Goal: Task Accomplishment & Management: Complete application form

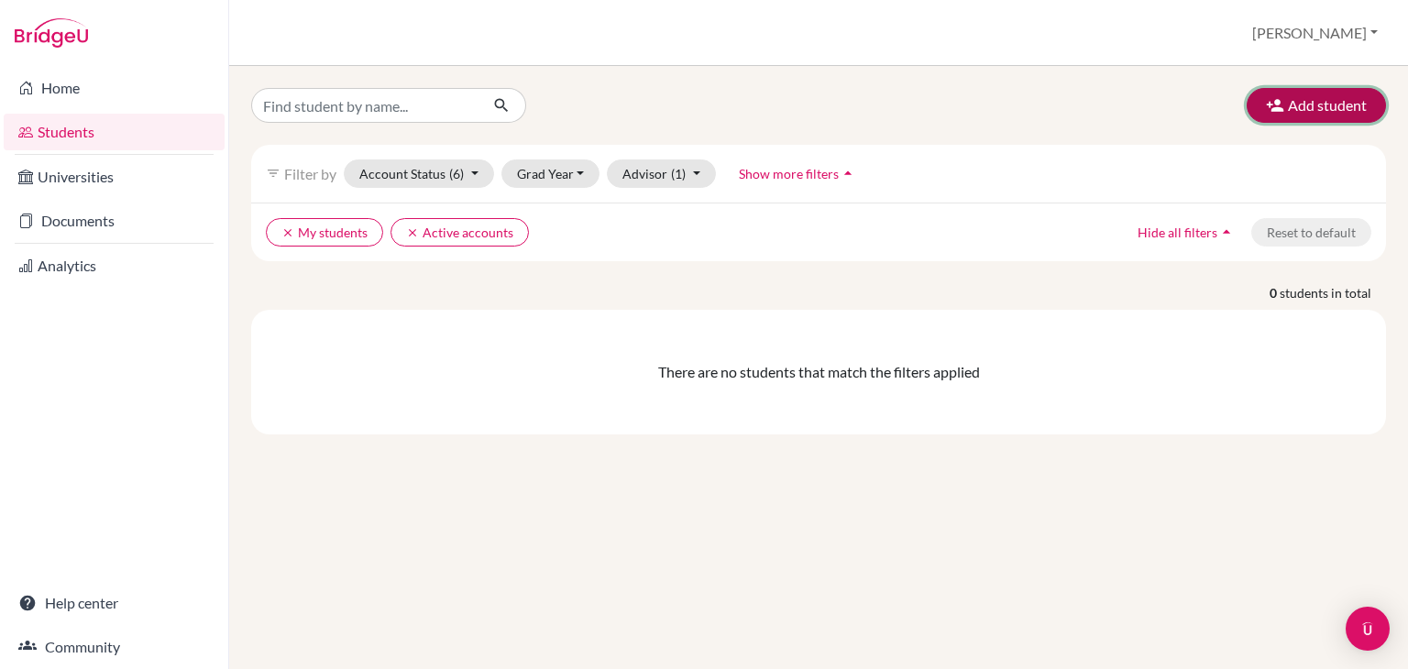
click at [1333, 99] on button "Add student" at bounding box center [1316, 105] width 139 height 35
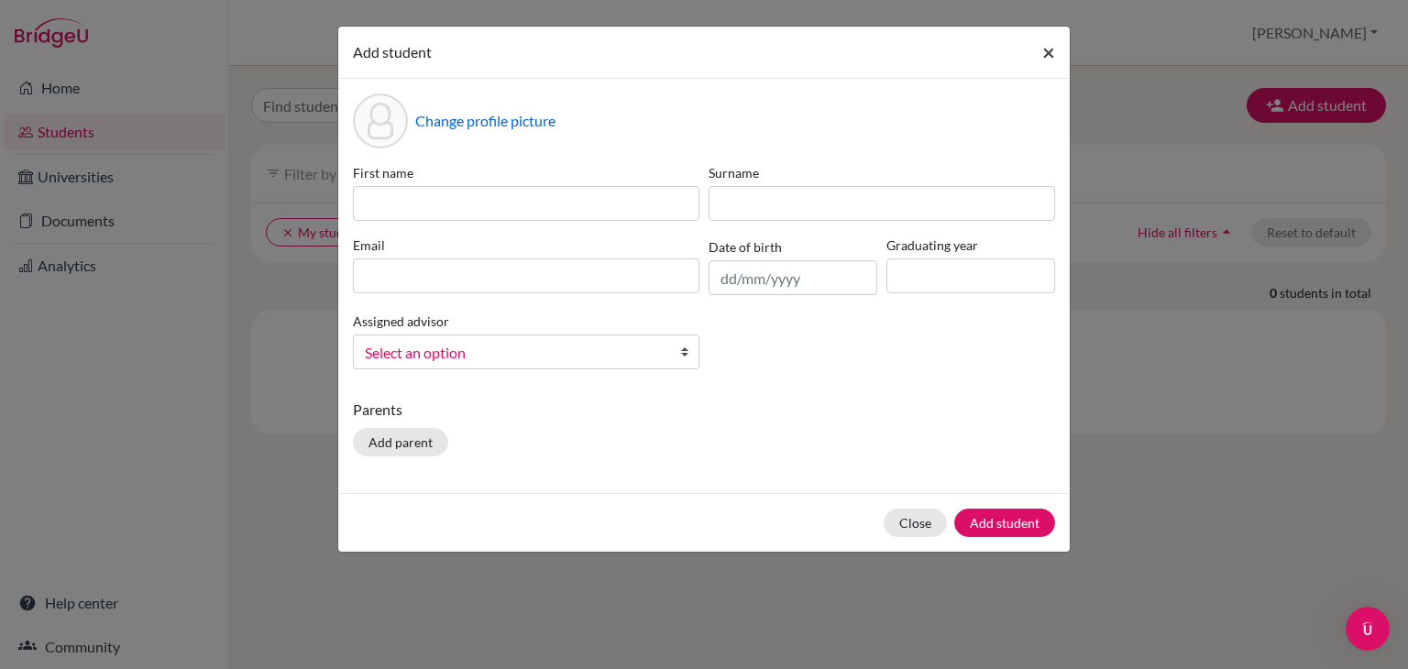
click at [1048, 44] on span "×" at bounding box center [1048, 52] width 13 height 27
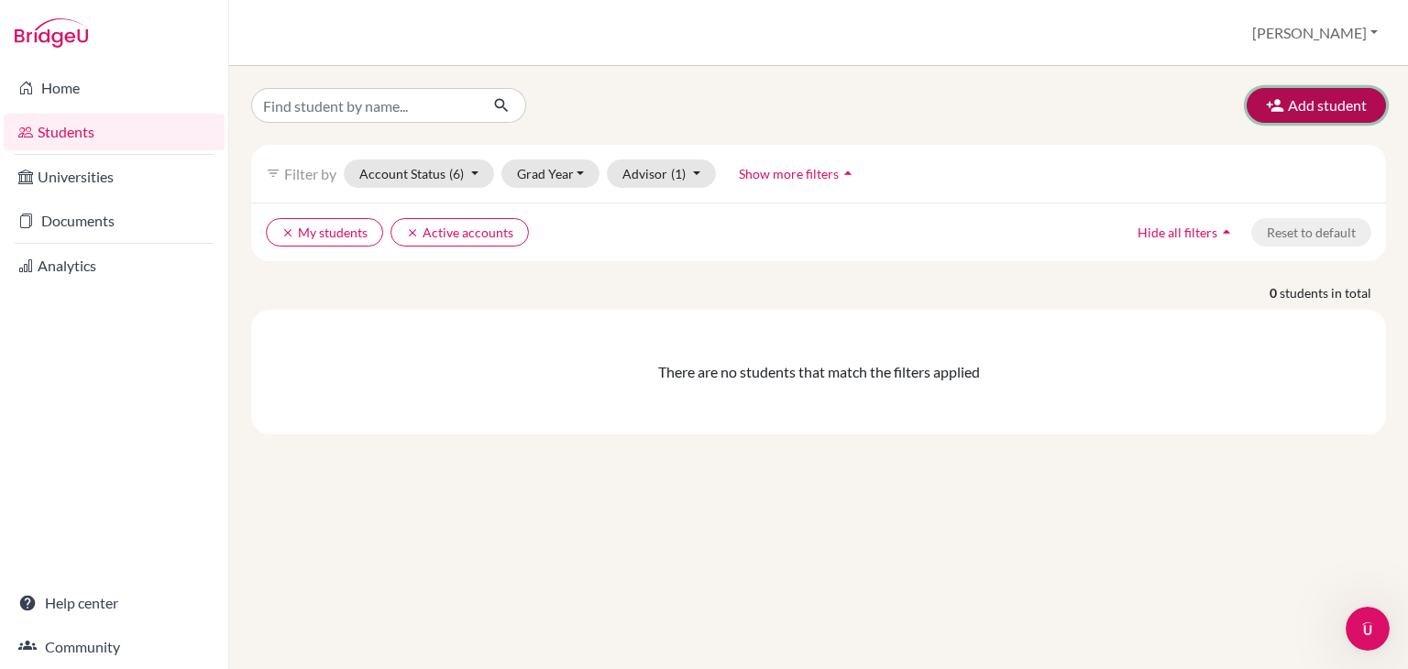
click at [1320, 103] on button "Add student" at bounding box center [1316, 105] width 139 height 35
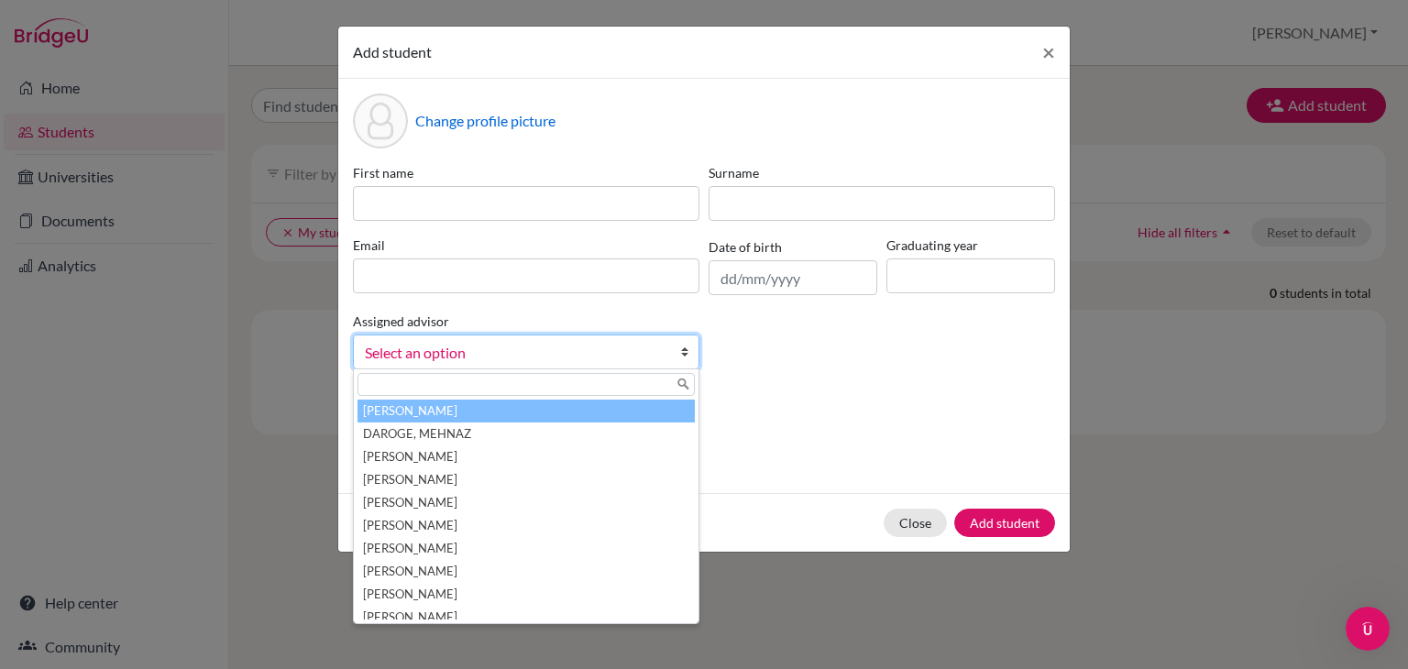
click at [490, 364] on span "Select an option" at bounding box center [514, 353] width 299 height 24
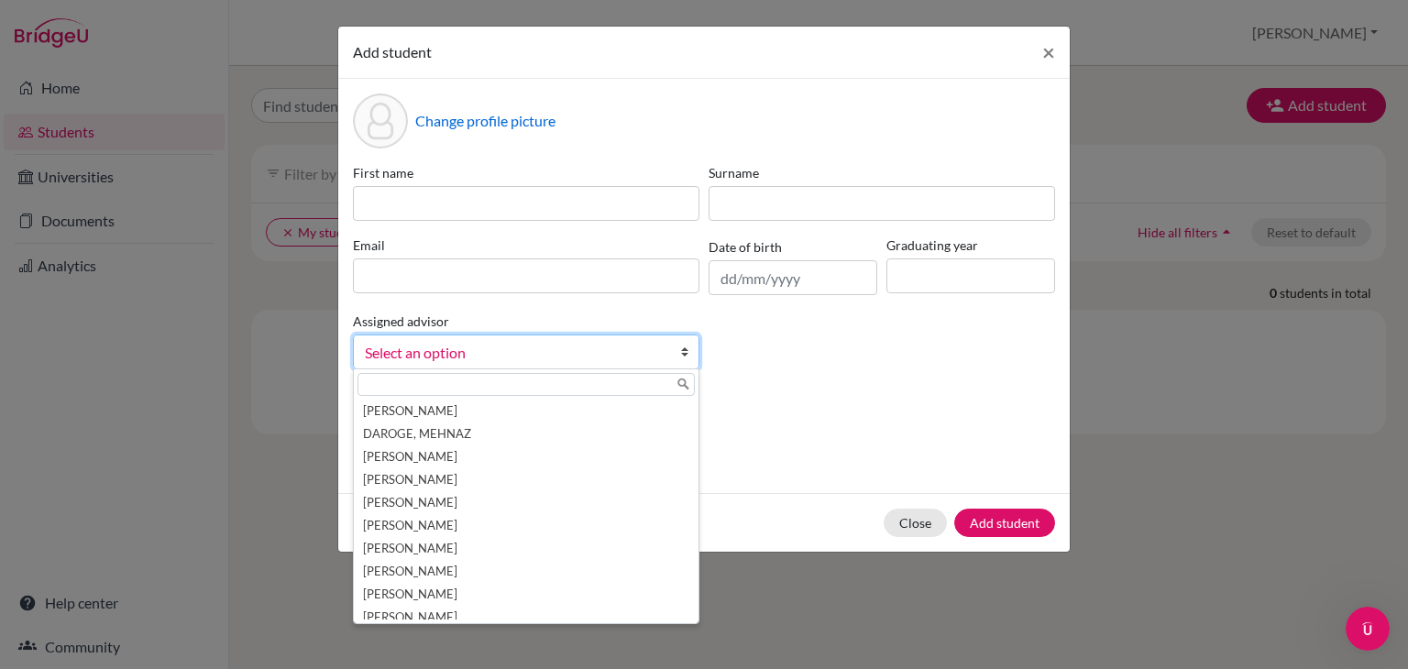
click at [961, 459] on div "Parents Add parent" at bounding box center [704, 431] width 702 height 65
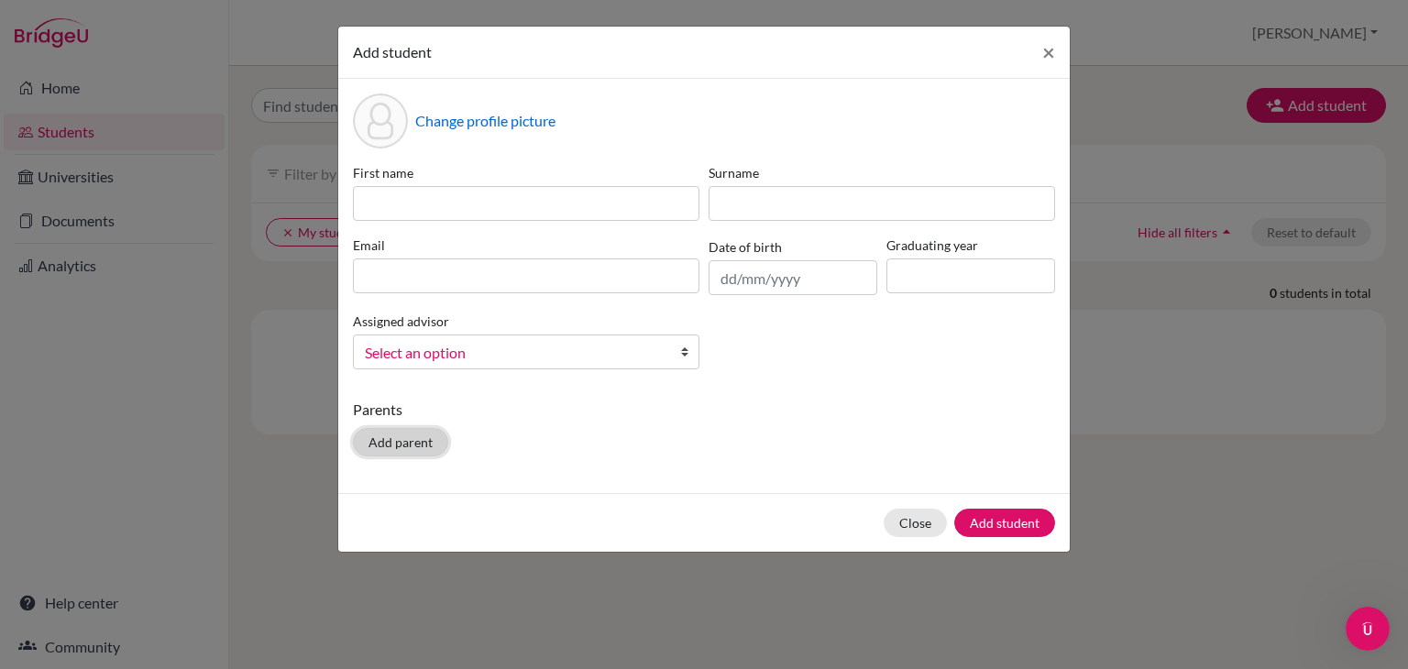
click at [413, 440] on button "Add parent" at bounding box center [400, 442] width 95 height 28
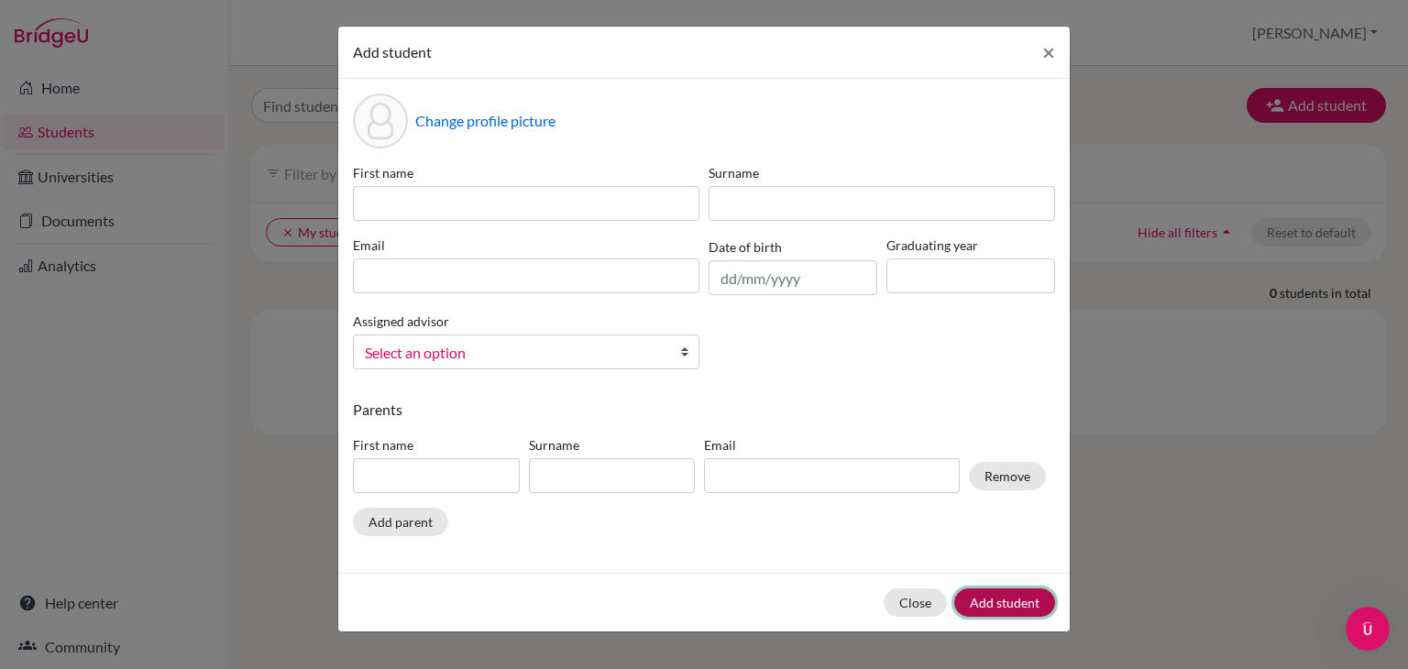
click at [994, 603] on button "Add student" at bounding box center [1004, 603] width 101 height 28
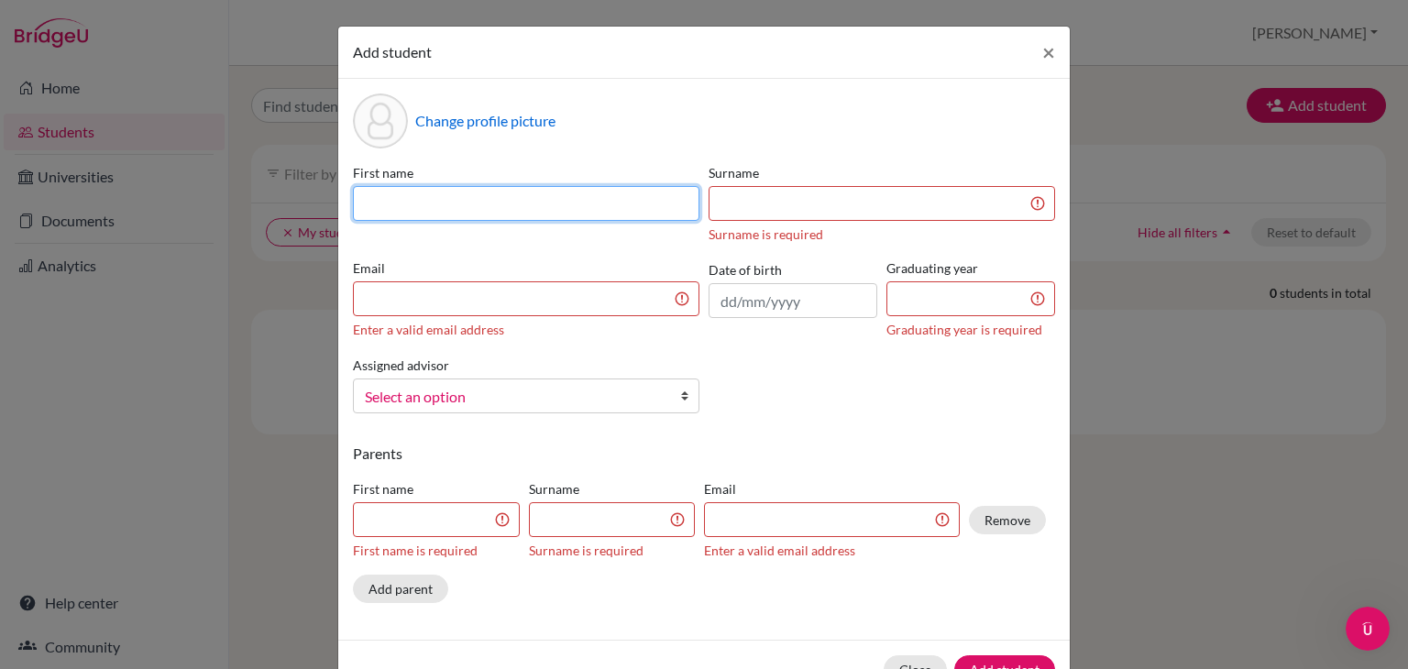
click at [410, 199] on input at bounding box center [526, 203] width 347 height 35
type input "Nidhishwari"
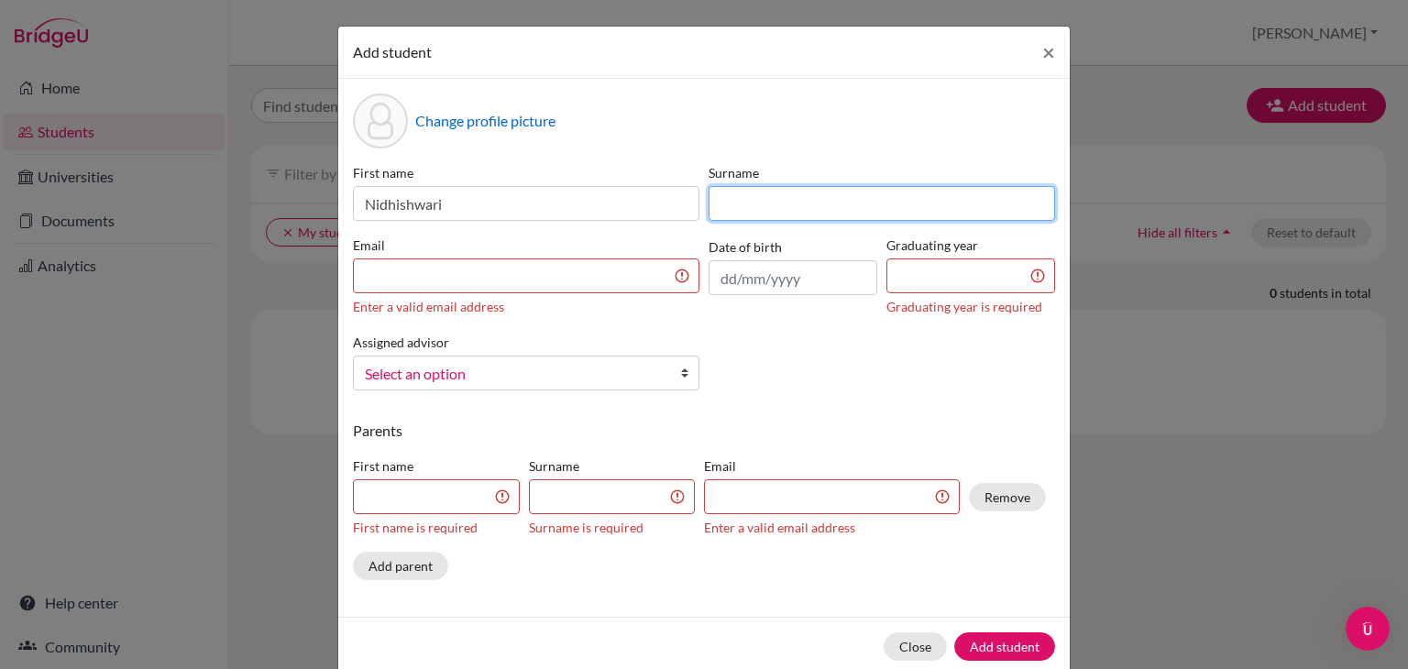
click at [774, 202] on input at bounding box center [882, 203] width 347 height 35
type input "[PERSON_NAME]"
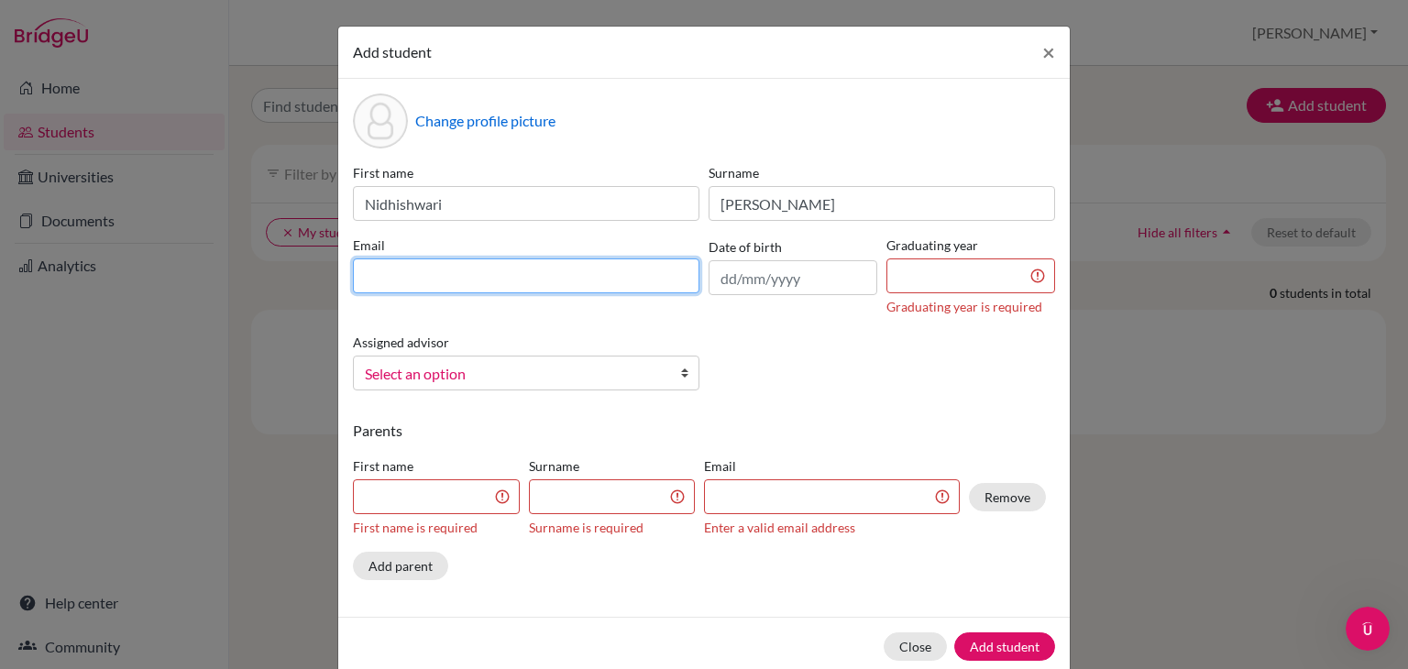
click at [469, 271] on input at bounding box center [526, 276] width 347 height 35
type input "[EMAIL_ADDRESS][DOMAIN_NAME]"
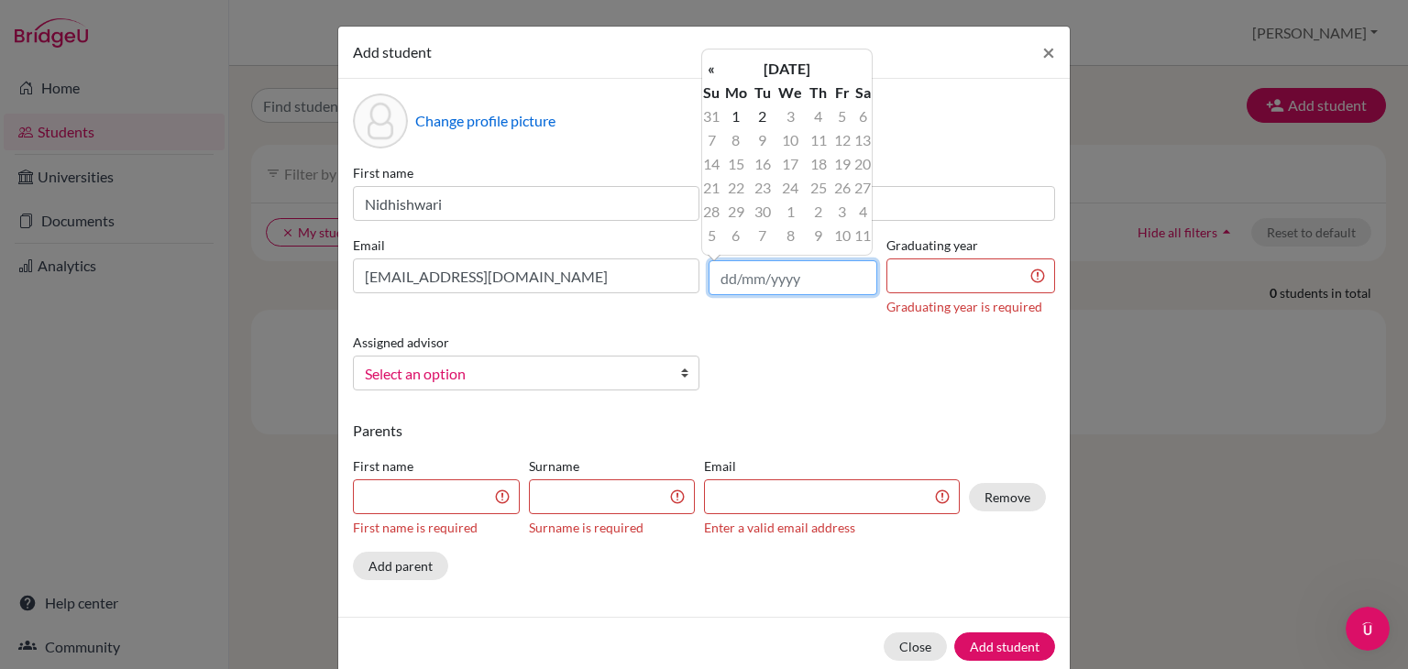
click at [775, 282] on input "text" at bounding box center [793, 277] width 169 height 35
click at [710, 63] on th "«" at bounding box center [711, 69] width 18 height 24
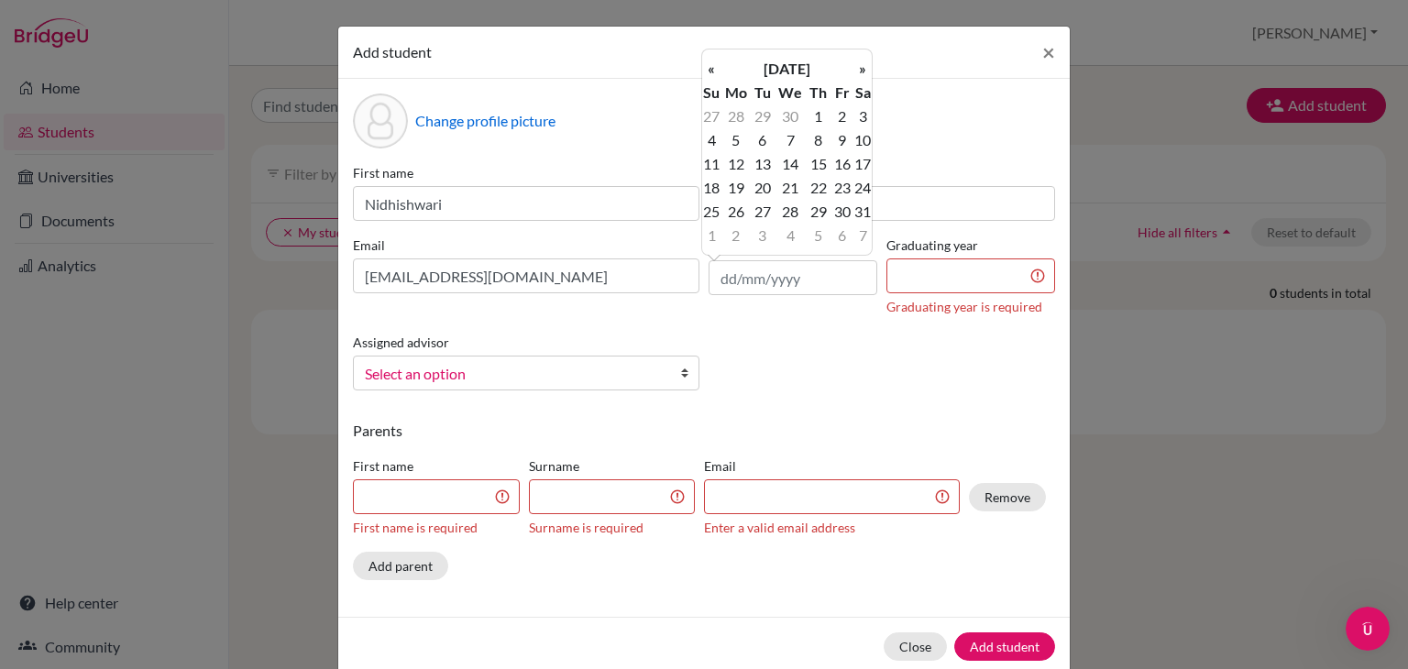
click at [710, 63] on th "«" at bounding box center [711, 69] width 18 height 24
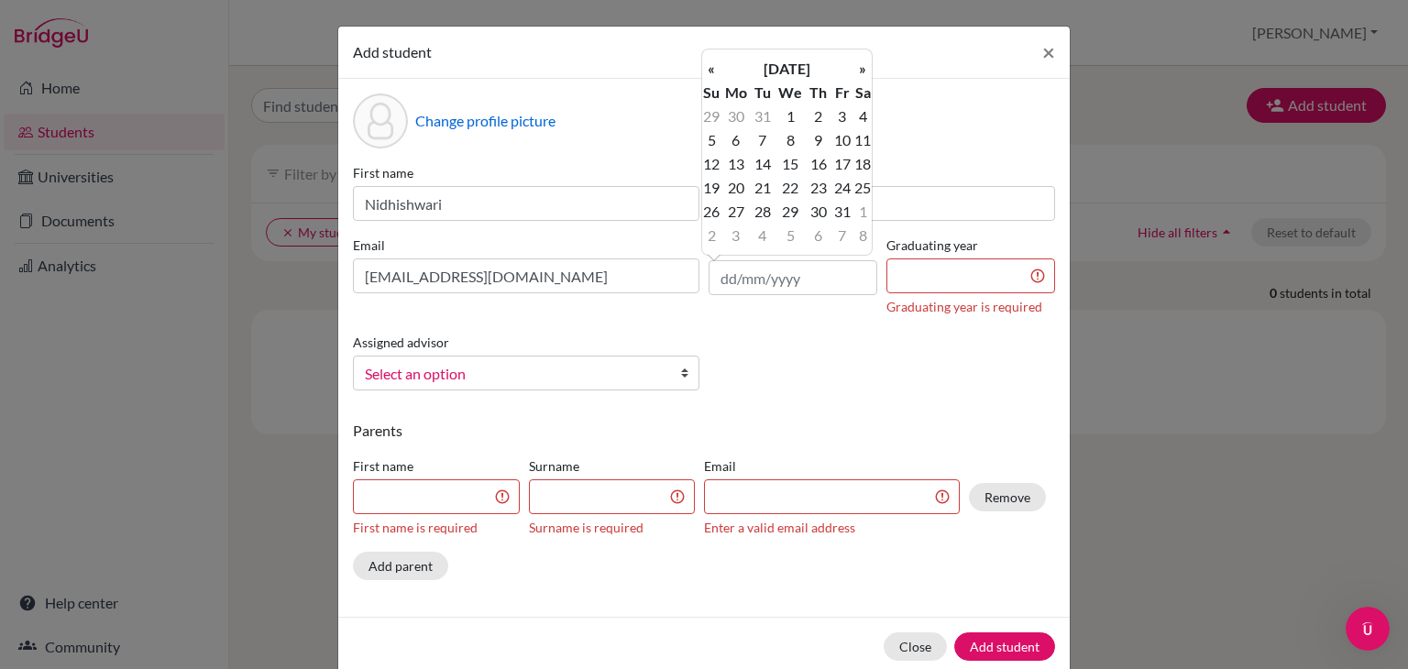
click at [710, 63] on th "«" at bounding box center [711, 69] width 18 height 24
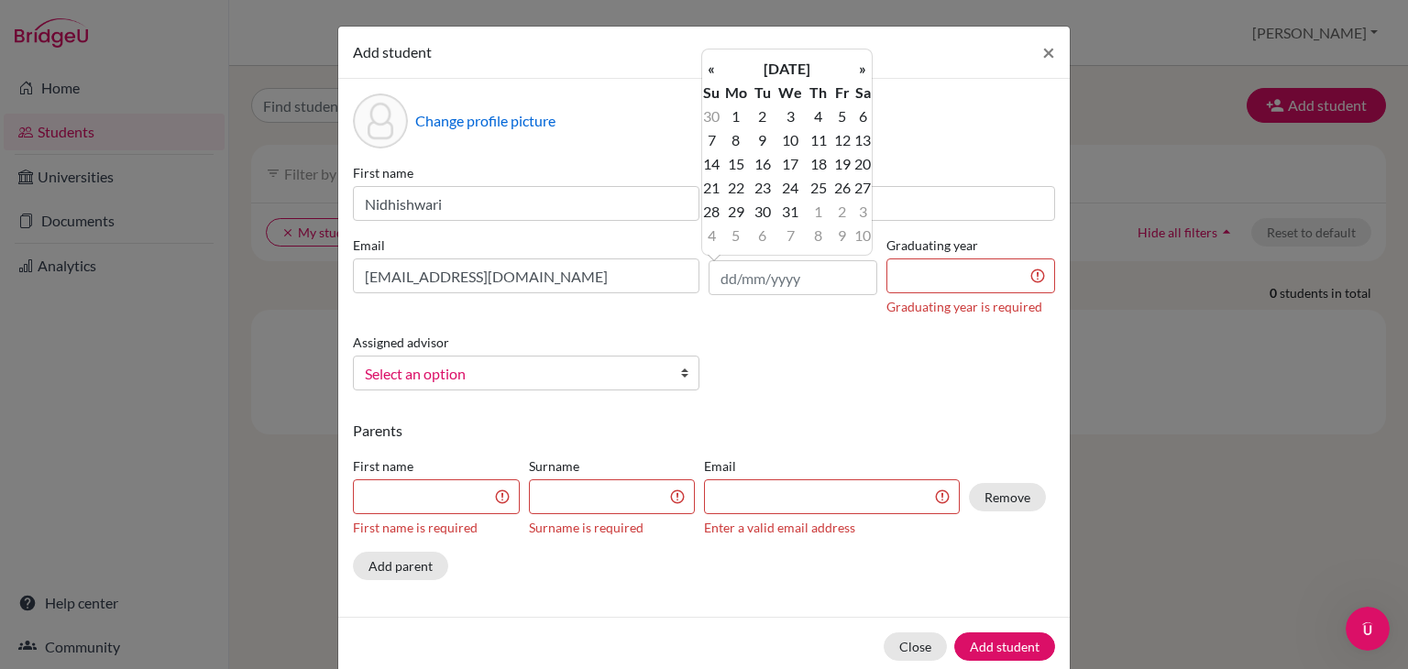
click at [710, 63] on th "«" at bounding box center [711, 69] width 18 height 24
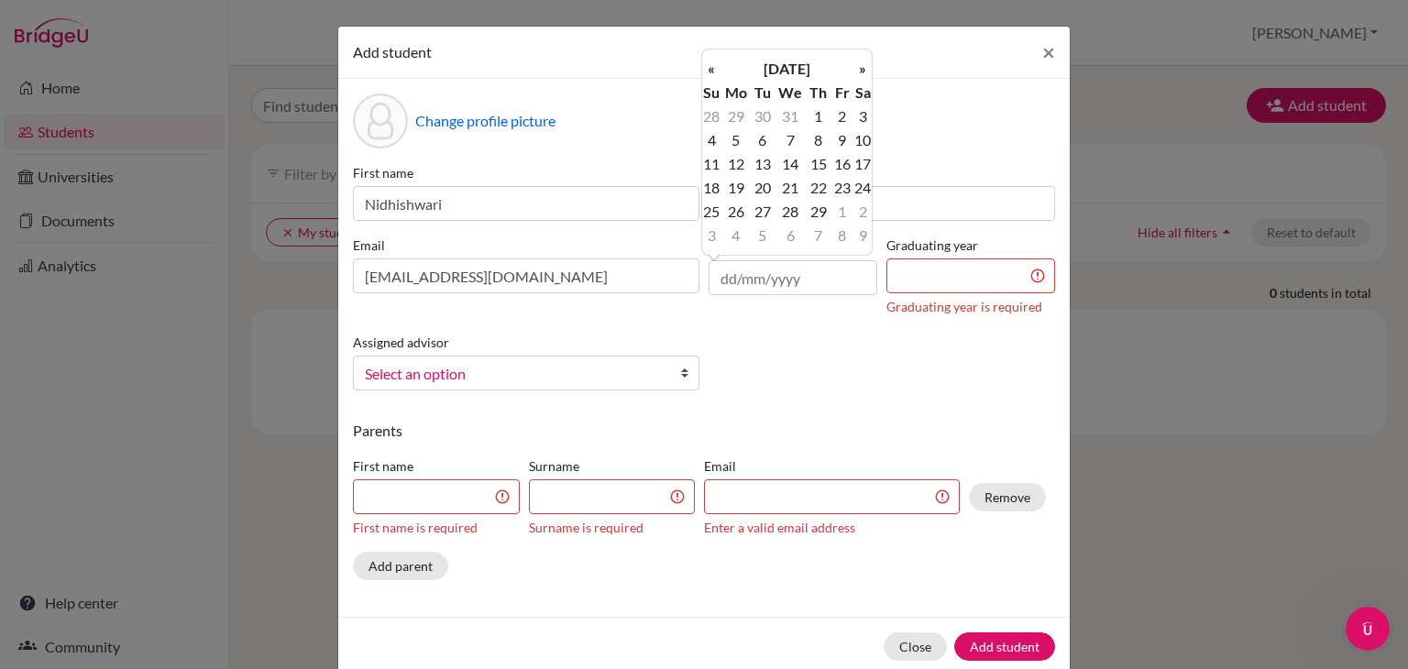
click at [710, 63] on th "«" at bounding box center [711, 69] width 18 height 24
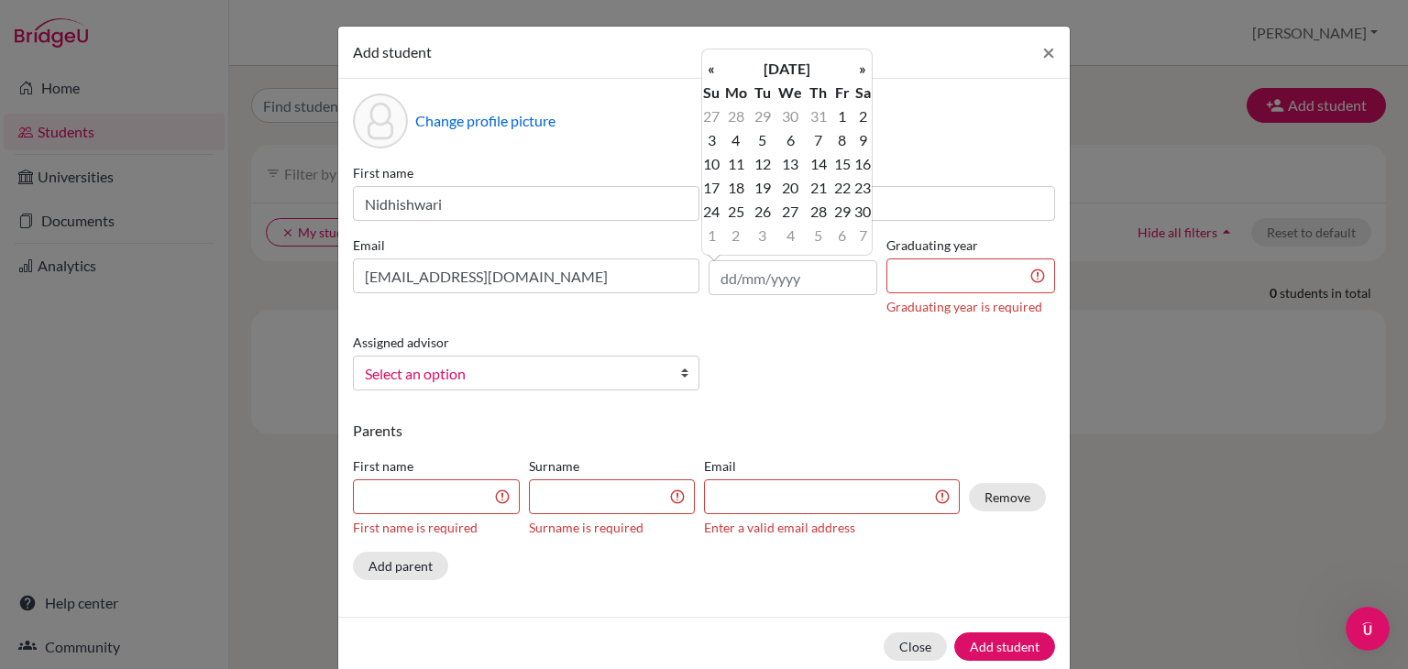
click at [710, 63] on th "«" at bounding box center [711, 69] width 18 height 24
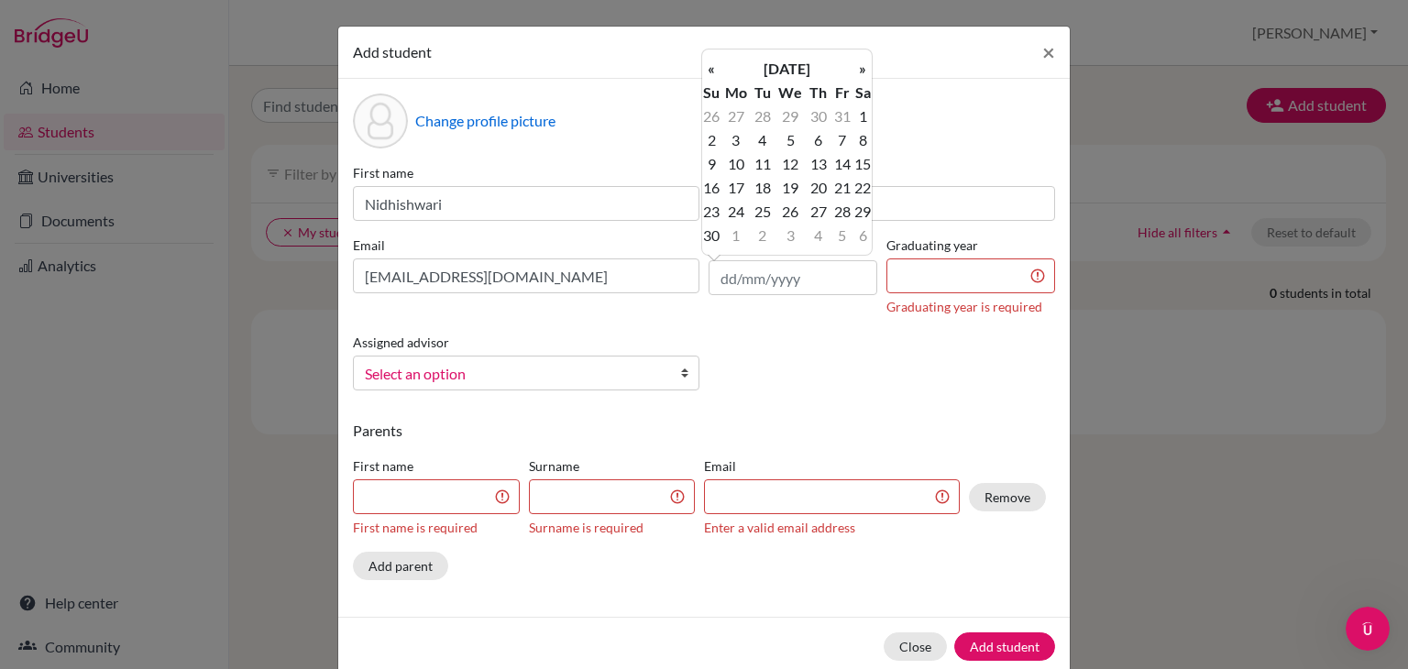
click at [710, 63] on th "«" at bounding box center [711, 69] width 18 height 24
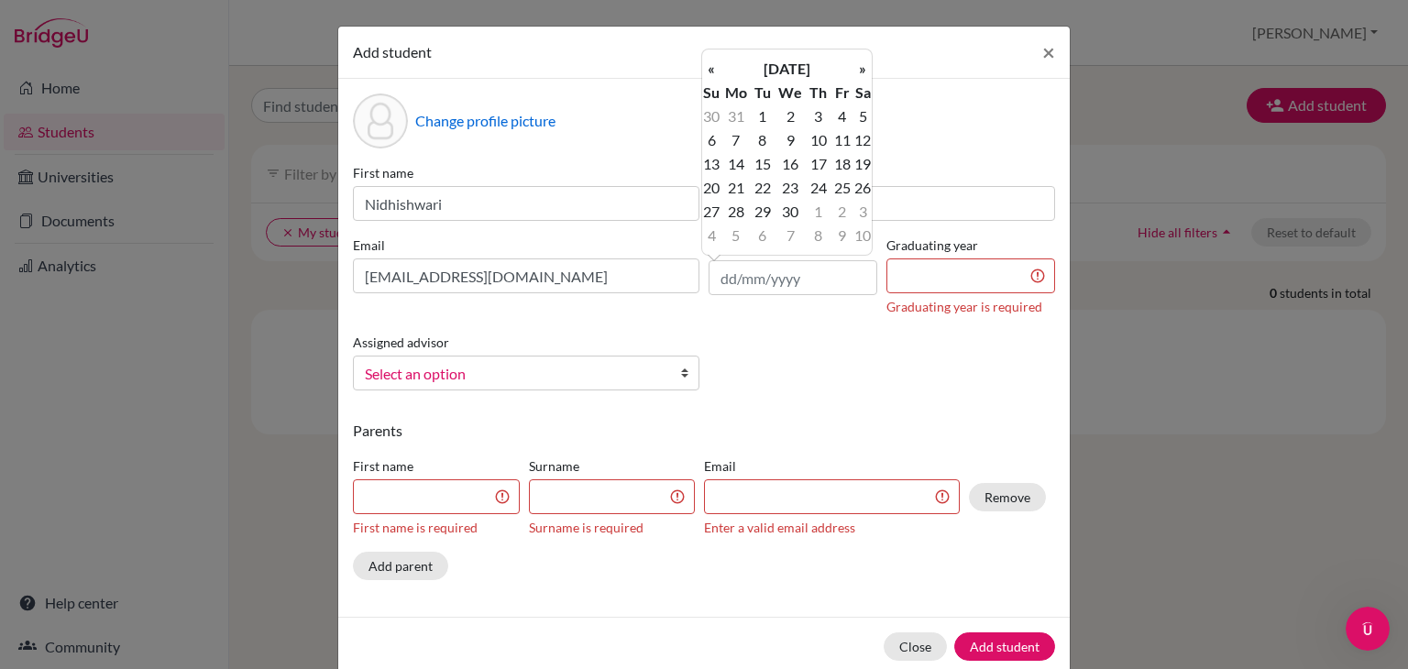
click at [710, 63] on th "«" at bounding box center [711, 69] width 18 height 24
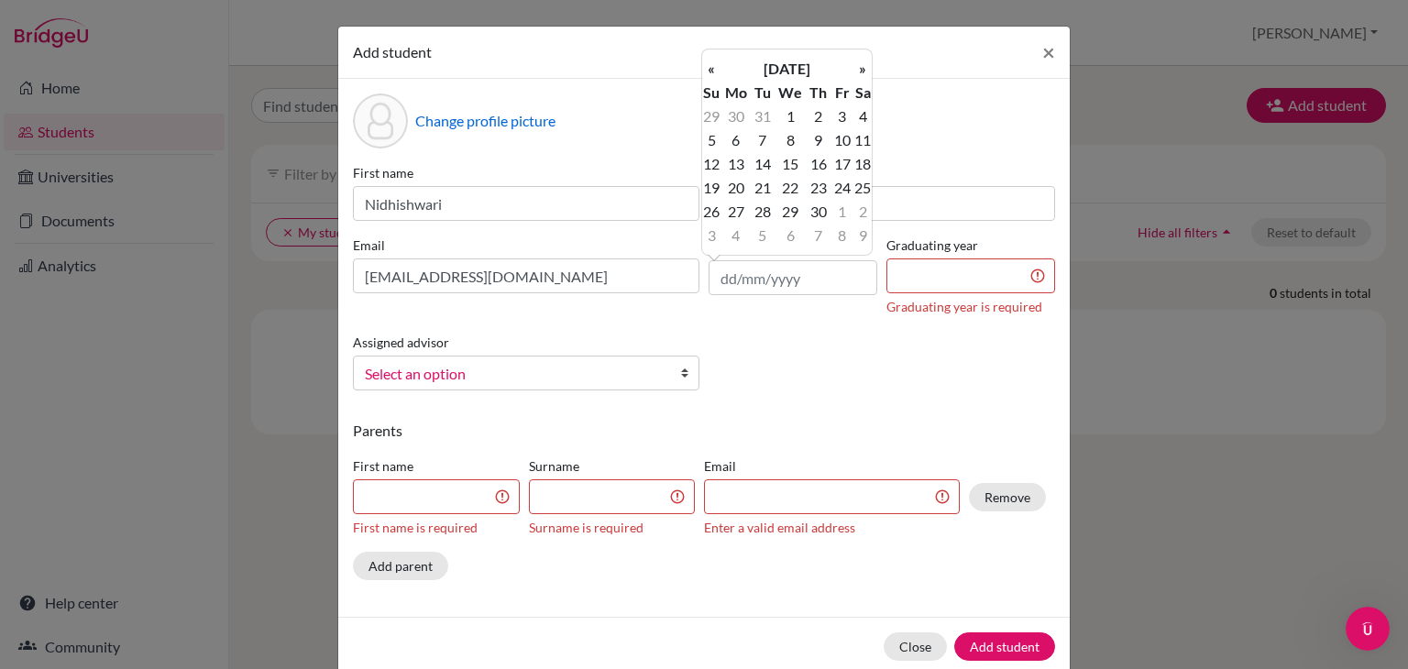
click at [710, 63] on th "«" at bounding box center [711, 69] width 18 height 24
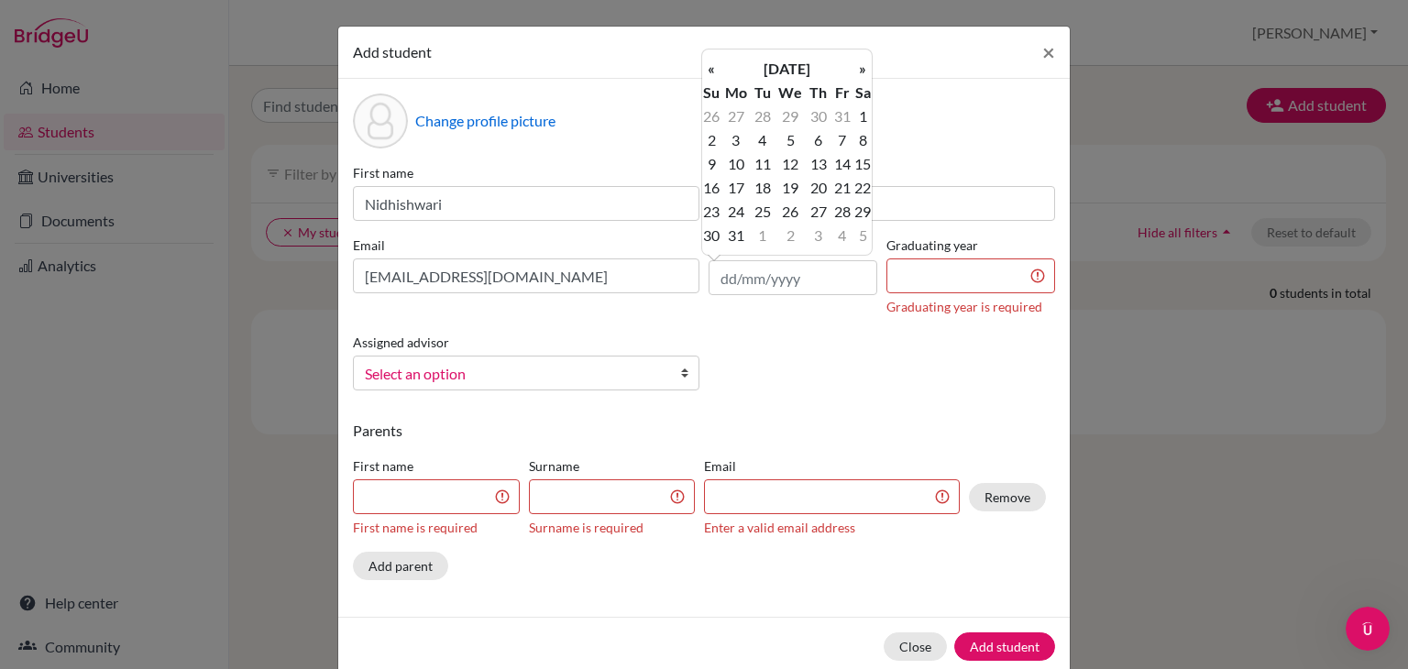
click at [710, 63] on th "«" at bounding box center [711, 69] width 18 height 24
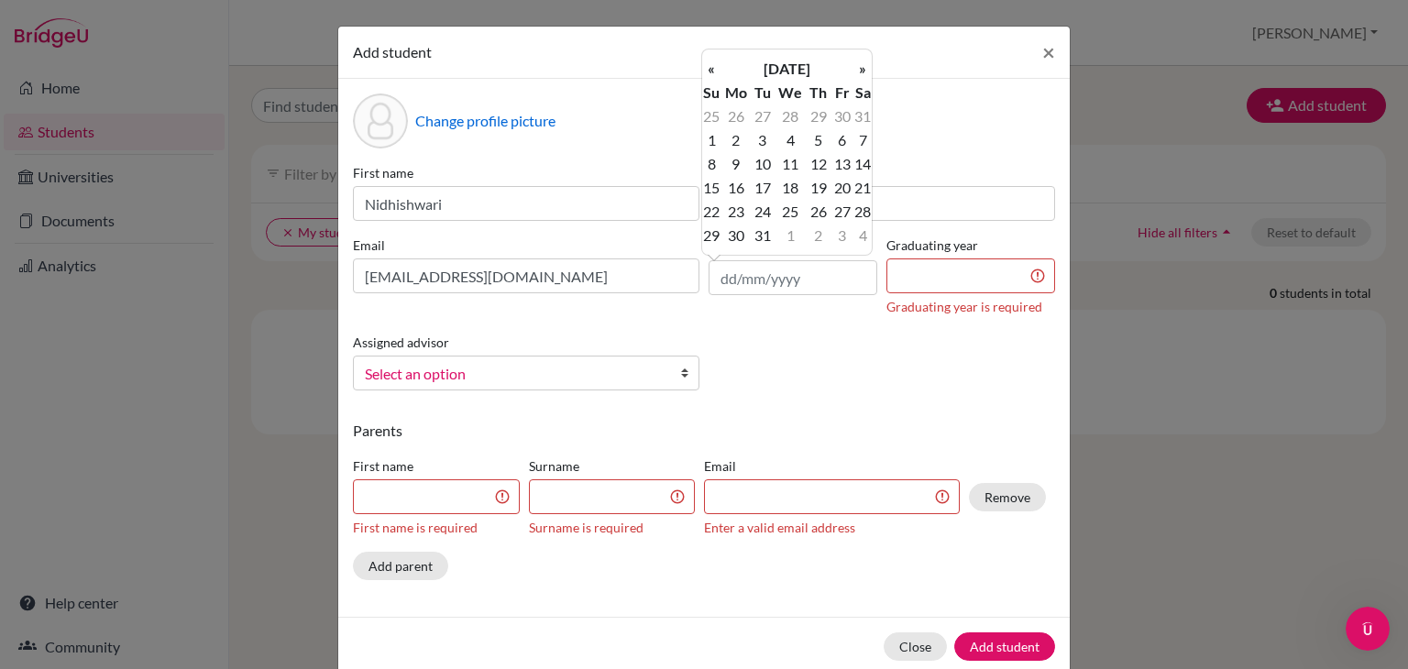
click at [710, 63] on th "«" at bounding box center [711, 69] width 18 height 24
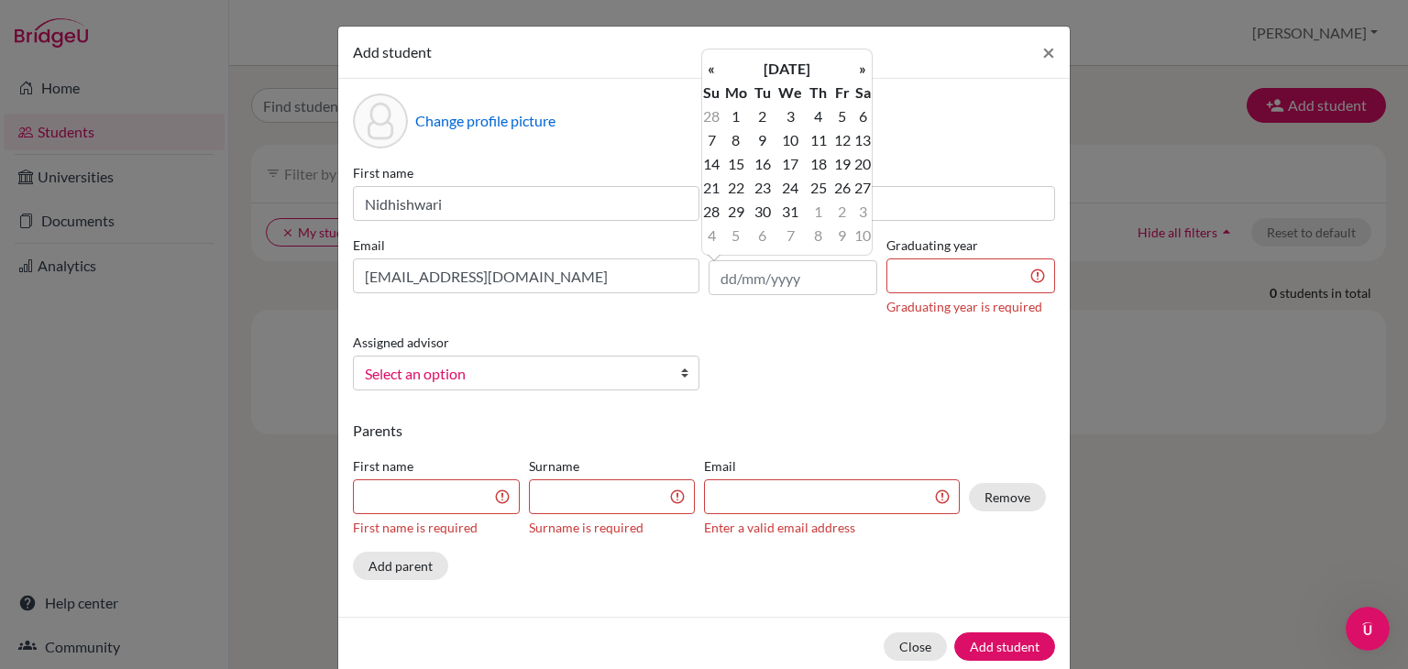
click at [710, 63] on th "«" at bounding box center [711, 69] width 18 height 24
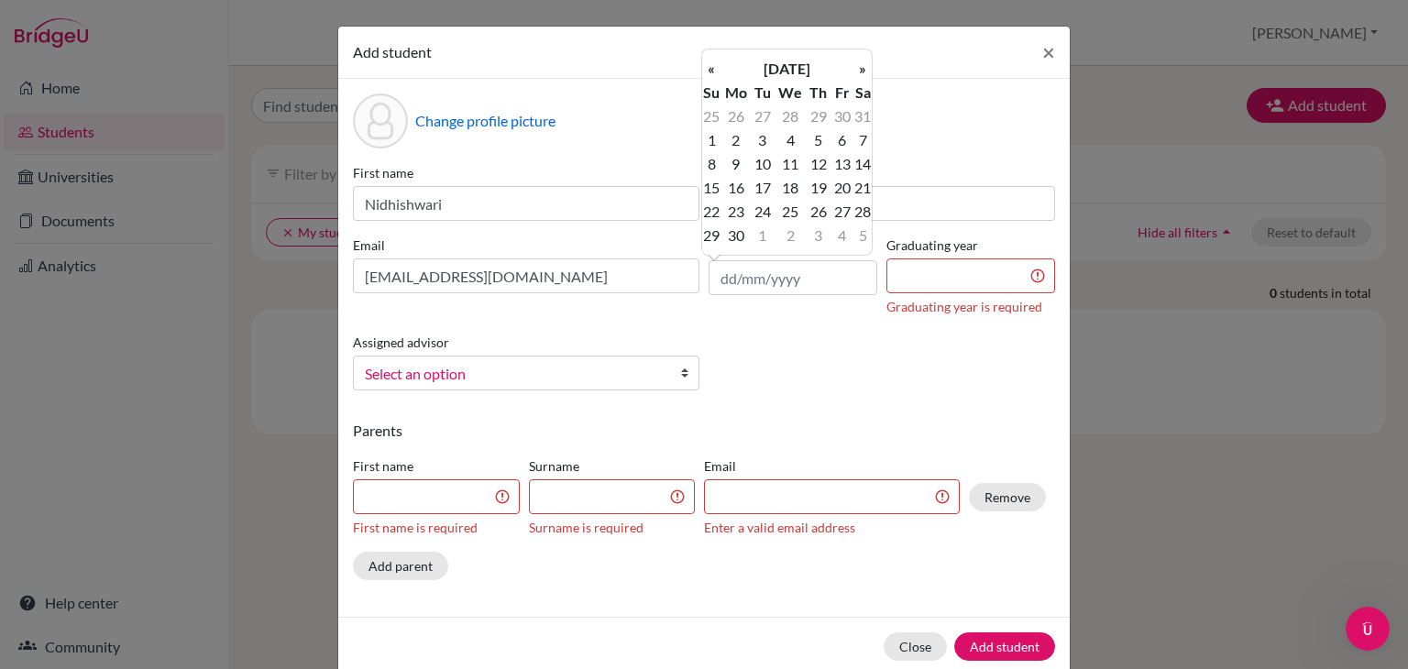
click at [710, 63] on th "«" at bounding box center [711, 69] width 18 height 24
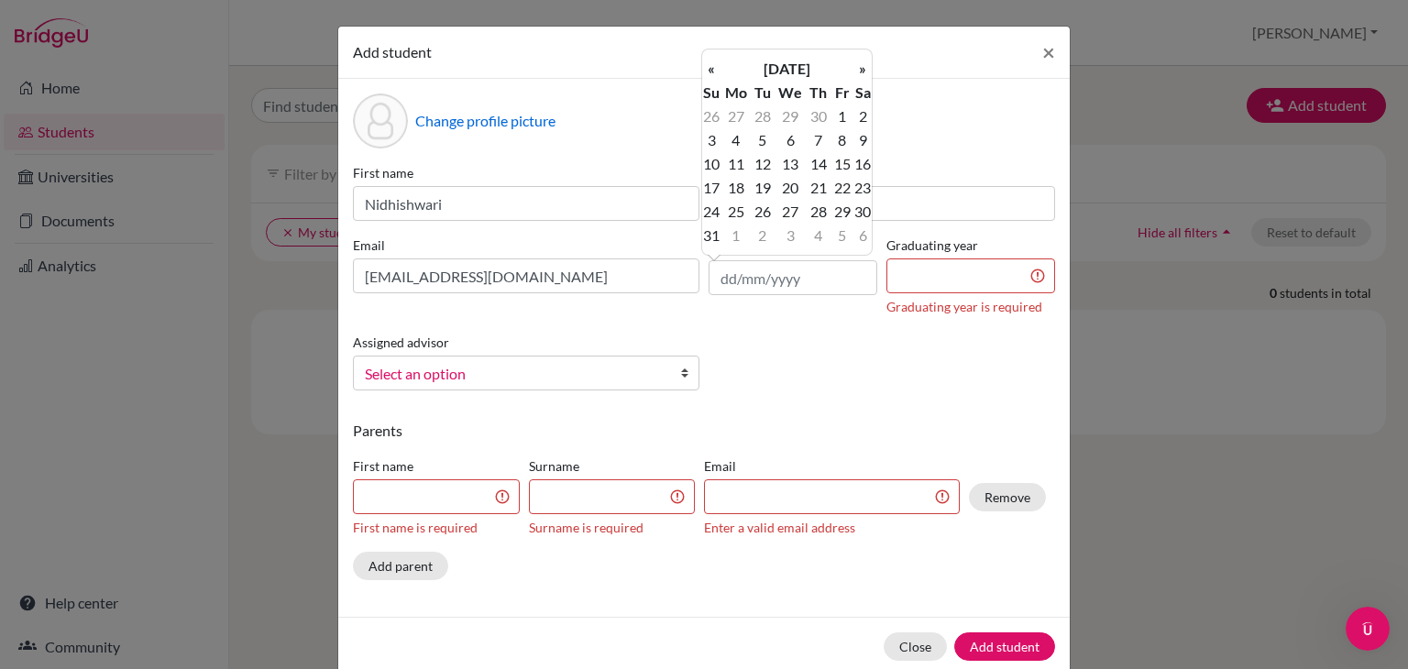
click at [710, 63] on th "«" at bounding box center [711, 69] width 18 height 24
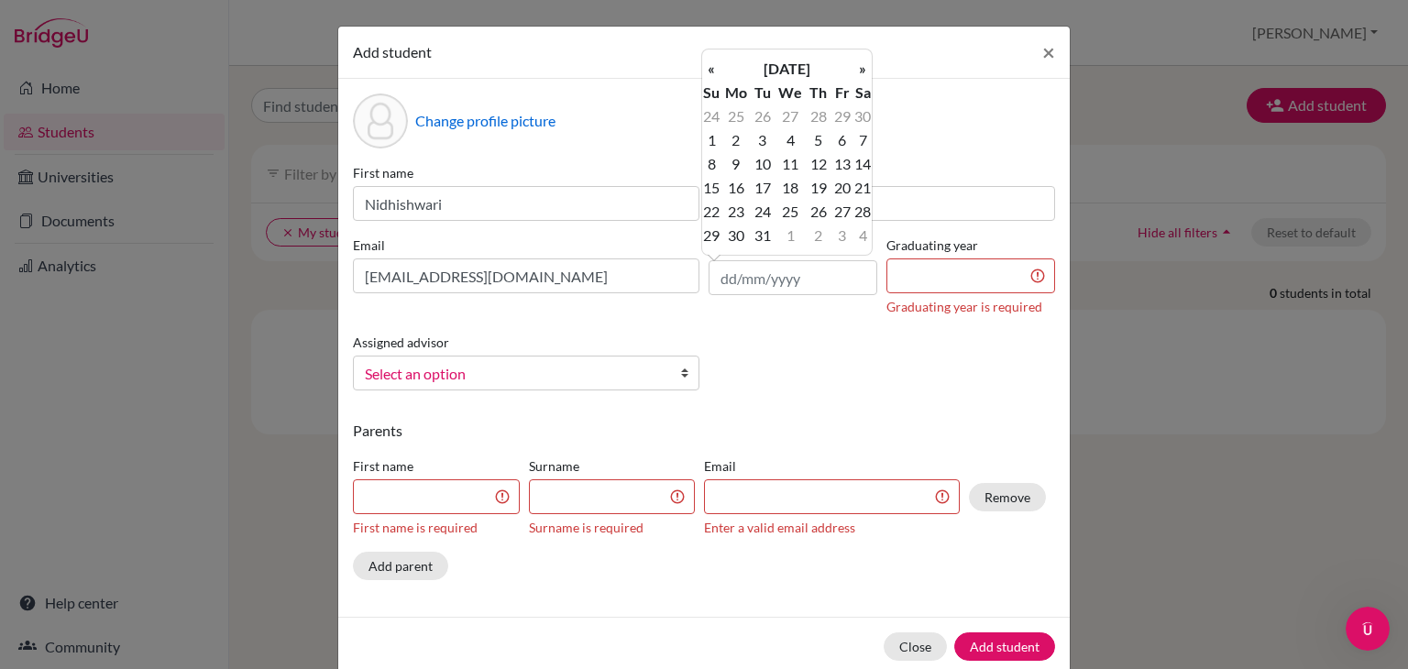
click at [710, 63] on th "«" at bounding box center [711, 69] width 18 height 24
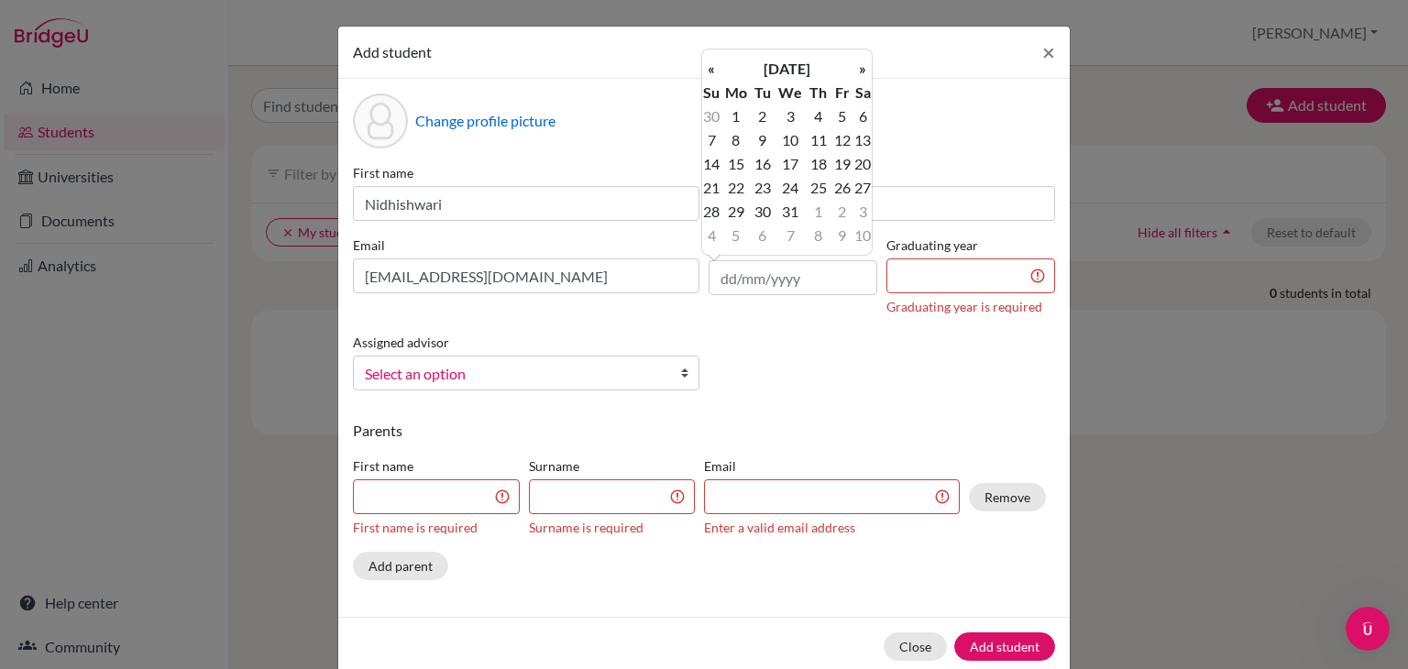
click at [710, 63] on th "«" at bounding box center [711, 69] width 18 height 24
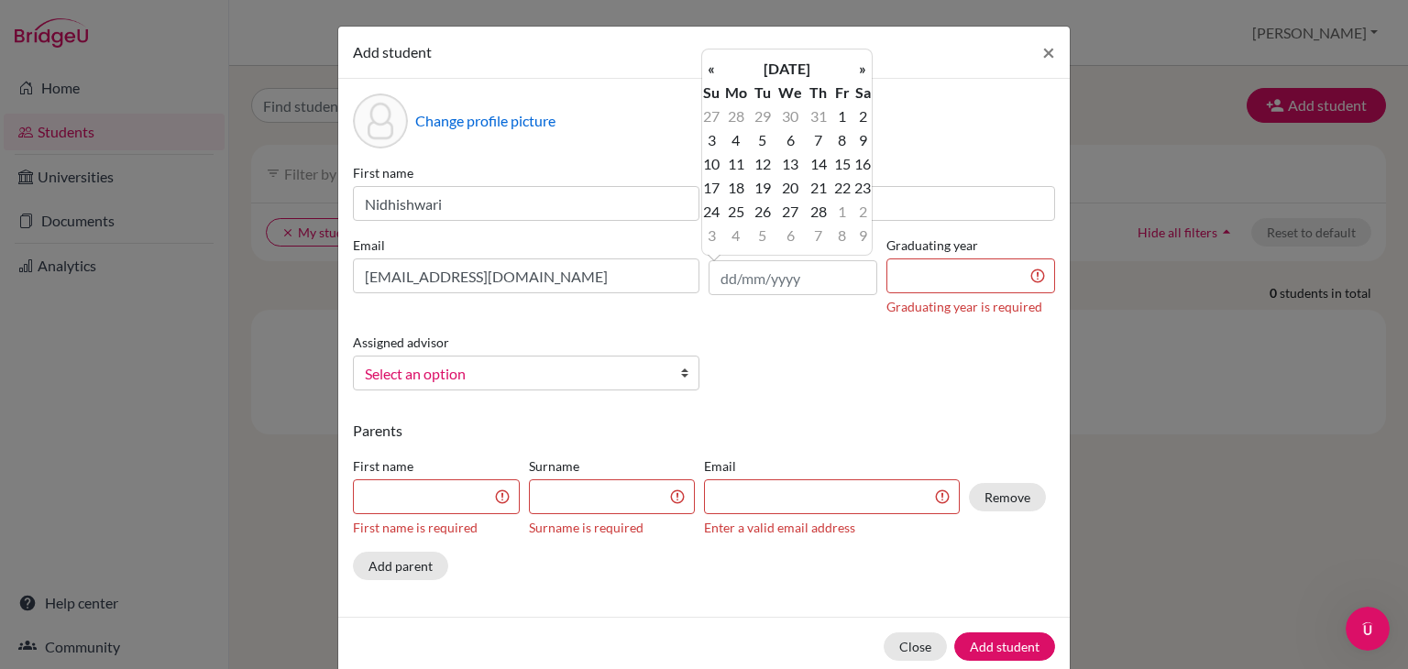
click at [710, 63] on th "«" at bounding box center [711, 69] width 18 height 24
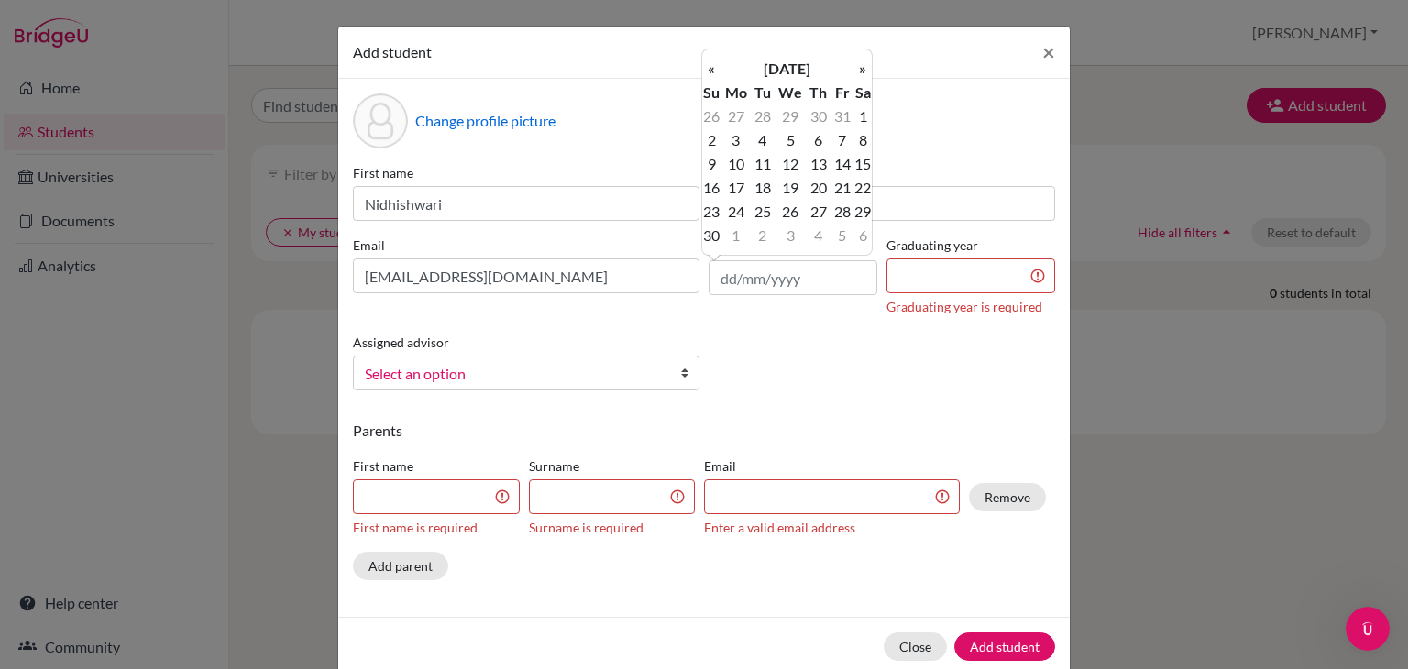
click at [710, 63] on th "«" at bounding box center [711, 69] width 18 height 24
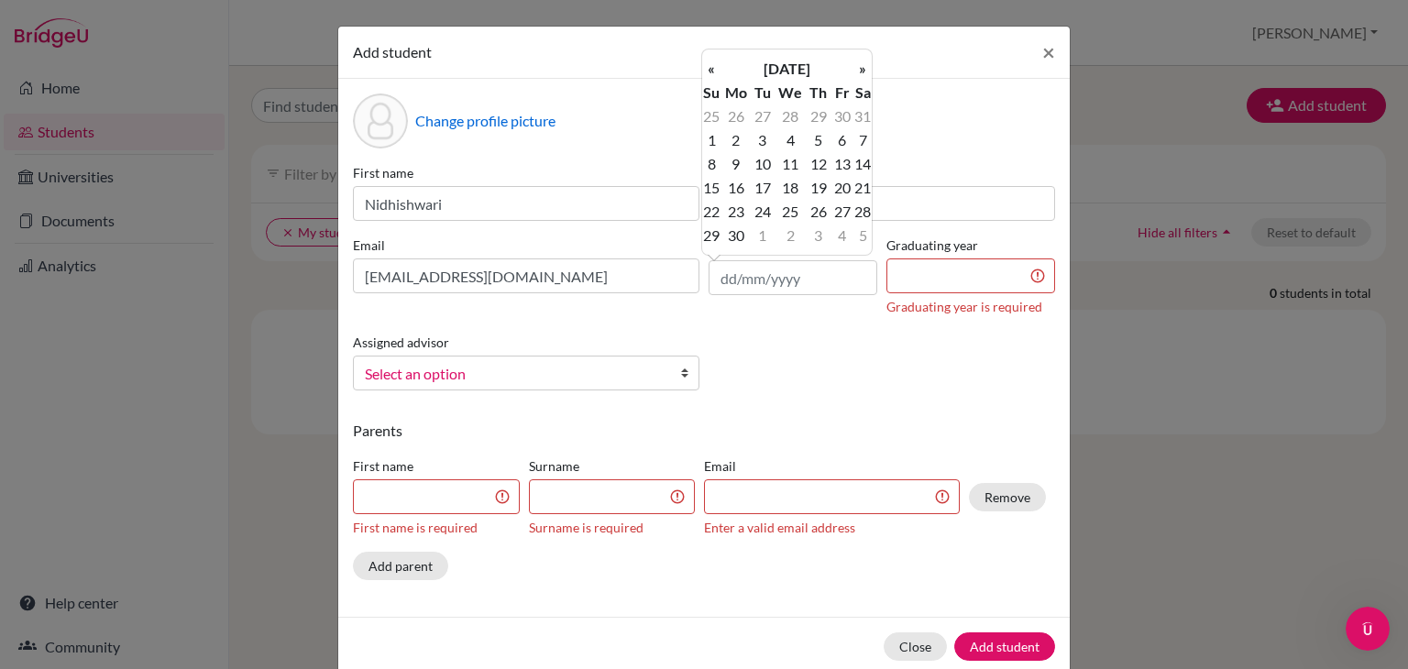
click at [710, 63] on th "«" at bounding box center [711, 69] width 18 height 24
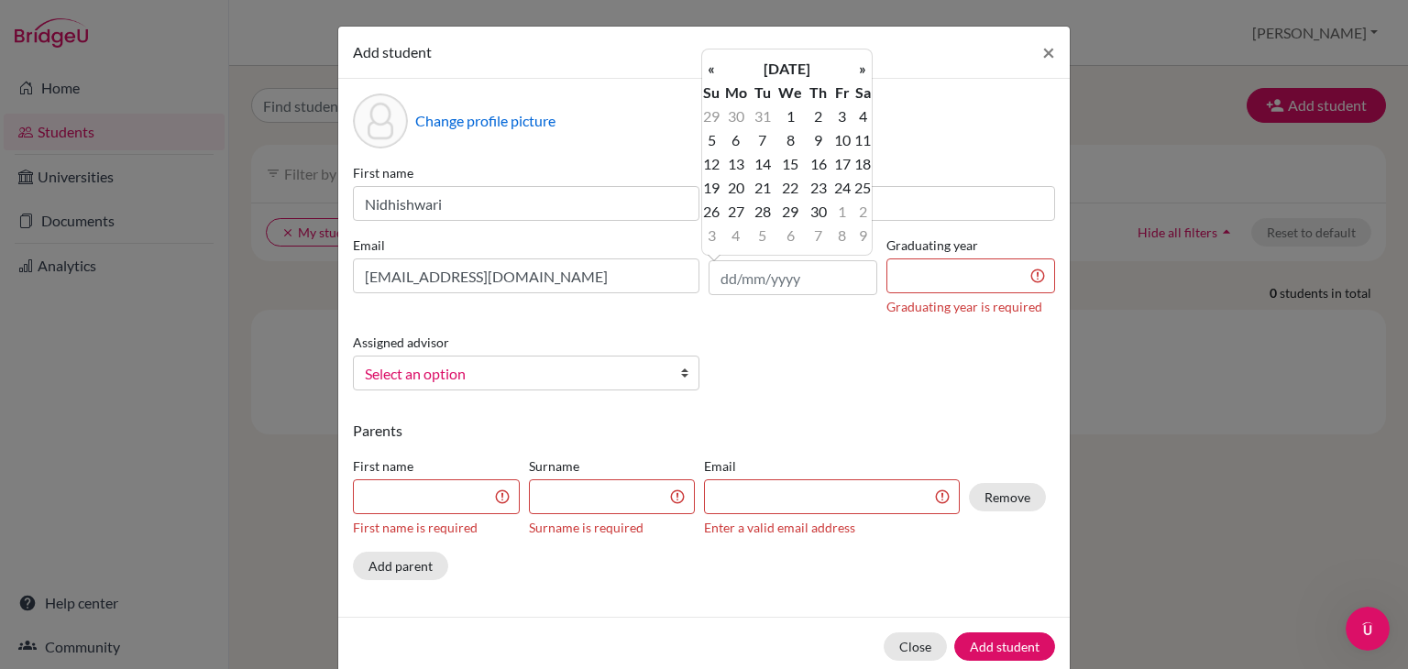
click at [710, 63] on th "«" at bounding box center [711, 69] width 18 height 24
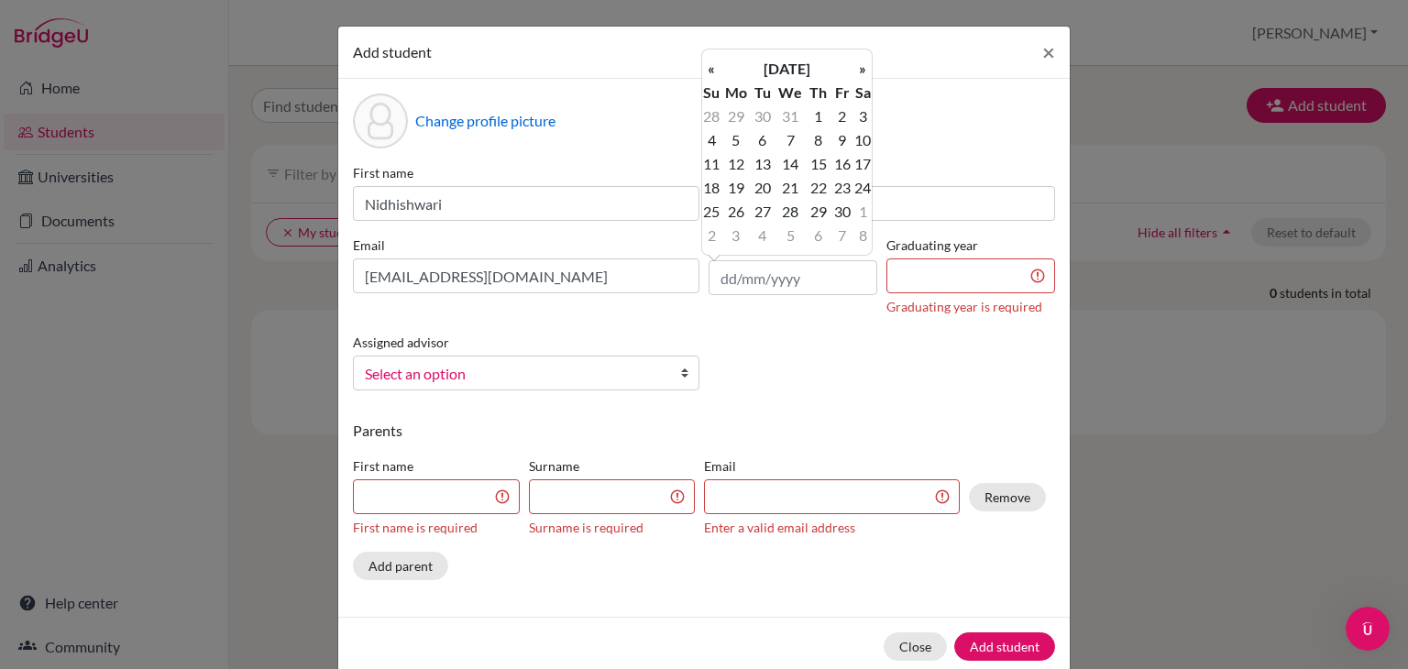
click at [710, 63] on th "«" at bounding box center [711, 69] width 18 height 24
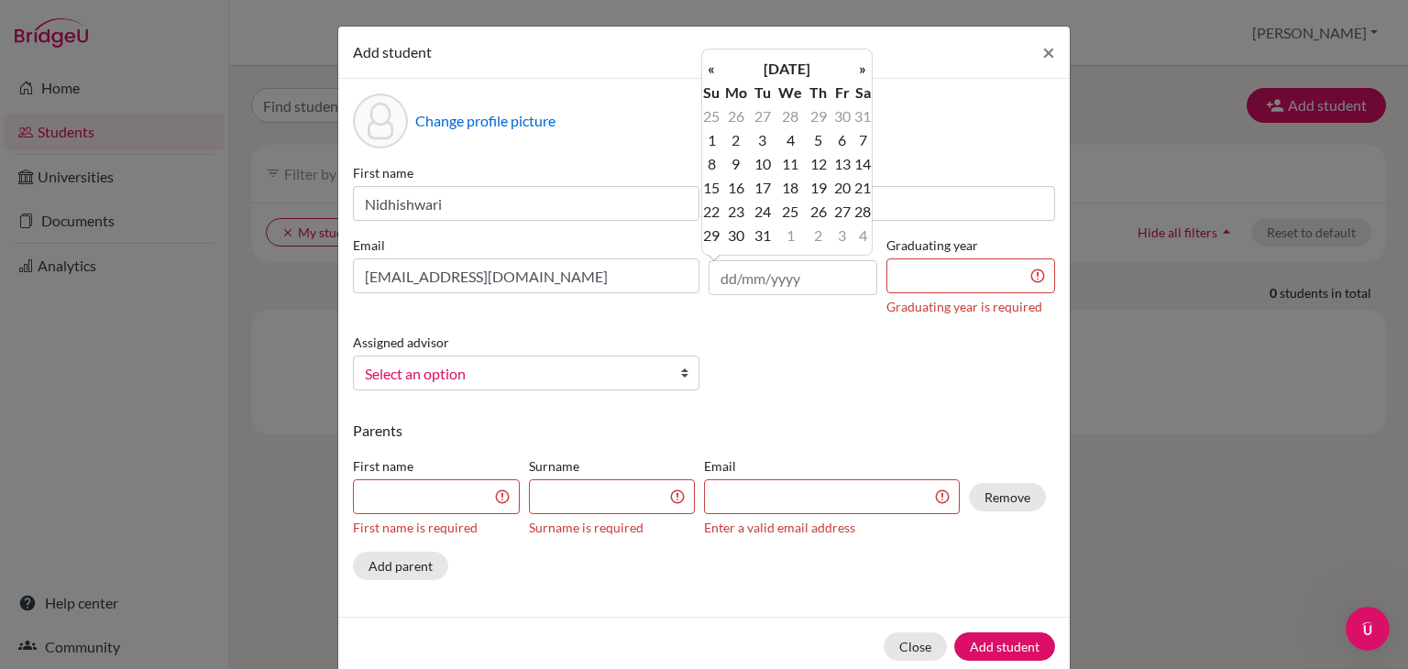
click at [710, 63] on th "«" at bounding box center [711, 69] width 18 height 24
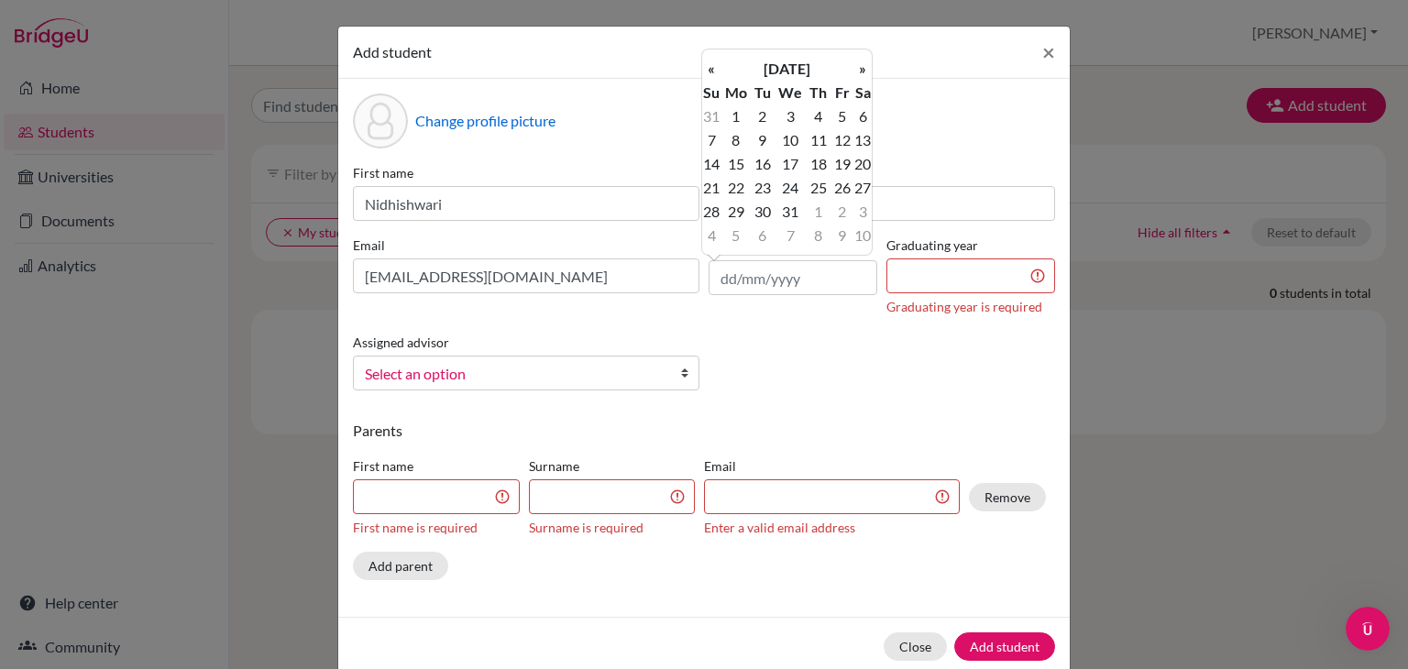
click at [710, 63] on th "«" at bounding box center [711, 69] width 18 height 24
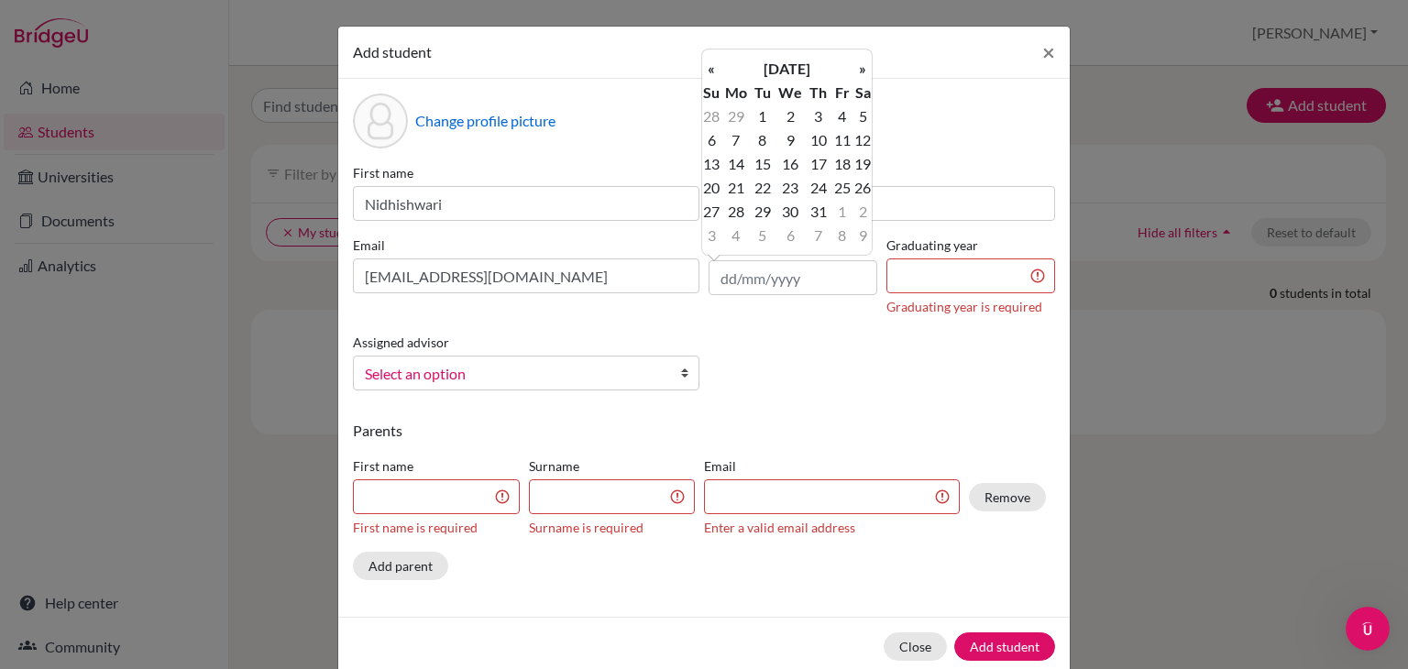
click at [710, 63] on th "«" at bounding box center [711, 69] width 18 height 24
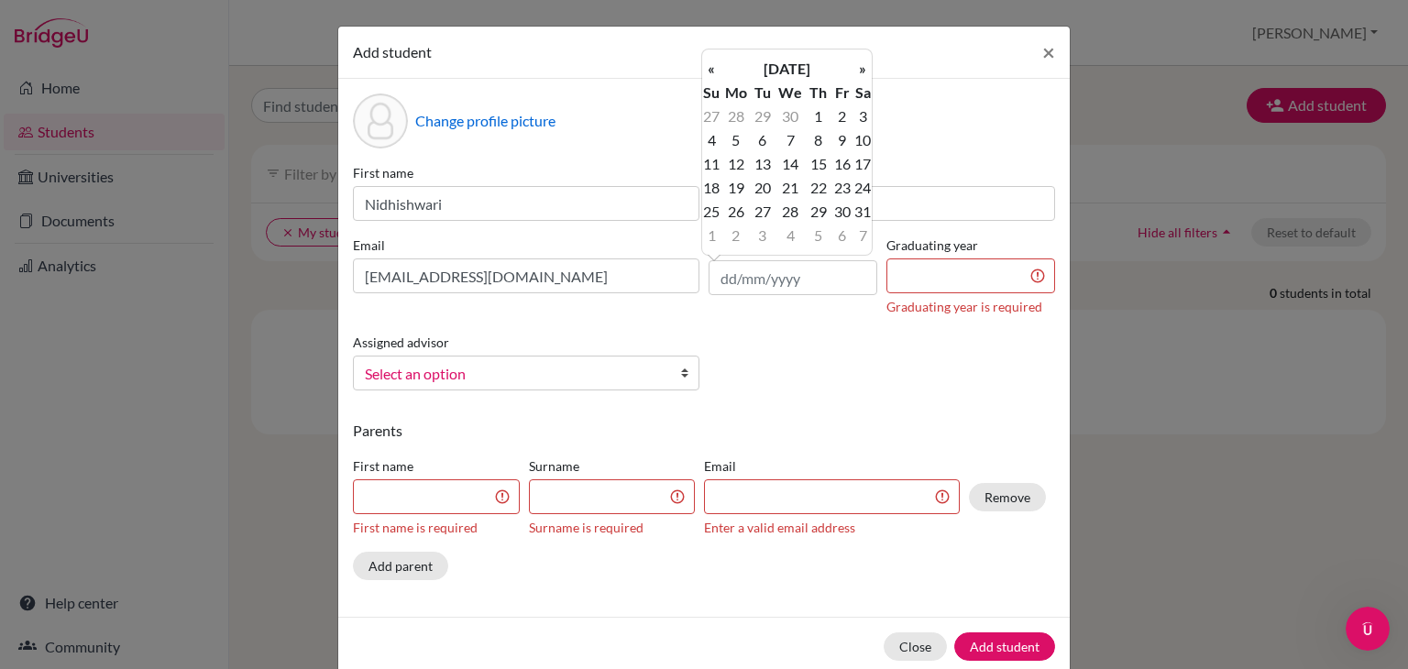
click at [710, 63] on th "«" at bounding box center [711, 69] width 18 height 24
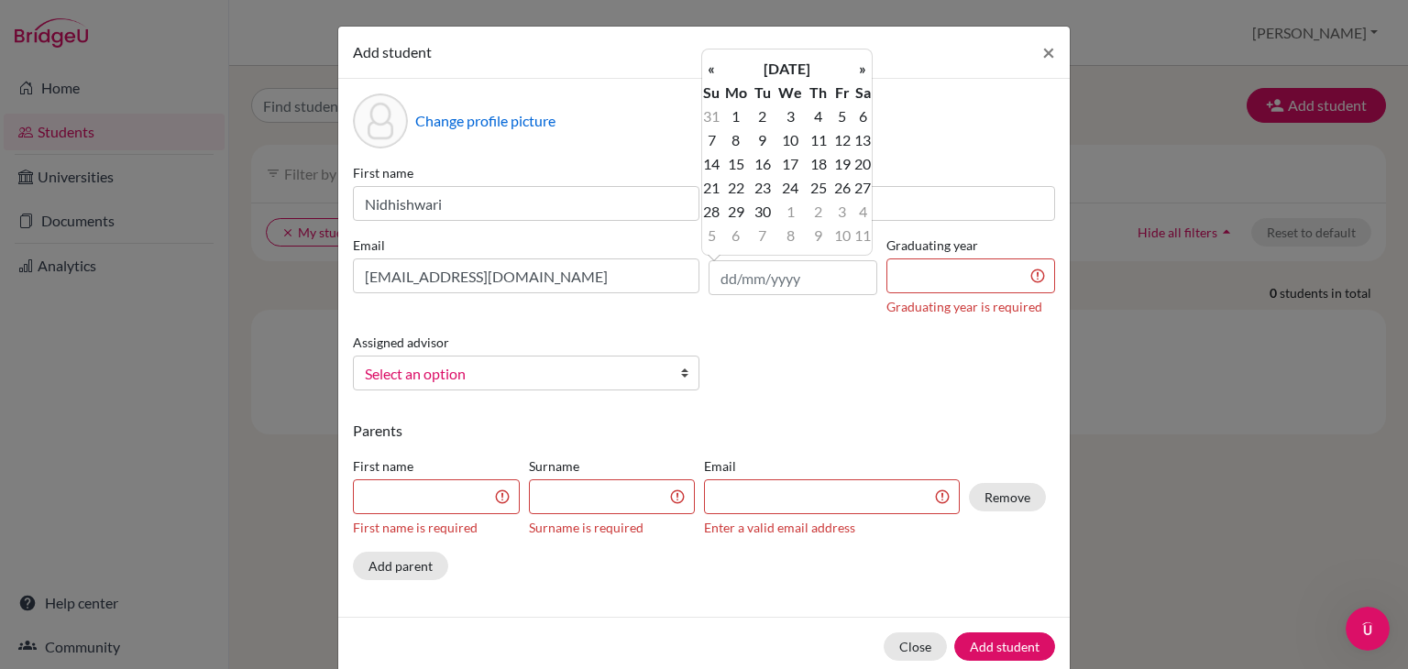
click at [710, 63] on th "«" at bounding box center [711, 69] width 18 height 24
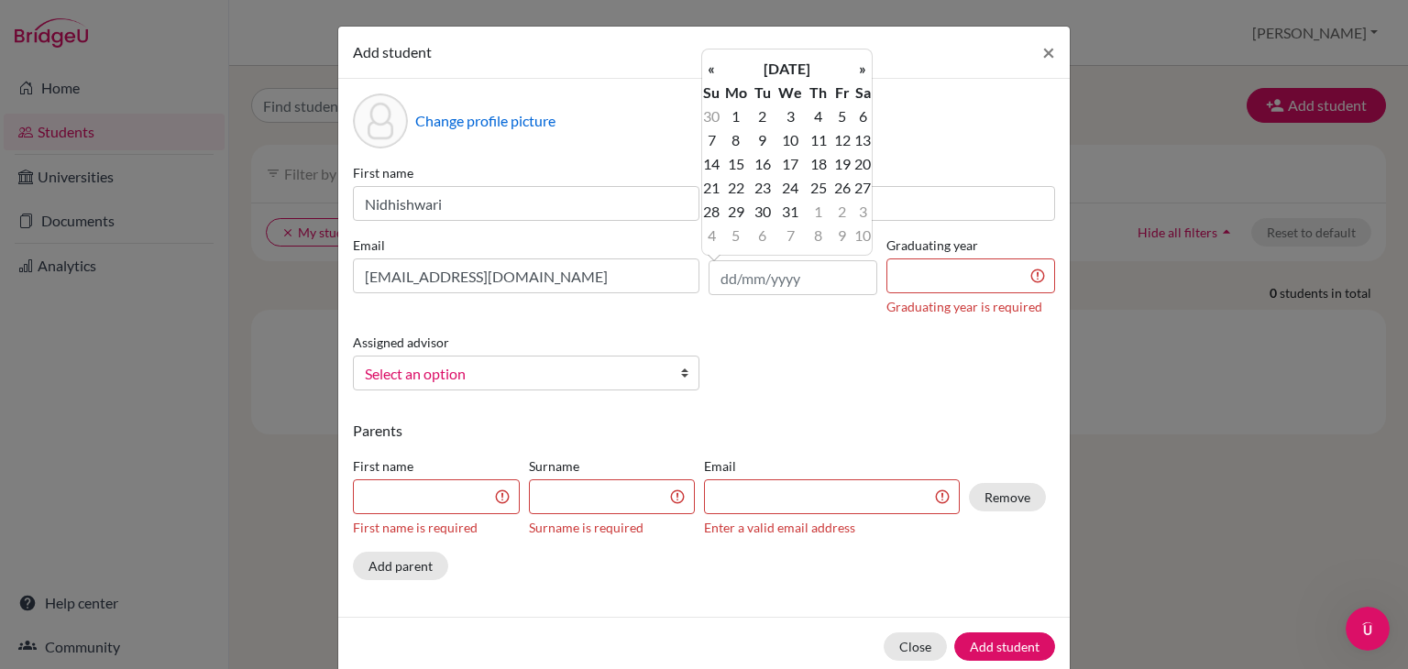
click at [710, 63] on th "«" at bounding box center [711, 69] width 18 height 24
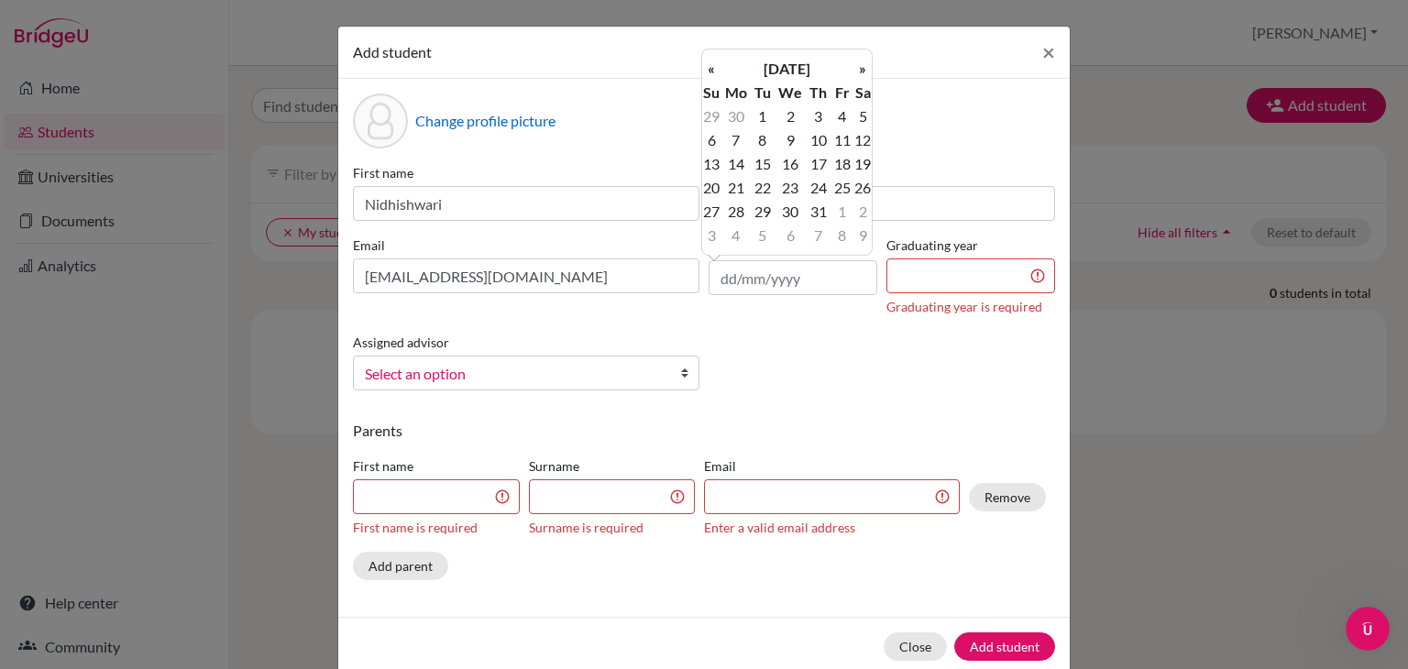
click at [710, 63] on th "«" at bounding box center [711, 69] width 18 height 24
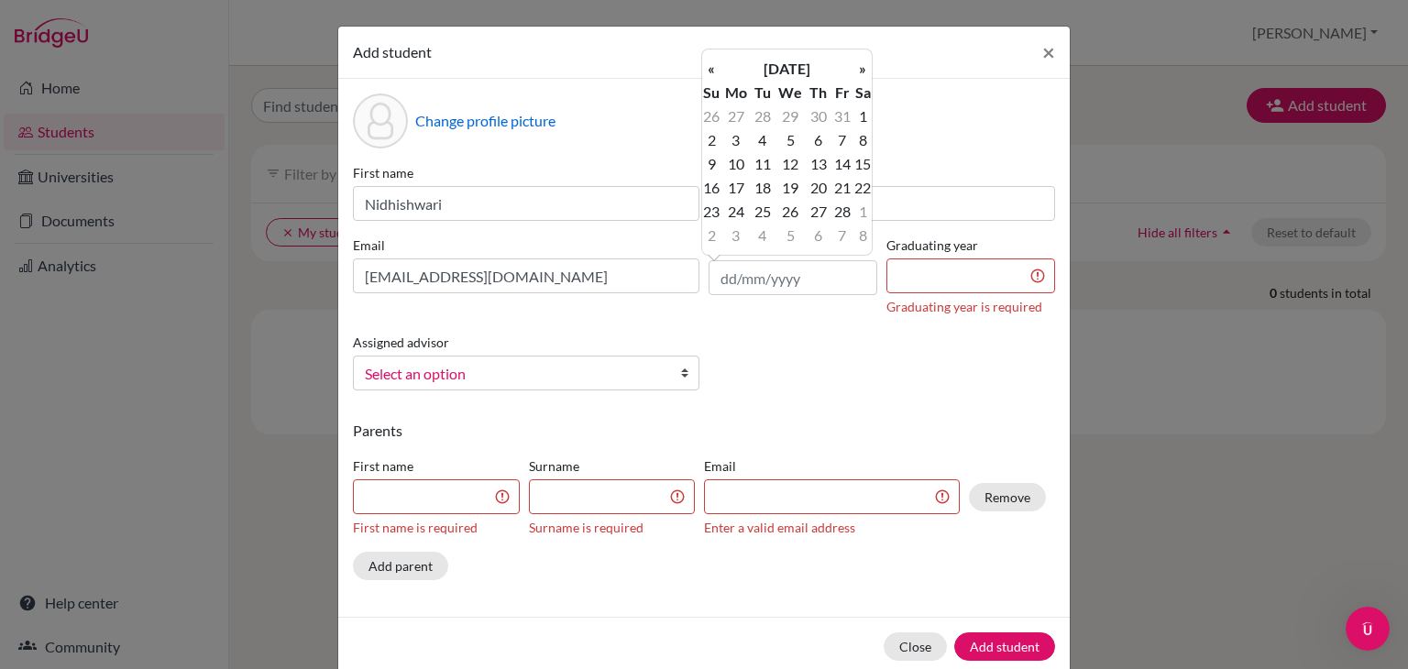
click at [710, 63] on th "«" at bounding box center [711, 69] width 18 height 24
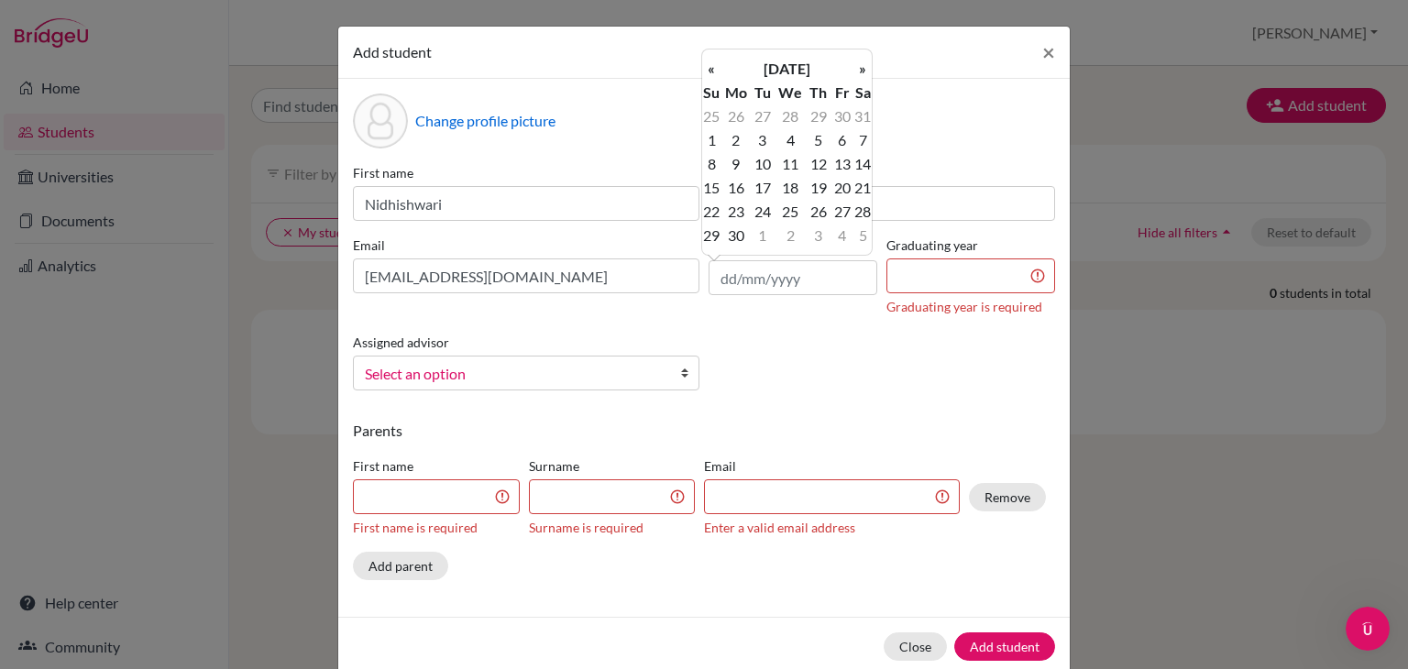
click at [710, 63] on th "«" at bounding box center [711, 69] width 18 height 24
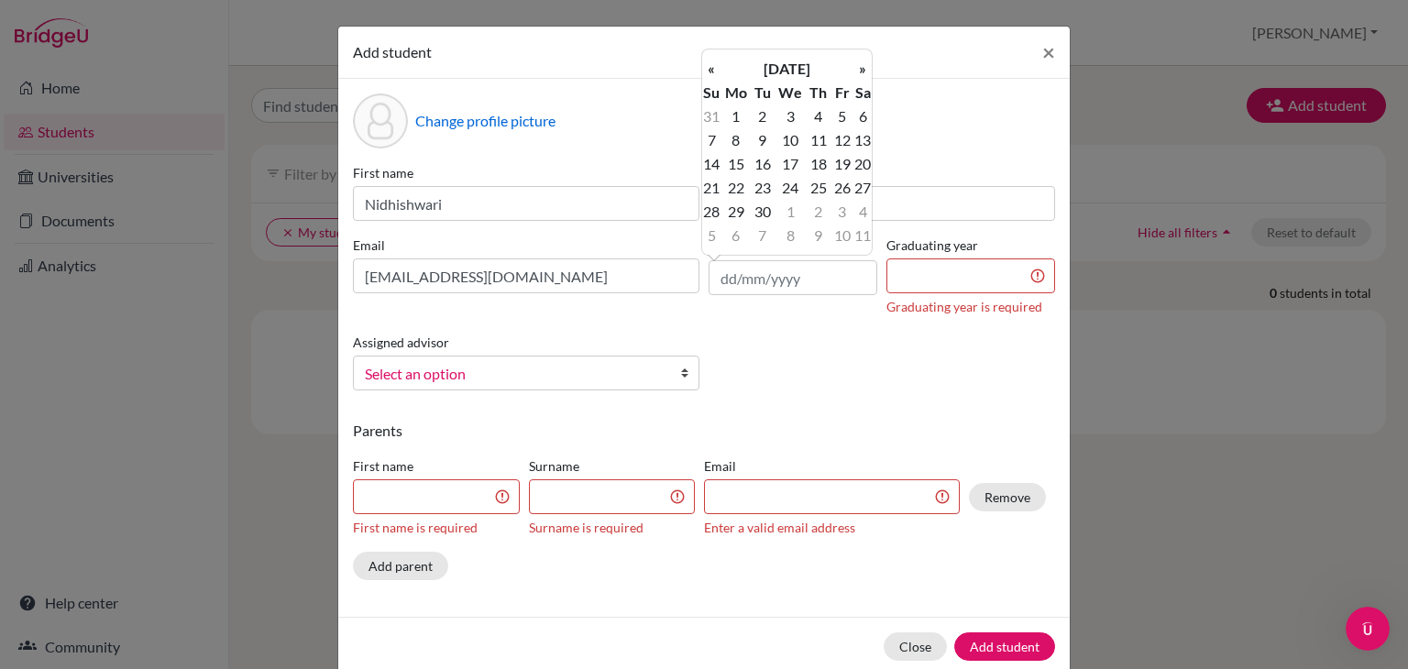
click at [710, 63] on th "«" at bounding box center [711, 69] width 18 height 24
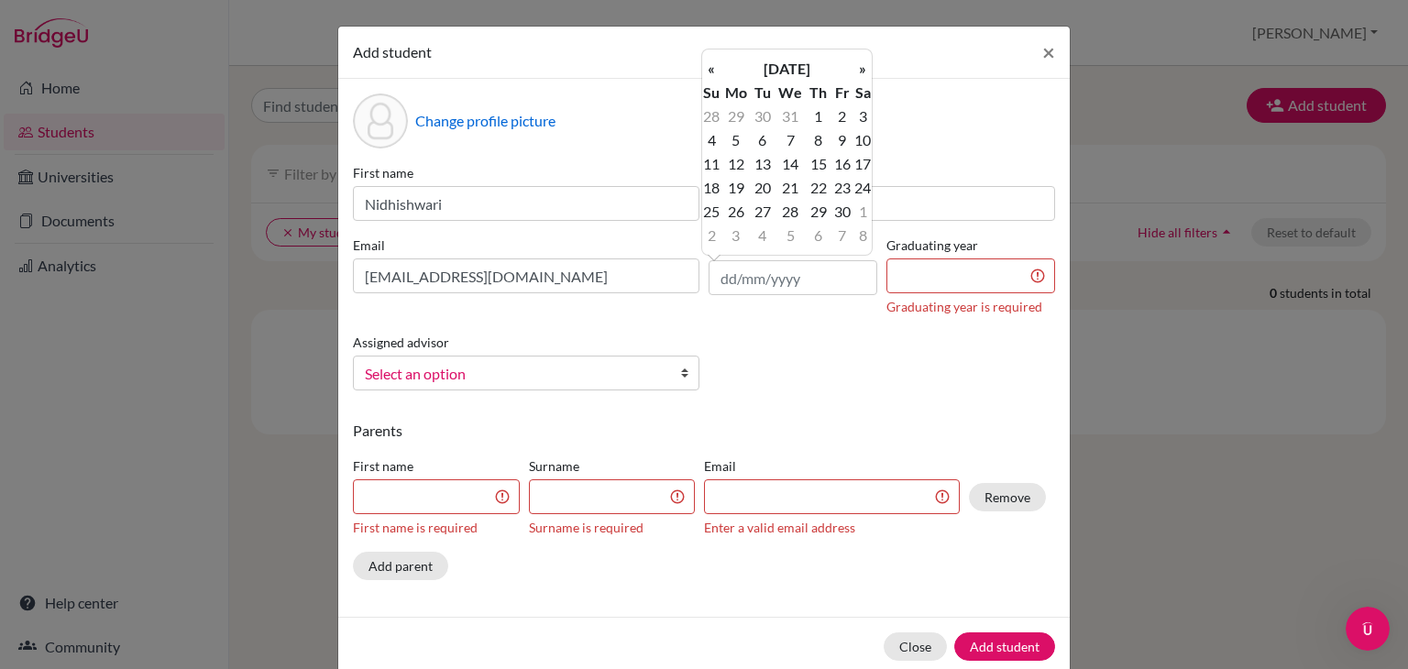
click at [710, 63] on th "«" at bounding box center [711, 69] width 18 height 24
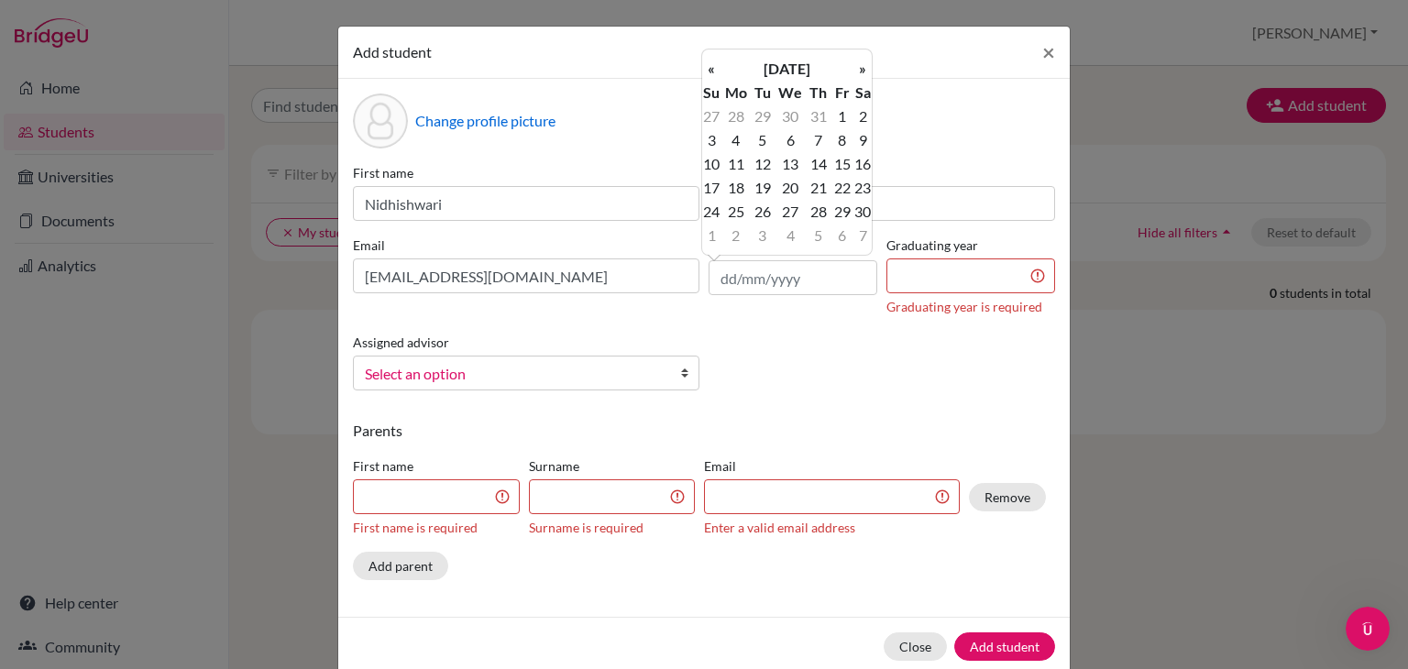
click at [710, 63] on th "«" at bounding box center [711, 69] width 18 height 24
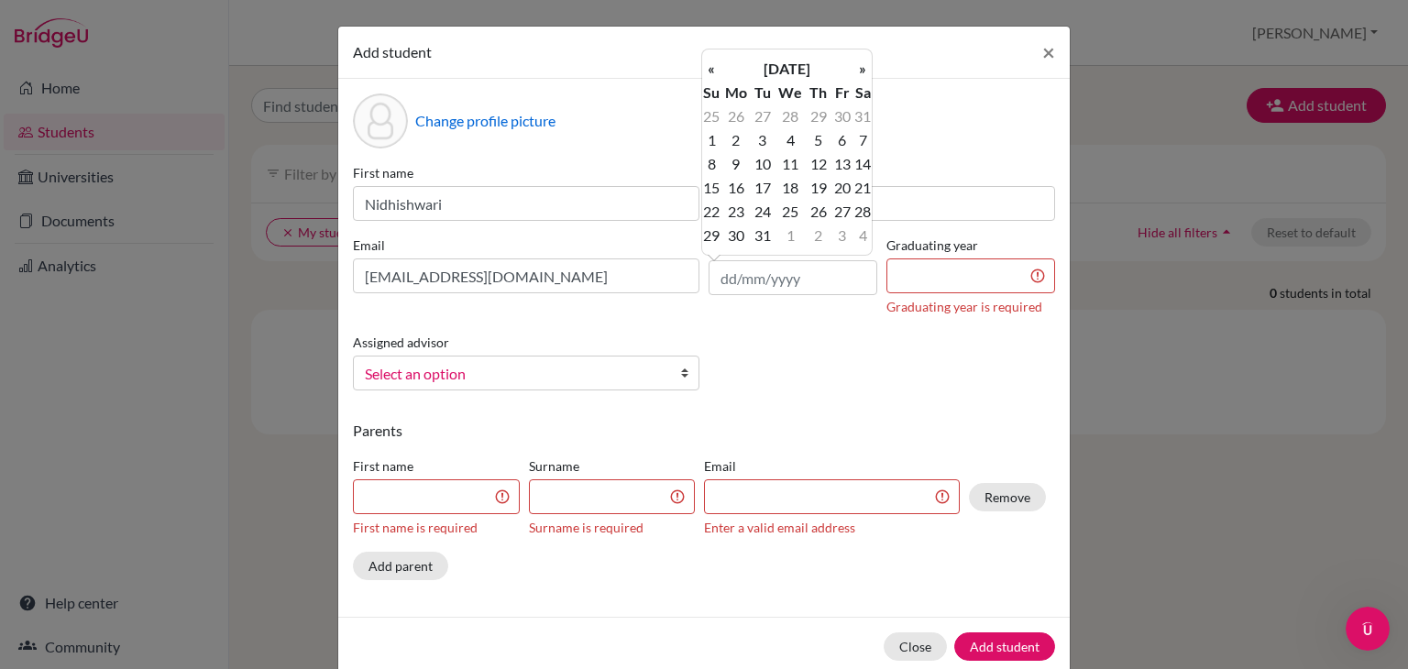
click at [710, 63] on th "«" at bounding box center [711, 69] width 18 height 24
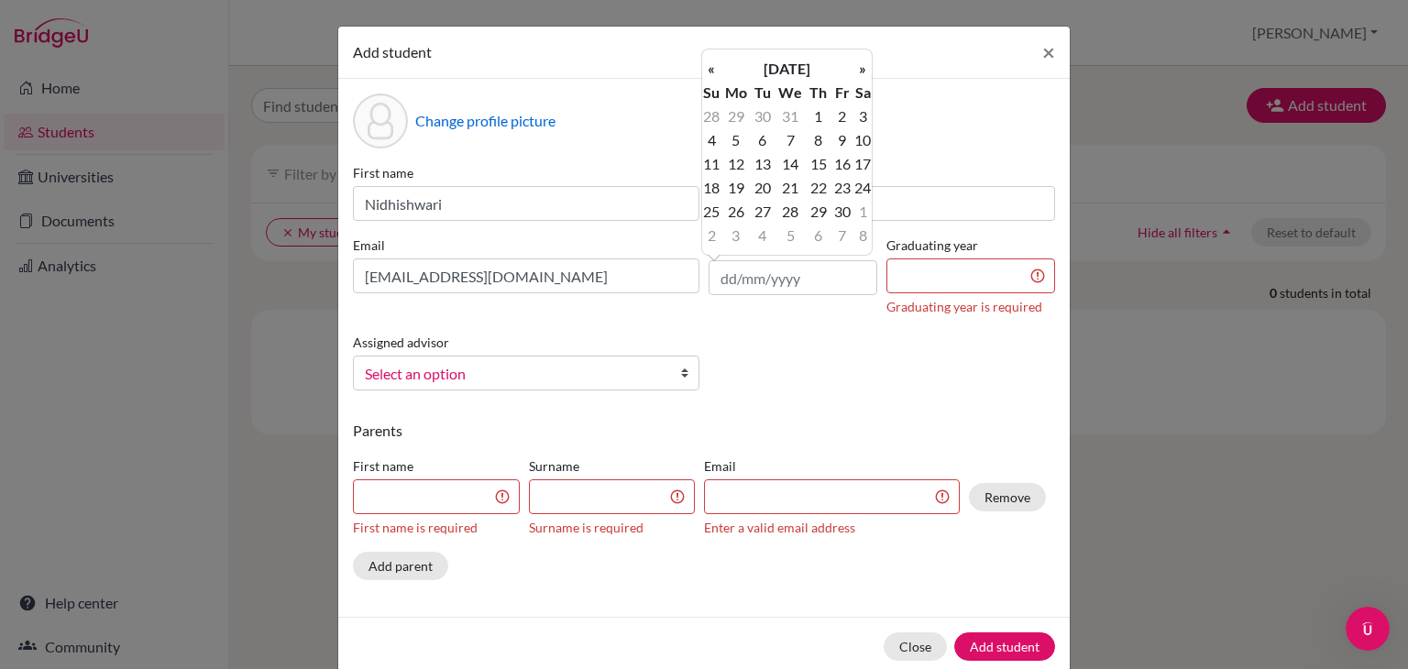
click at [710, 63] on th "«" at bounding box center [711, 69] width 18 height 24
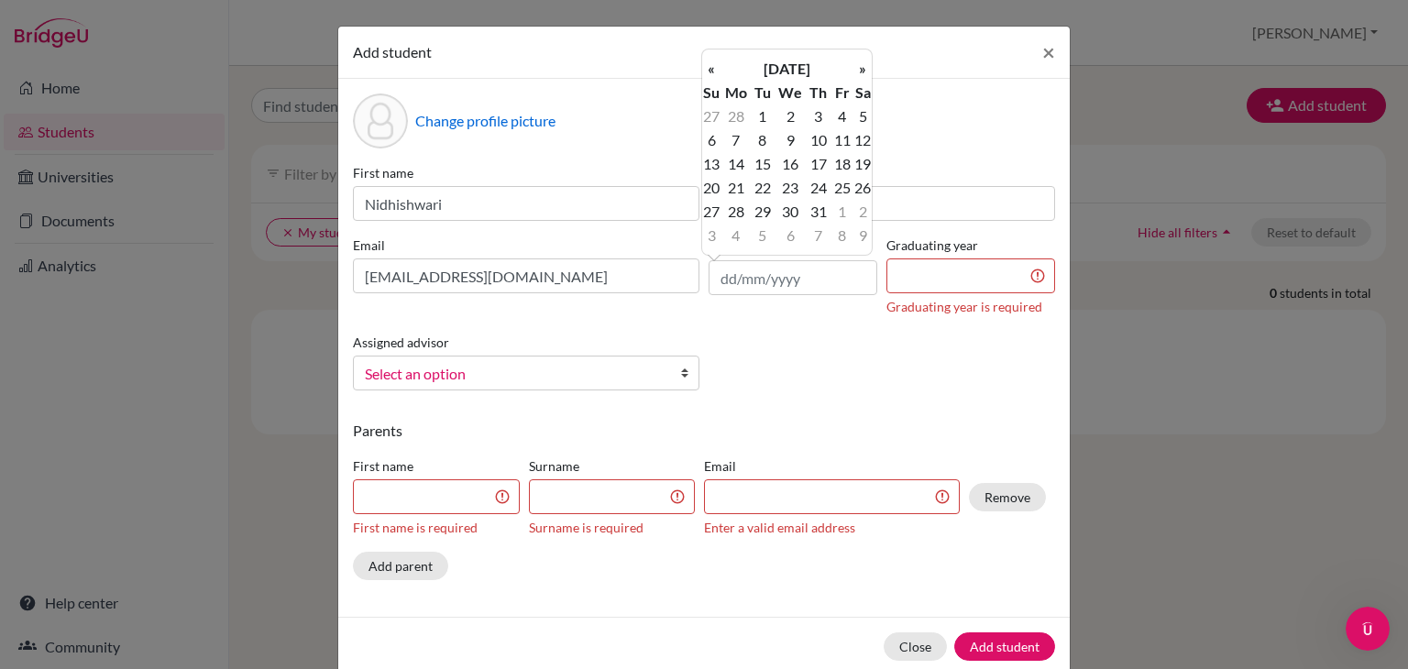
click at [710, 63] on th "«" at bounding box center [711, 69] width 18 height 24
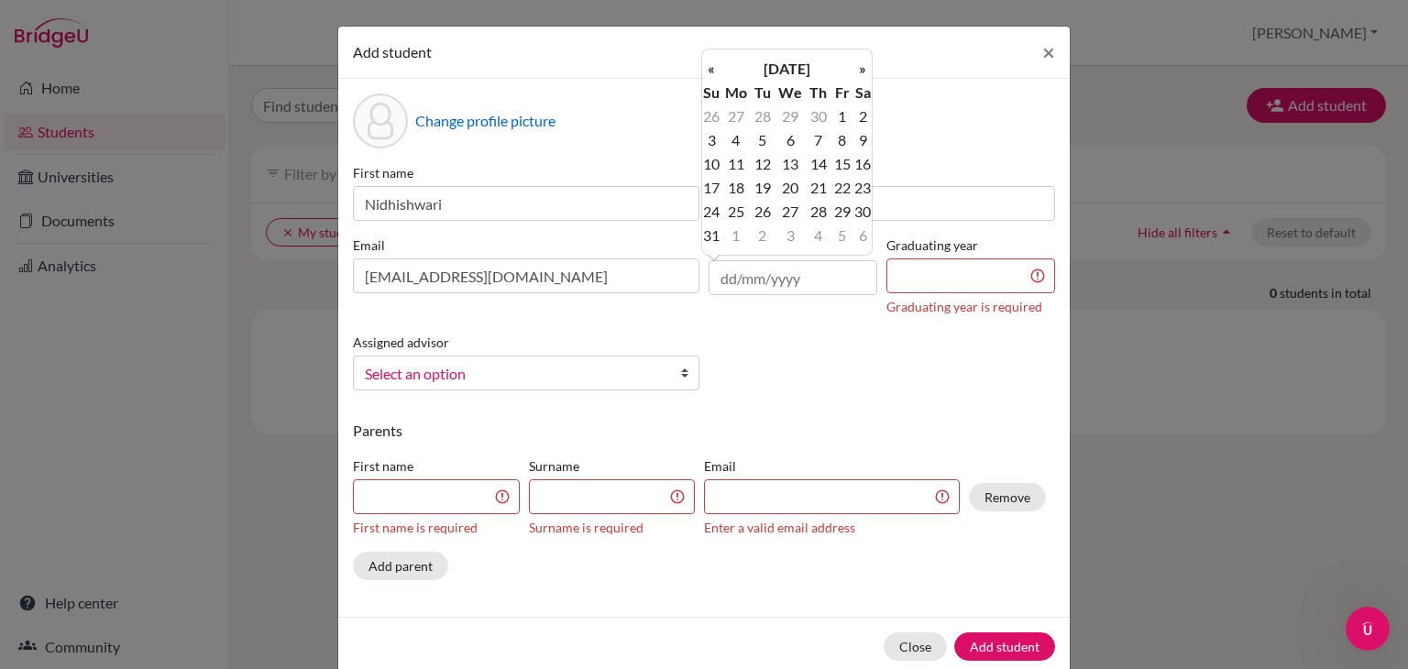
click at [710, 63] on th "«" at bounding box center [711, 69] width 18 height 24
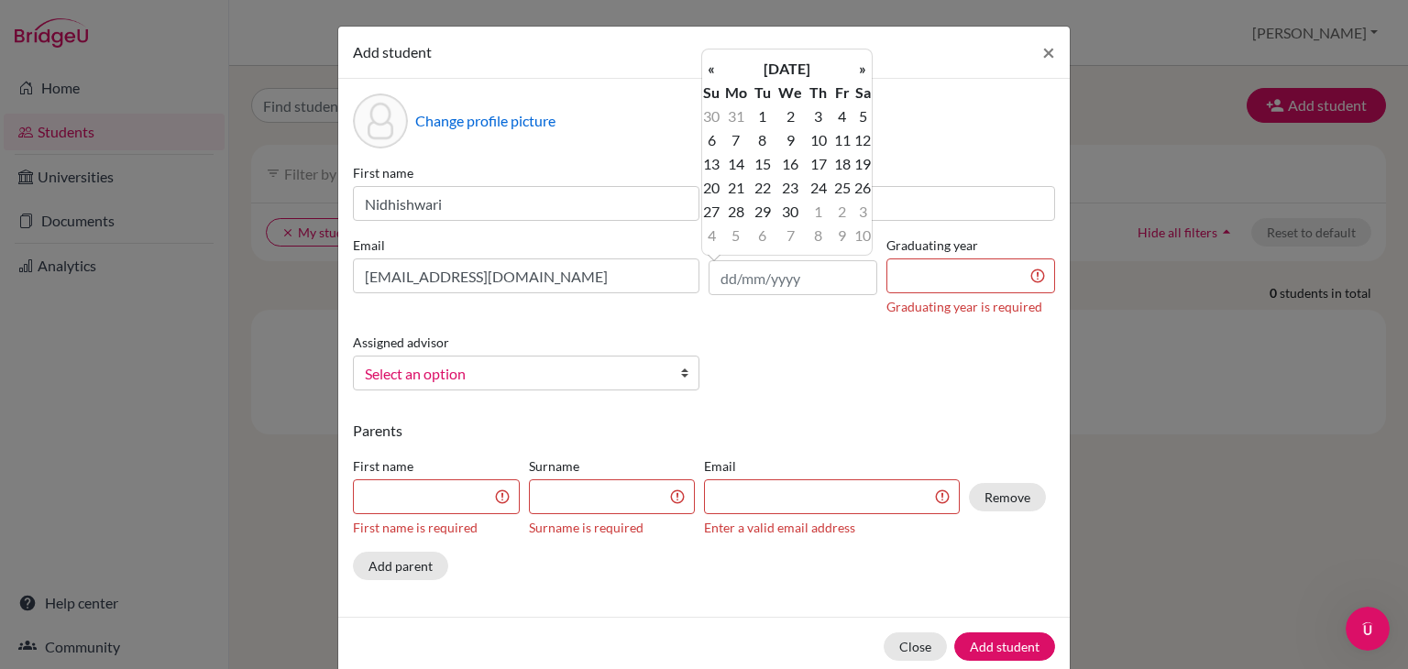
click at [710, 63] on th "«" at bounding box center [711, 69] width 18 height 24
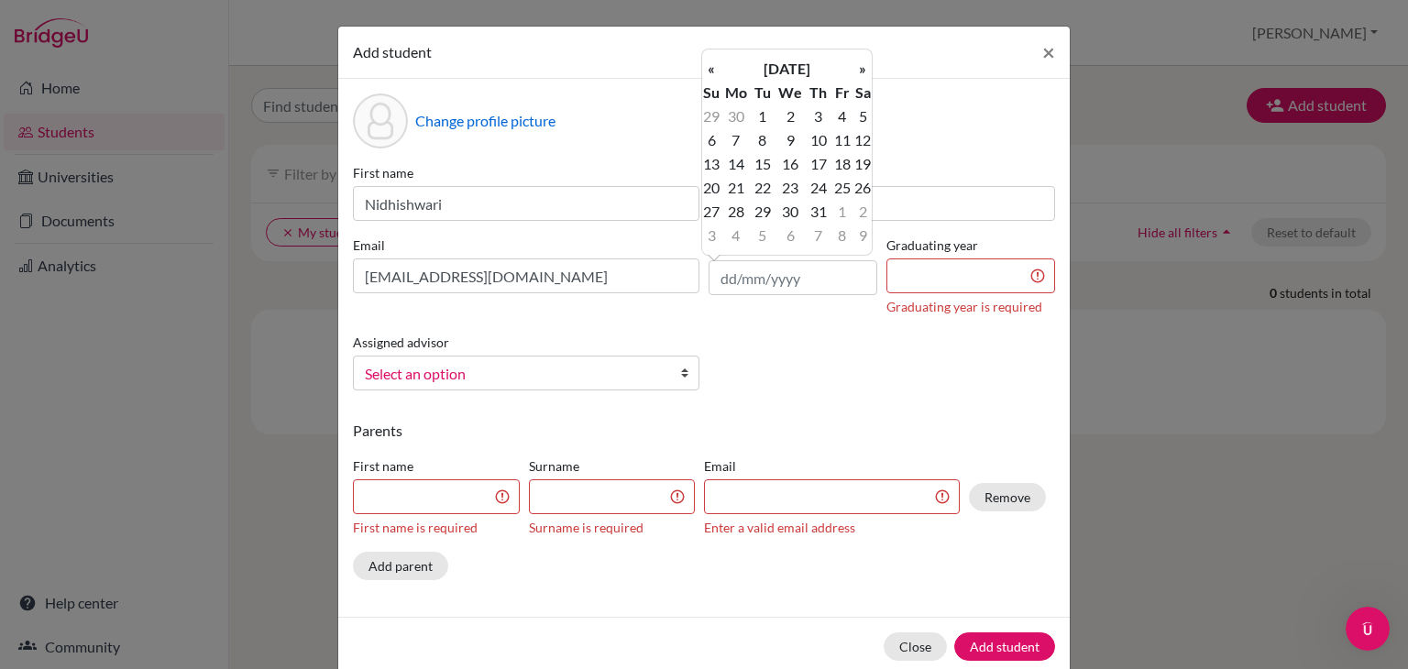
click at [710, 63] on th "«" at bounding box center [711, 69] width 18 height 24
click at [867, 69] on th "»" at bounding box center [862, 69] width 18 height 24
click at [784, 184] on td "21" at bounding box center [790, 188] width 32 height 24
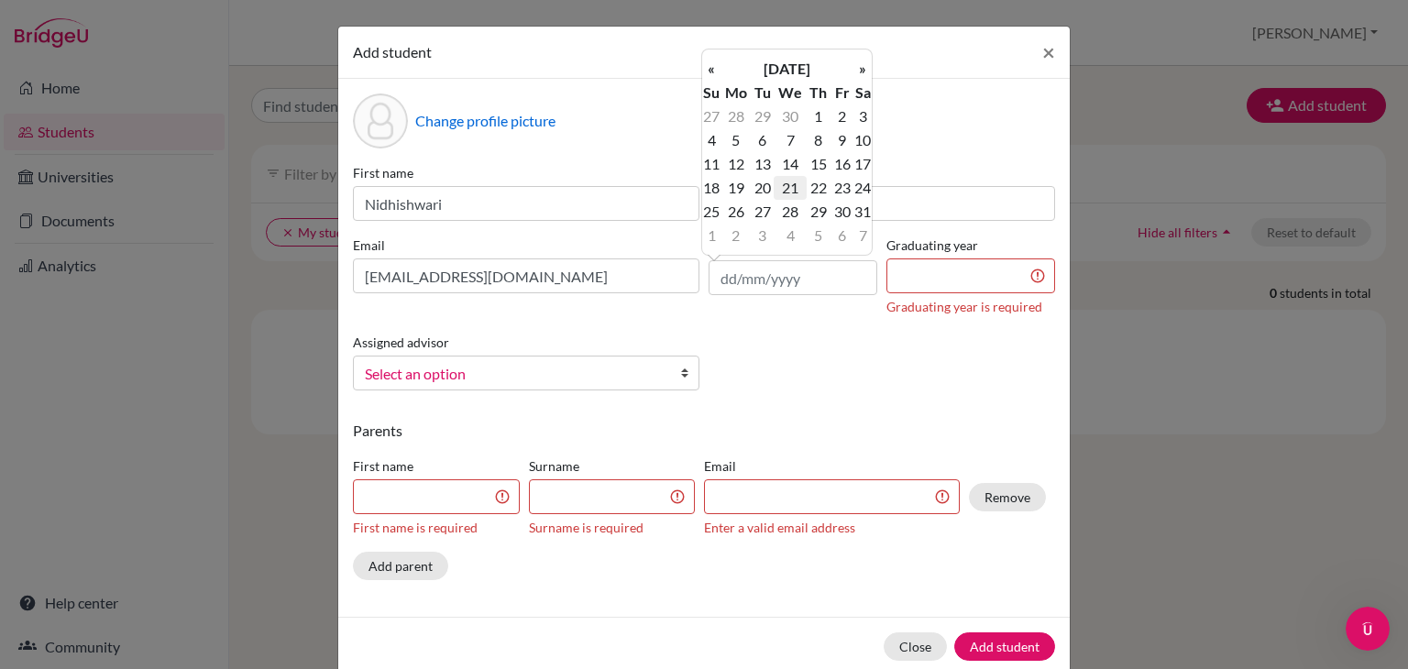
type input "[DATE]"
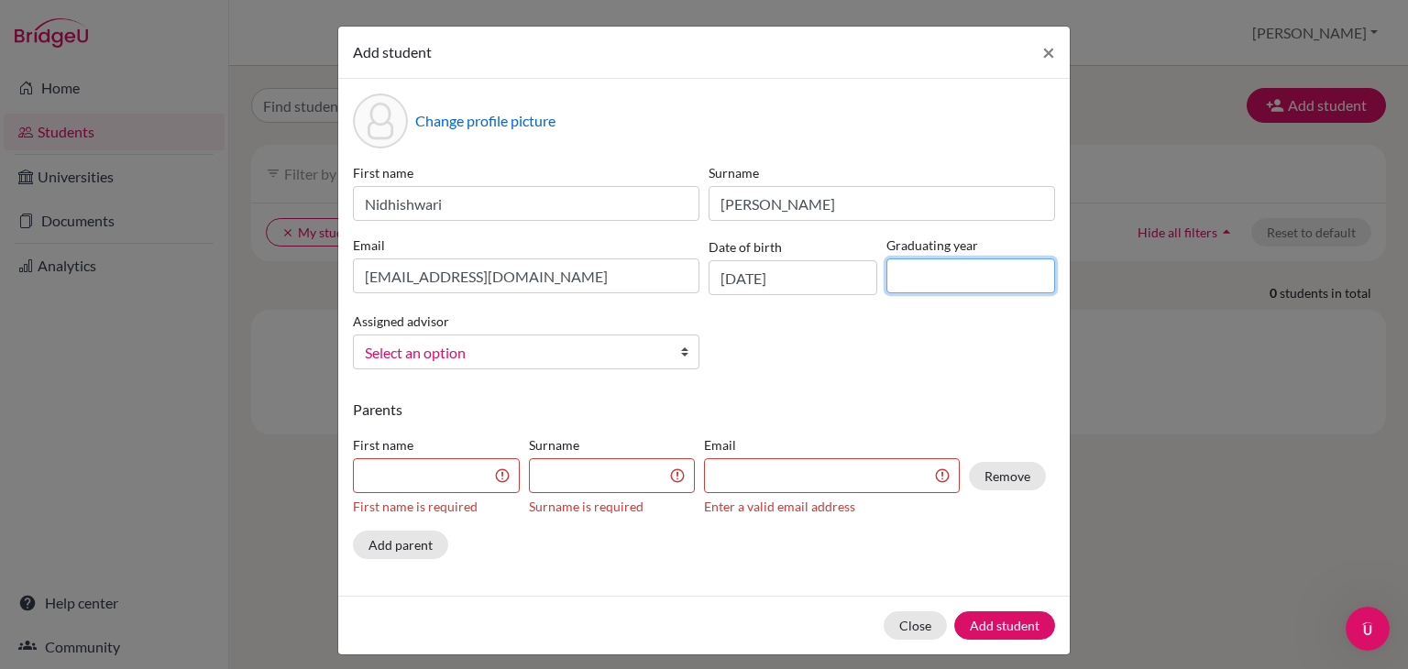
click at [983, 266] on input at bounding box center [970, 276] width 169 height 35
type input "2028"
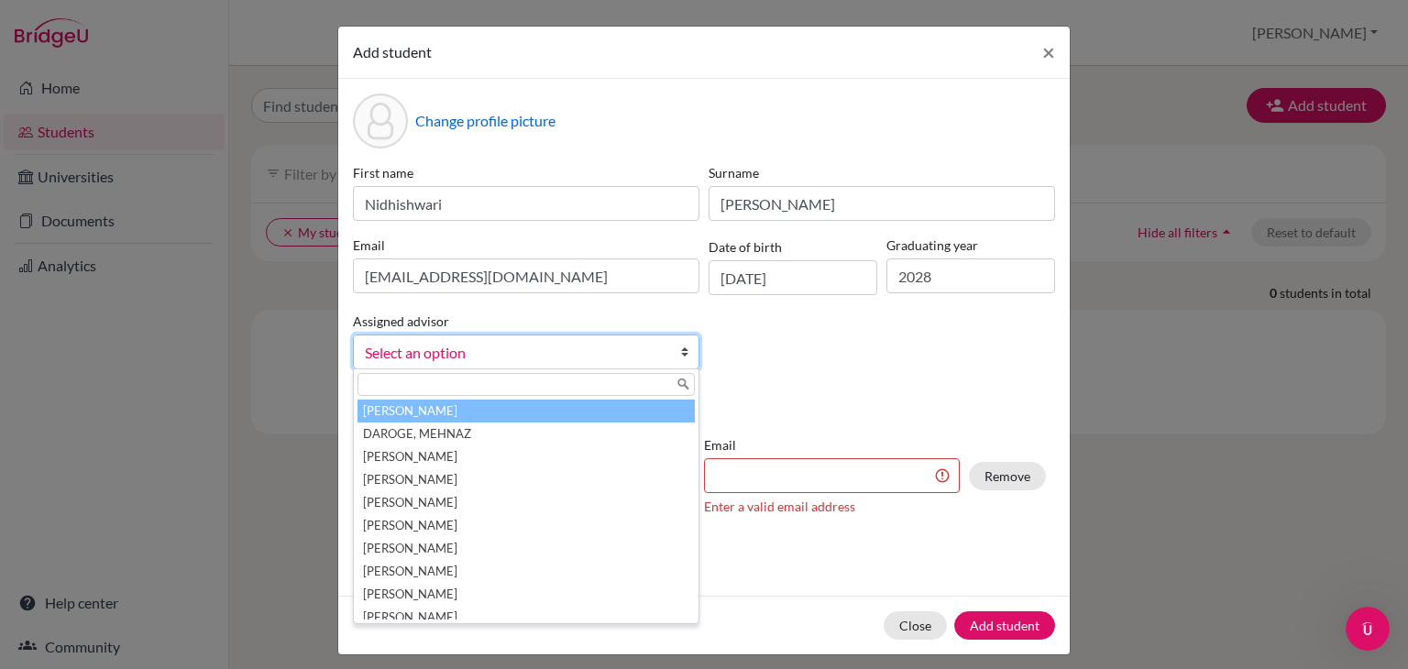
click at [447, 362] on span "Select an option" at bounding box center [514, 353] width 299 height 24
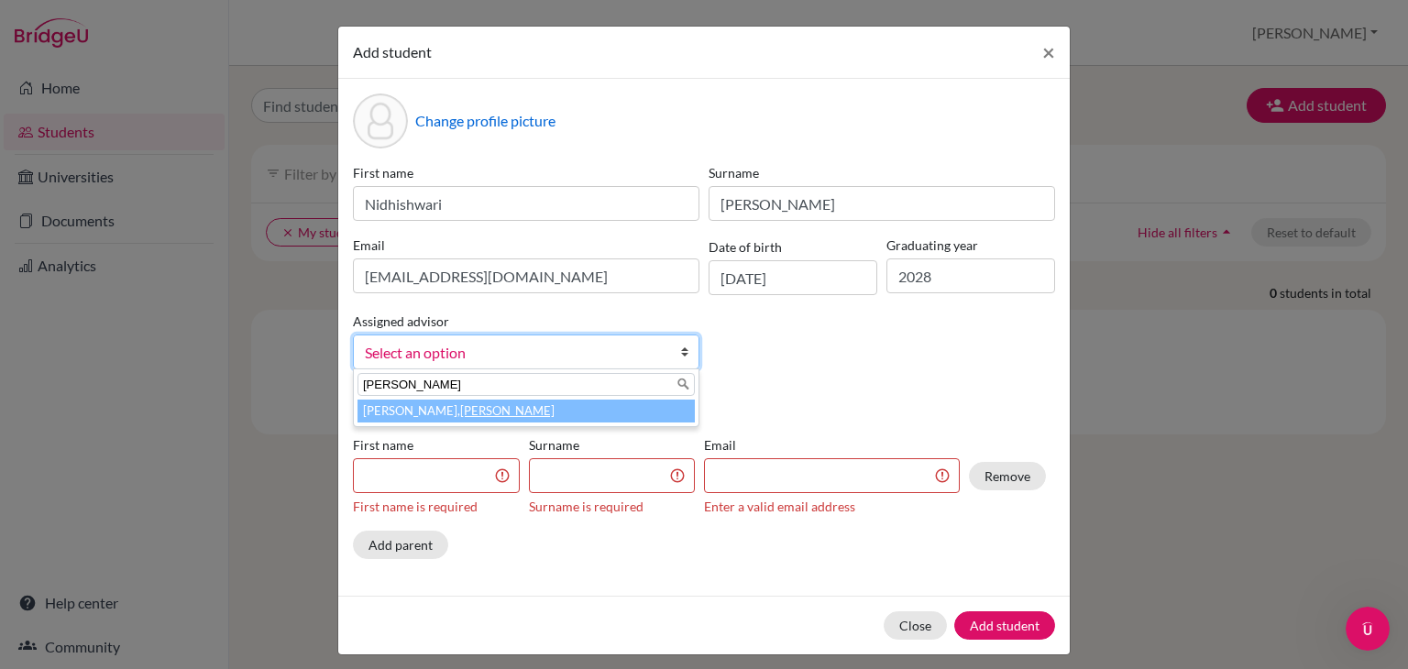
type input "[PERSON_NAME]"
click at [460, 412] on em "[PERSON_NAME]" at bounding box center [507, 410] width 94 height 15
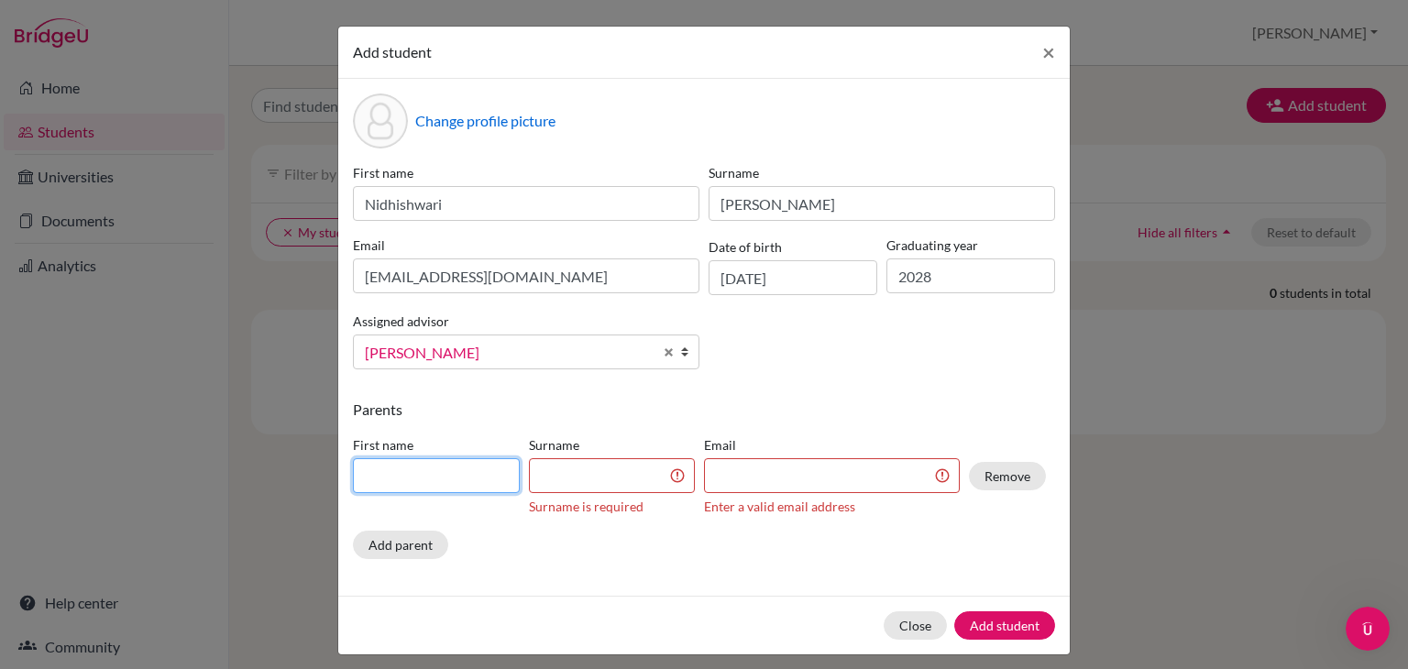
click at [403, 485] on input at bounding box center [436, 475] width 167 height 35
type input "[PERSON_NAME]"
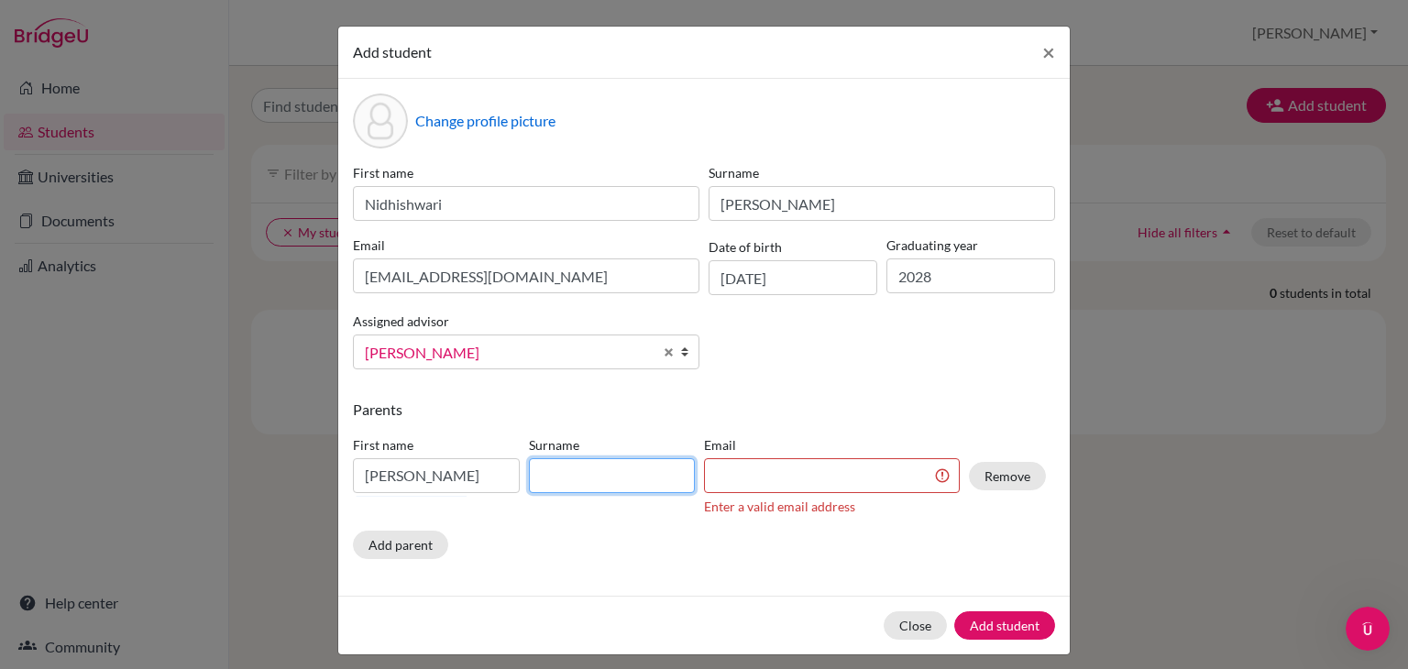
click at [622, 472] on input at bounding box center [612, 475] width 167 height 35
type input "B.Shivaiagowda"
click at [730, 478] on input at bounding box center [832, 475] width 256 height 35
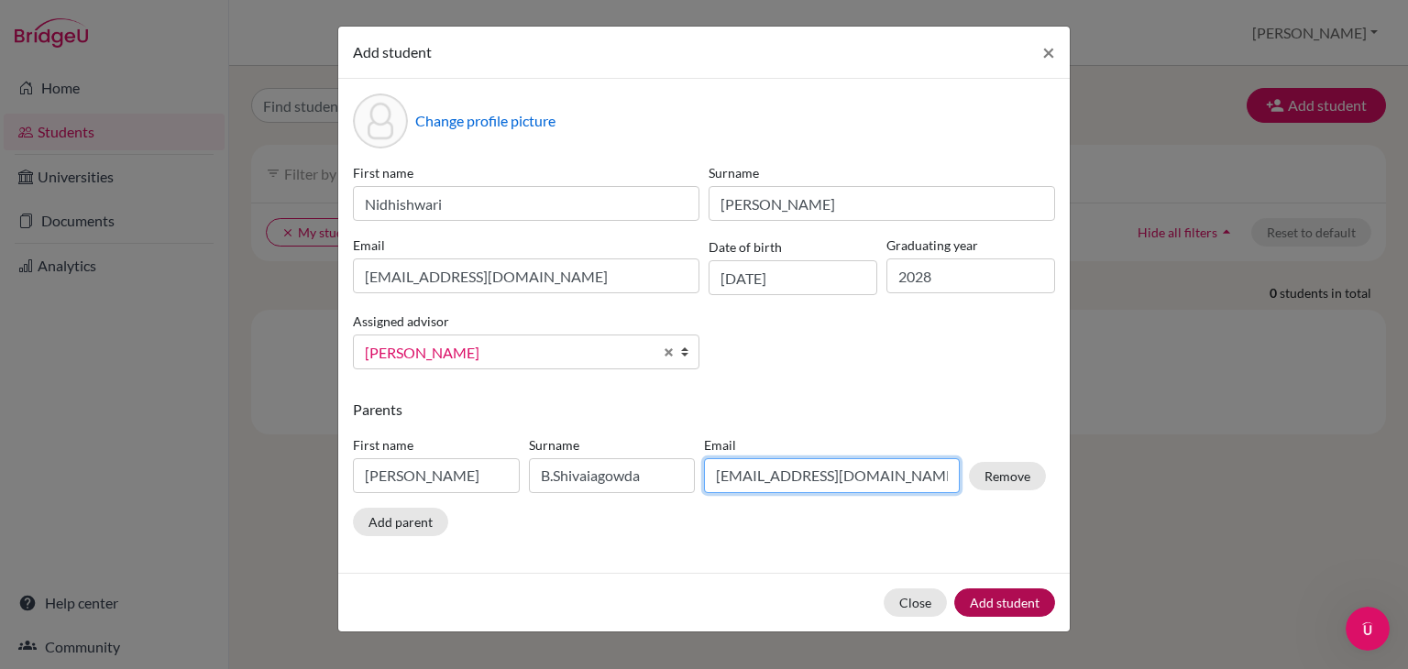
type input "[EMAIL_ADDRESS][DOMAIN_NAME]"
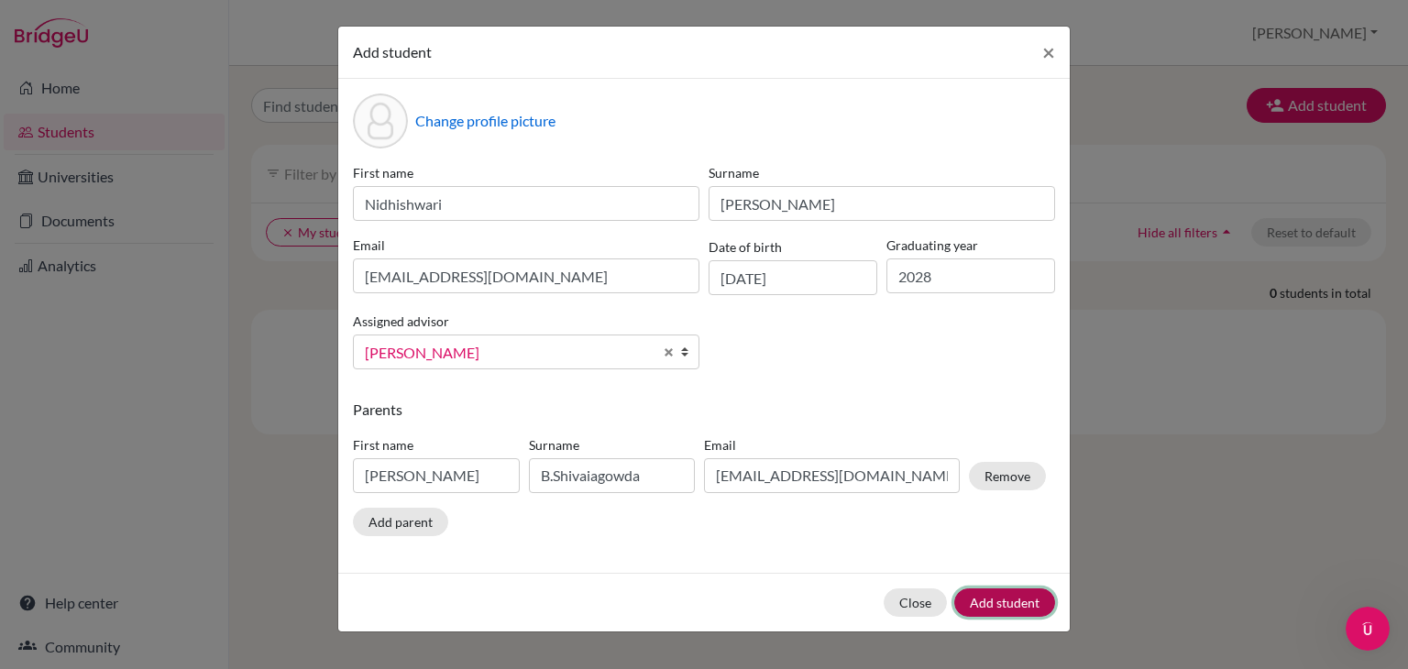
click at [994, 612] on button "Add student" at bounding box center [1004, 603] width 101 height 28
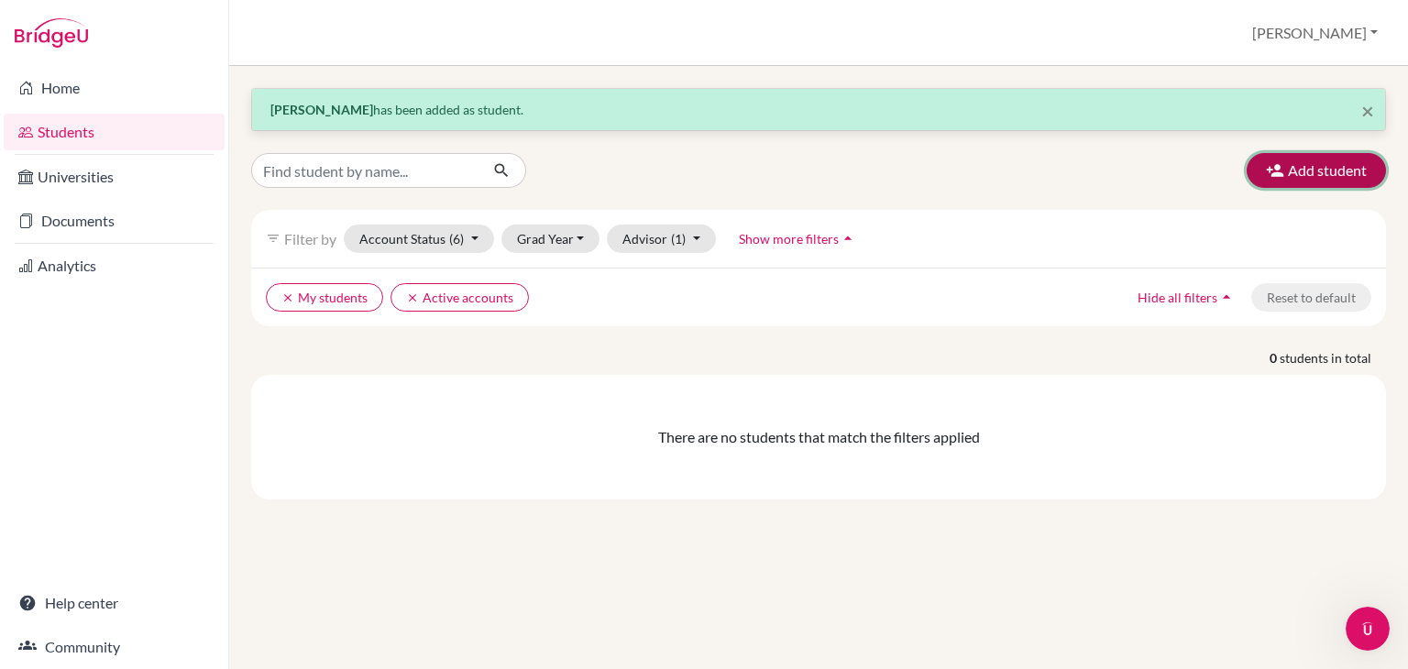
click at [1298, 162] on button "Add student" at bounding box center [1316, 170] width 139 height 35
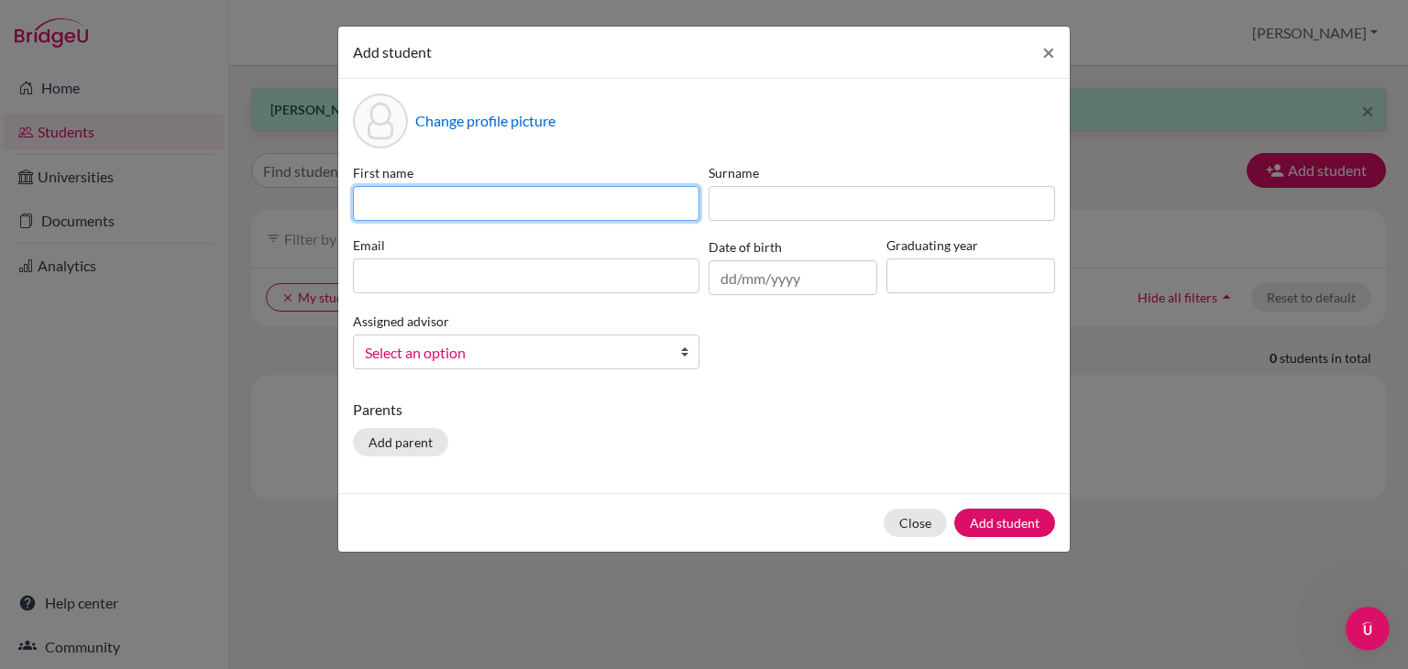
click at [663, 197] on input at bounding box center [526, 203] width 347 height 35
type input "[PERSON_NAME]"
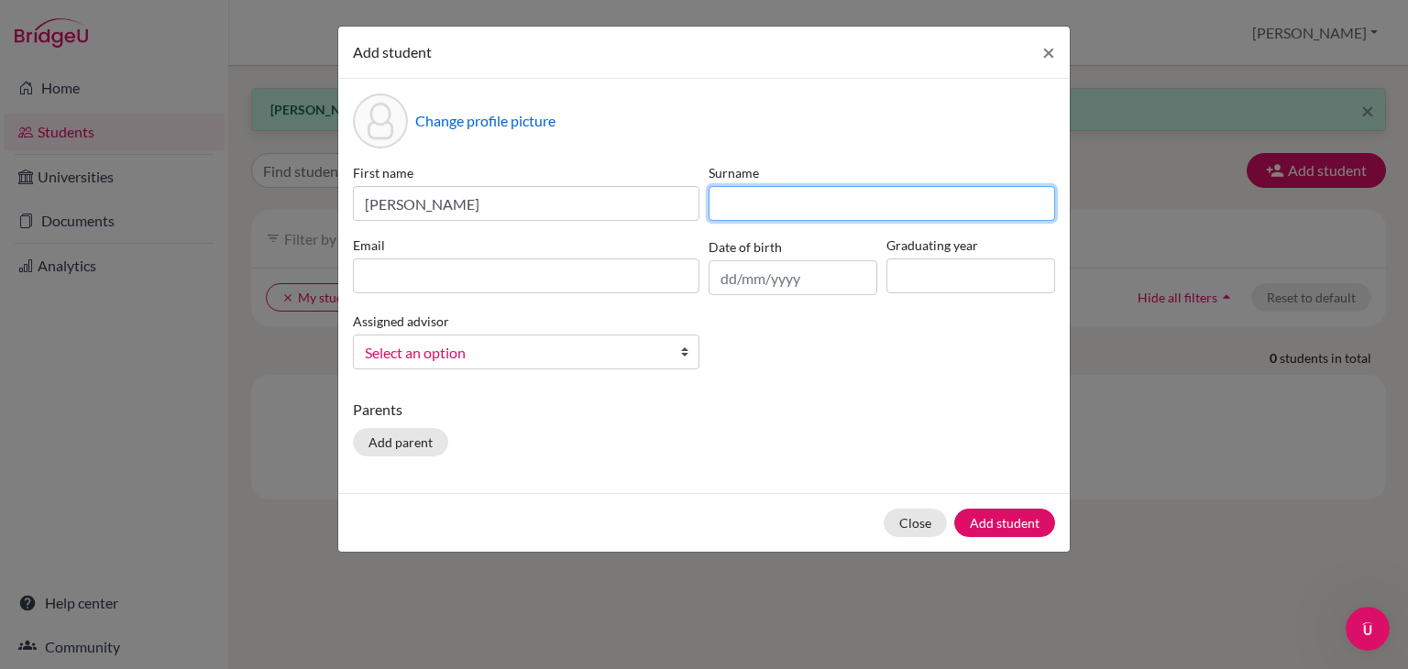
click at [743, 204] on input at bounding box center [882, 203] width 347 height 35
type input "[PERSON_NAME]"
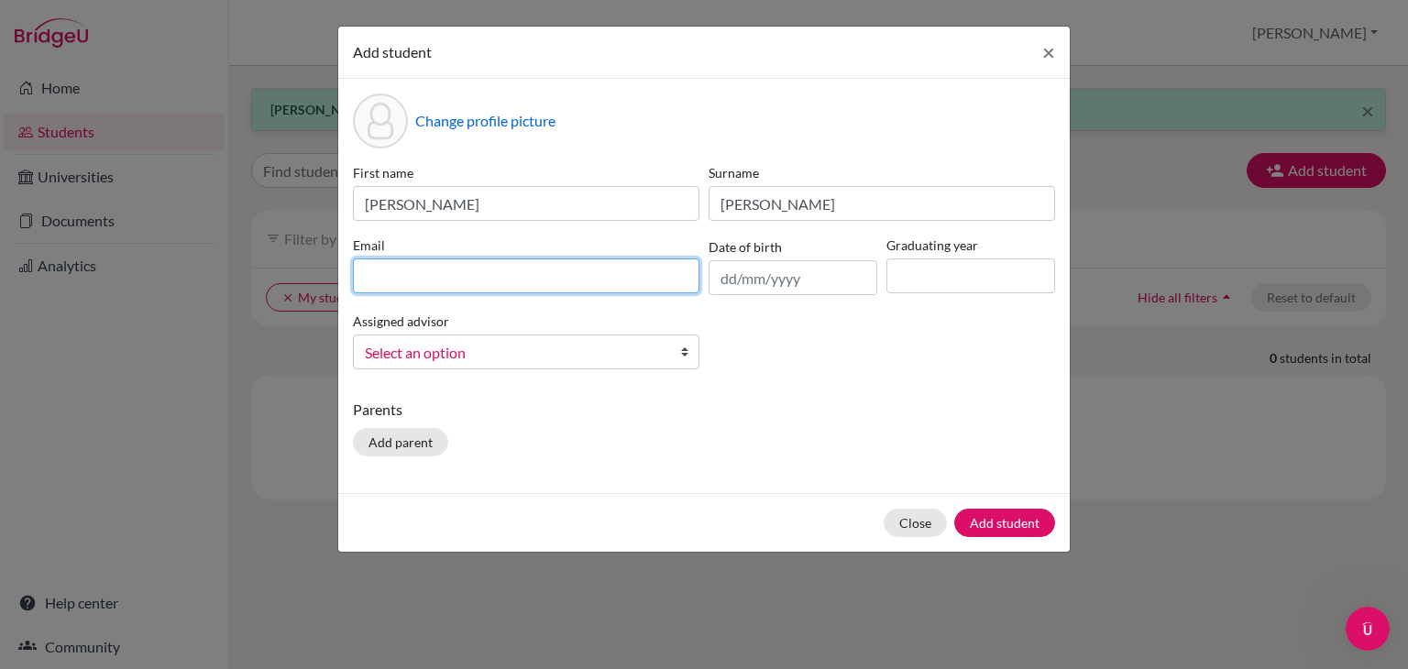
click at [635, 276] on input at bounding box center [526, 276] width 347 height 35
type input "[EMAIL_ADDRESS][DOMAIN_NAME]"
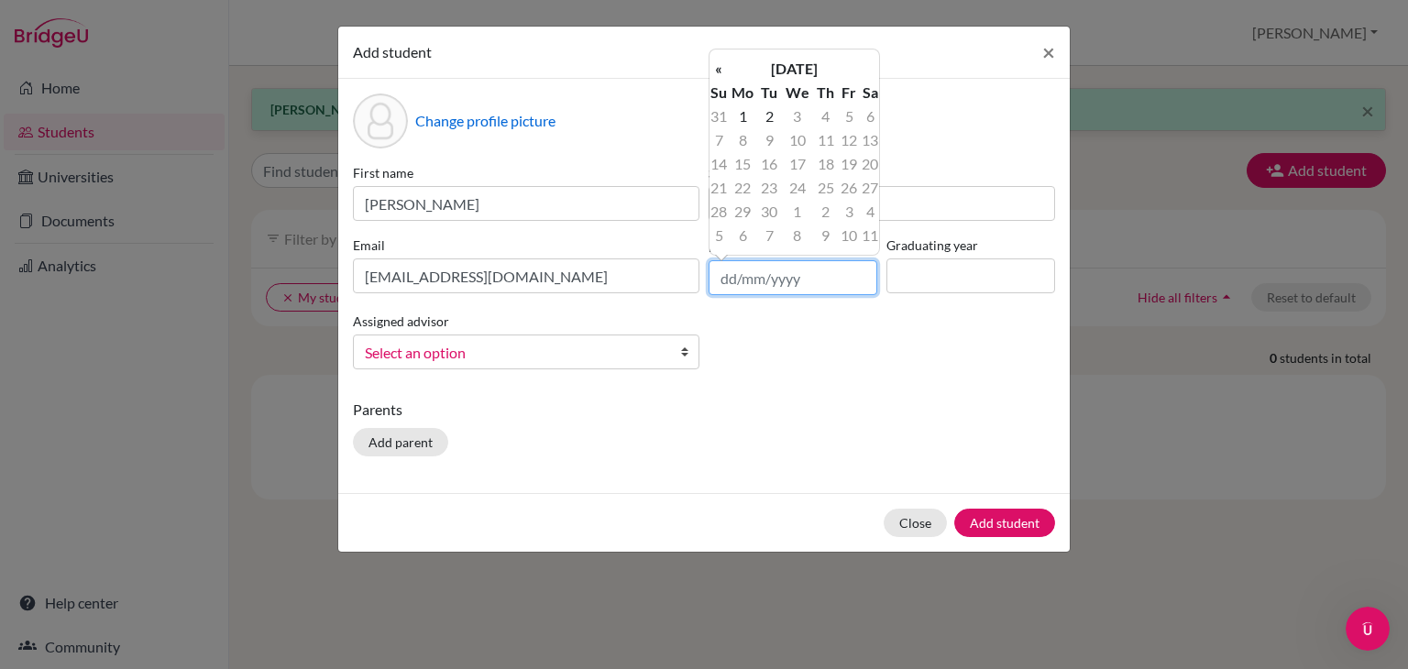
click at [808, 277] on input "text" at bounding box center [793, 277] width 169 height 35
click at [719, 73] on th "«" at bounding box center [719, 69] width 18 height 24
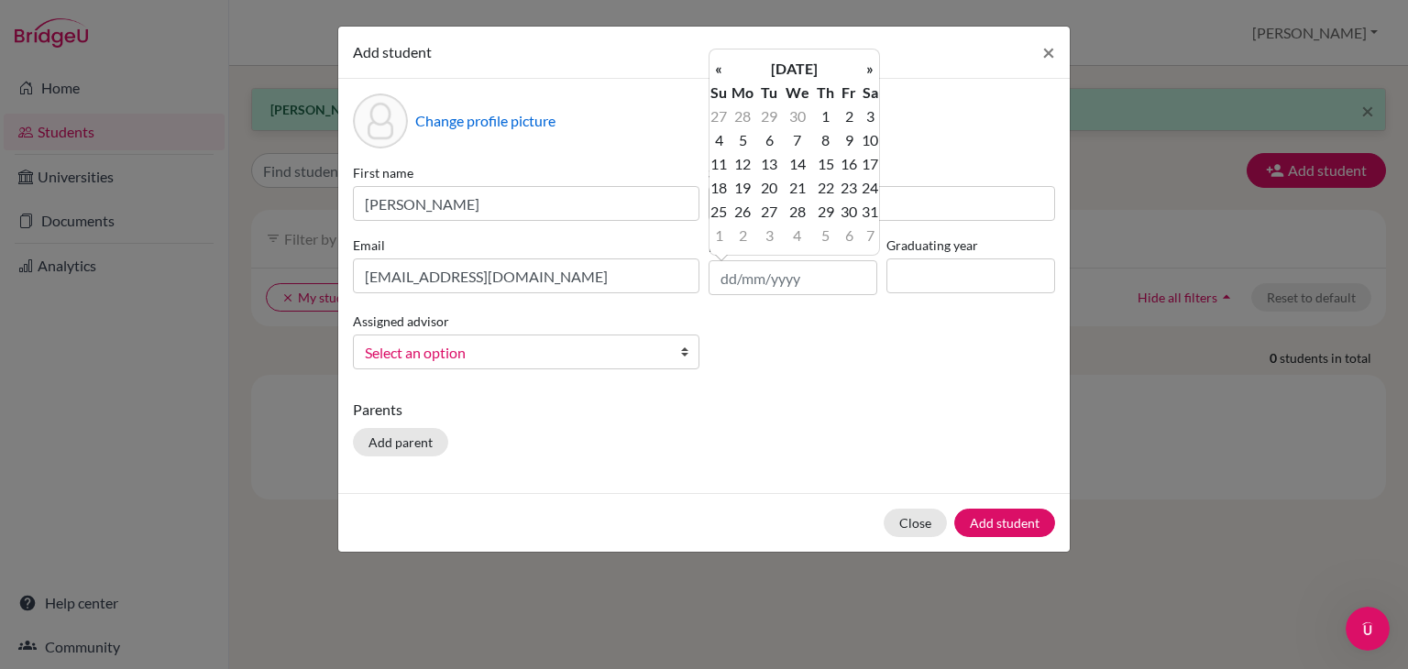
click at [719, 73] on th "«" at bounding box center [719, 69] width 18 height 24
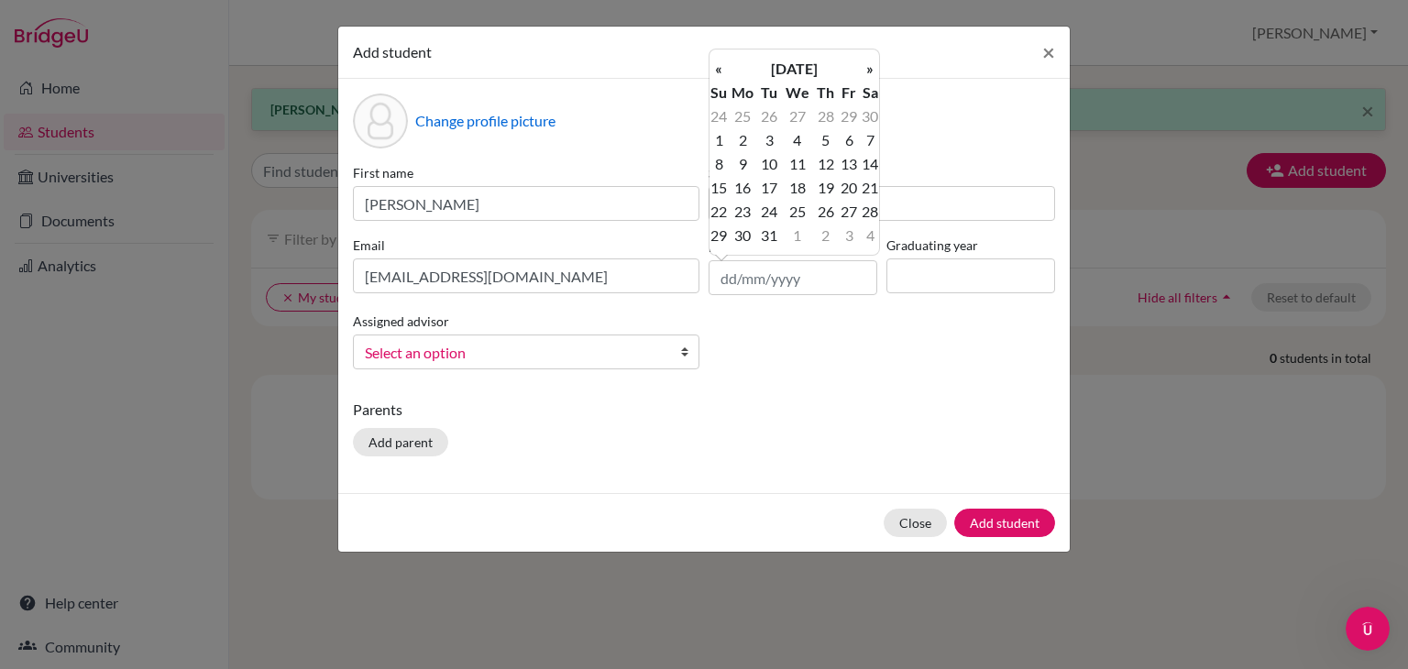
click at [719, 73] on th "«" at bounding box center [719, 69] width 18 height 24
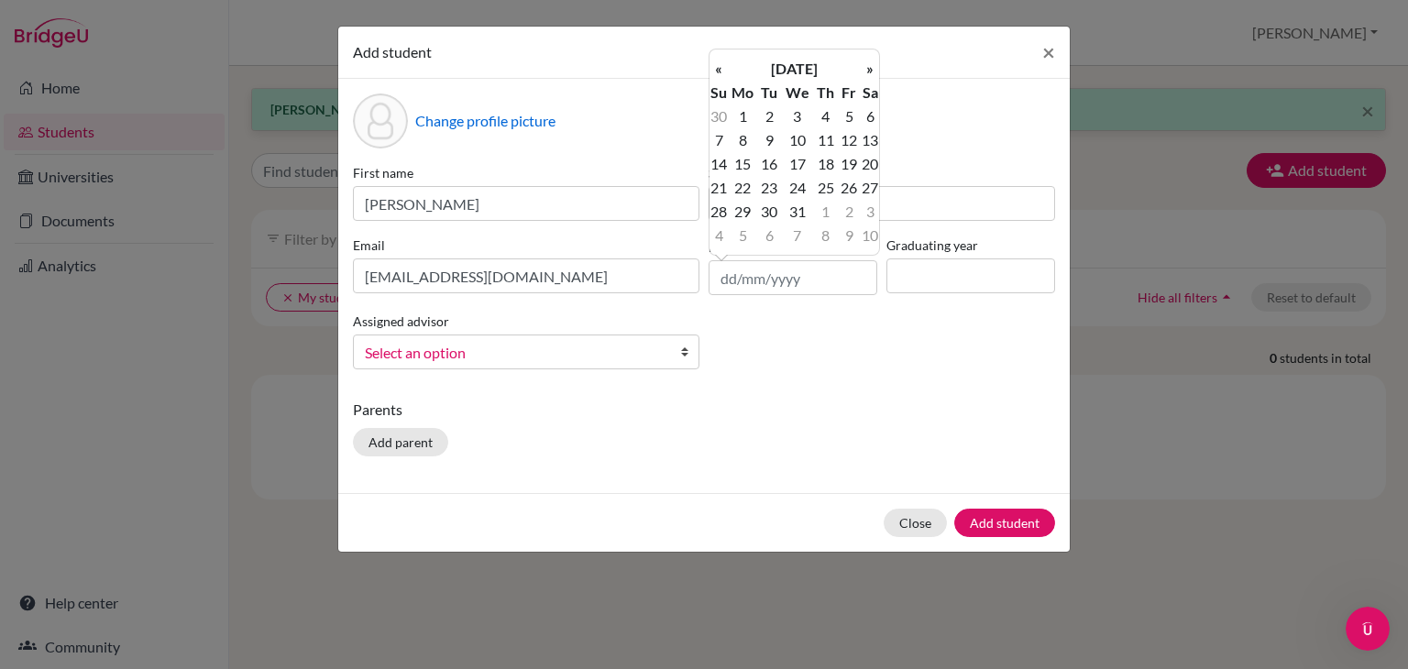
click at [719, 73] on th "«" at bounding box center [719, 69] width 18 height 24
click at [717, 236] on td "30" at bounding box center [719, 236] width 18 height 24
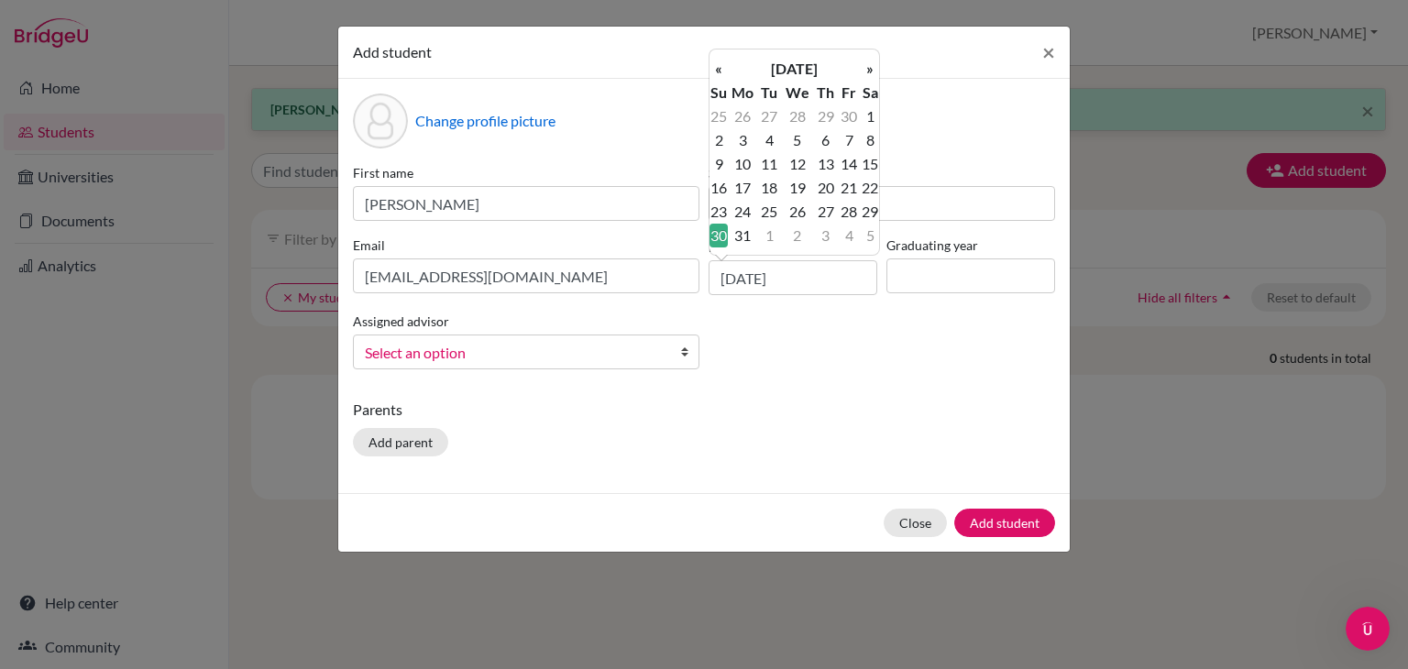
type input "[DATE]"
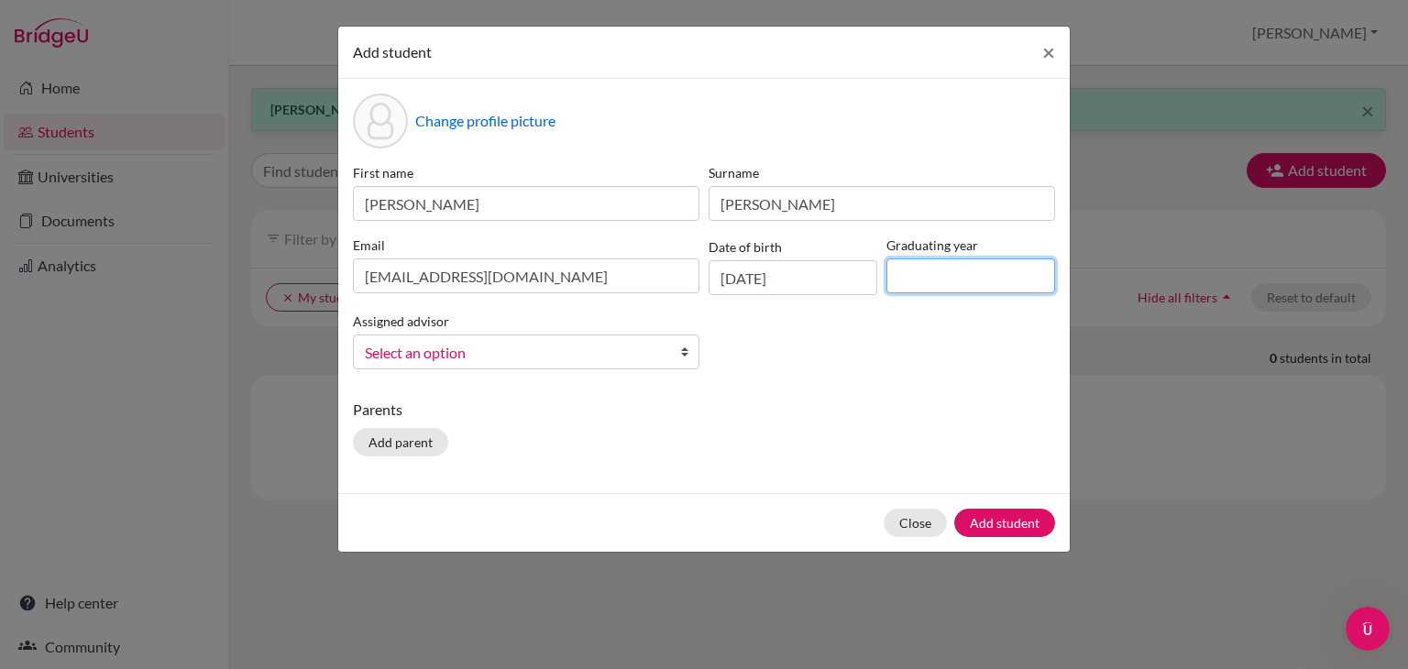
click at [936, 279] on input at bounding box center [970, 276] width 169 height 35
type input "2028"
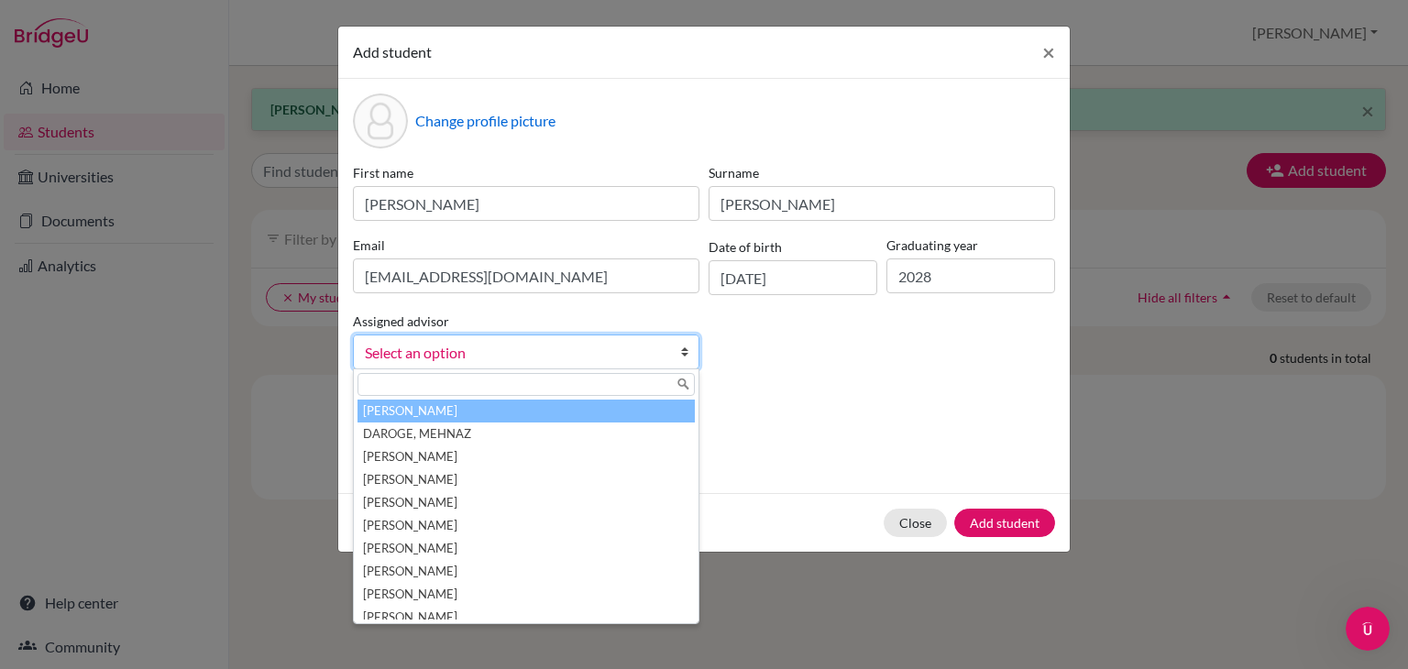
click at [686, 358] on b at bounding box center [689, 352] width 18 height 33
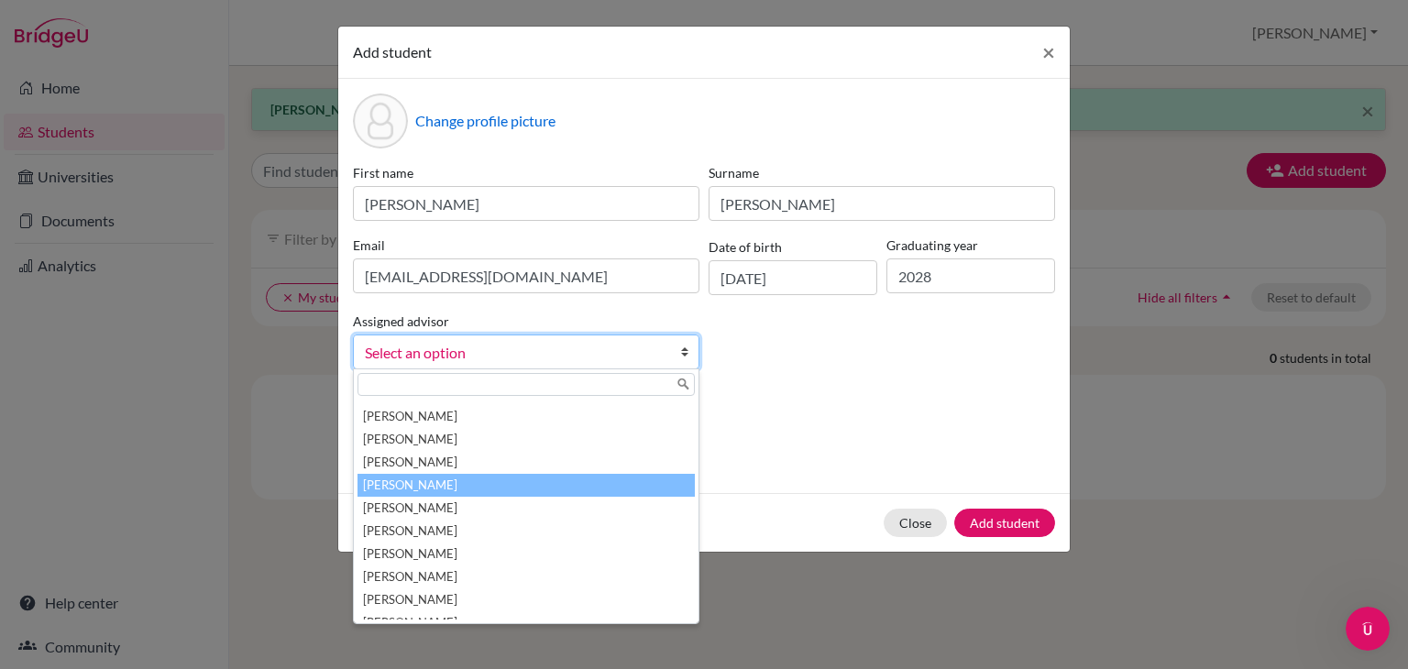
scroll to position [77, 0]
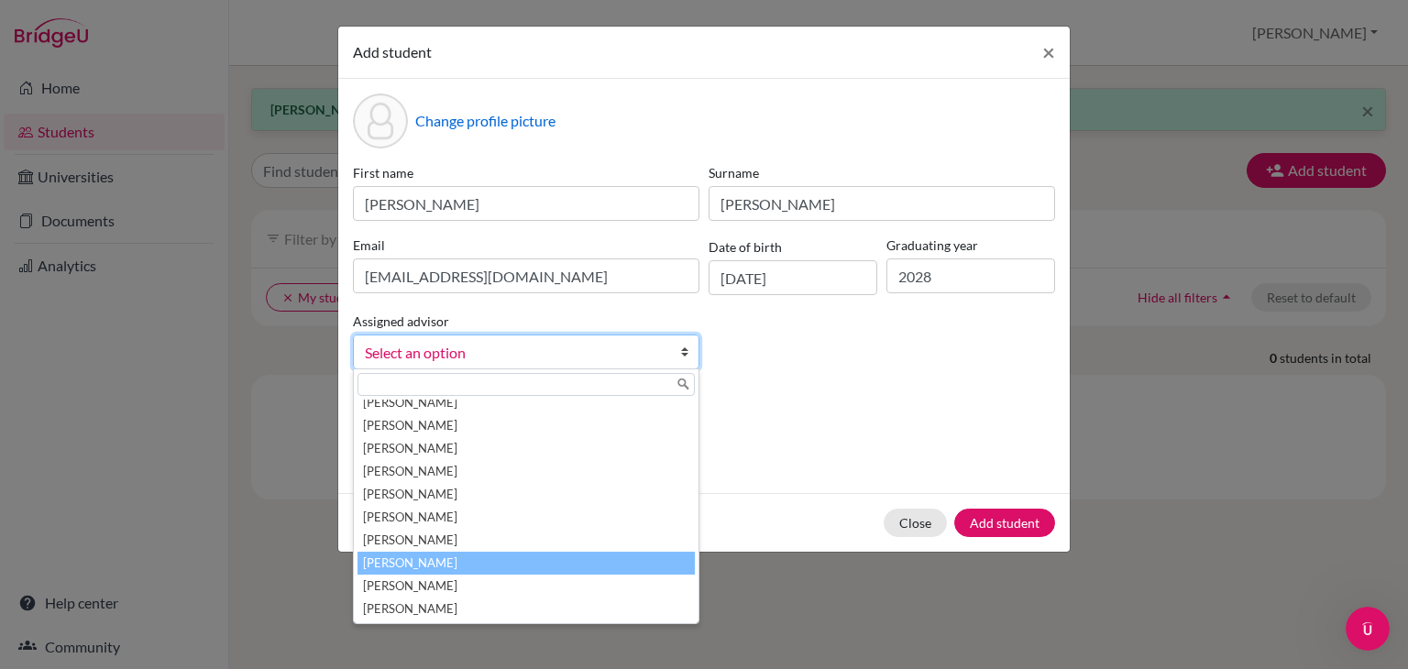
click at [513, 560] on li "[PERSON_NAME]" at bounding box center [526, 563] width 337 height 23
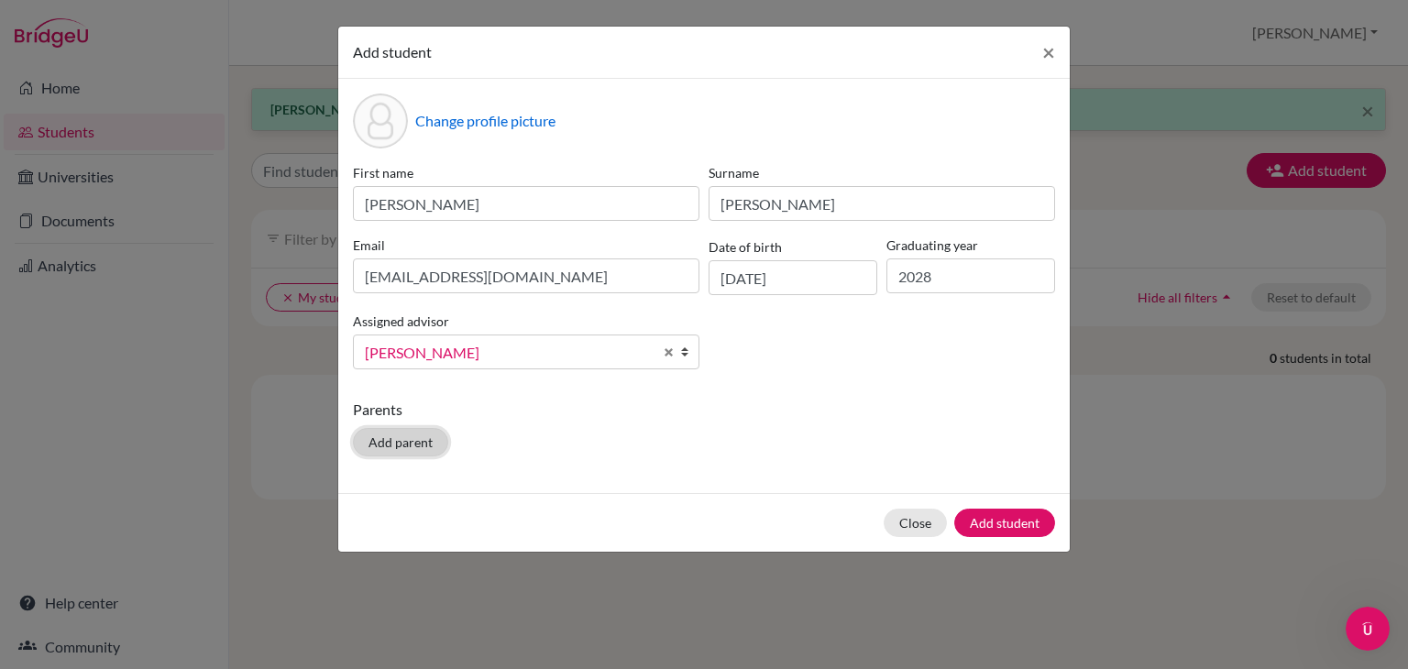
click at [393, 448] on button "Add parent" at bounding box center [400, 442] width 95 height 28
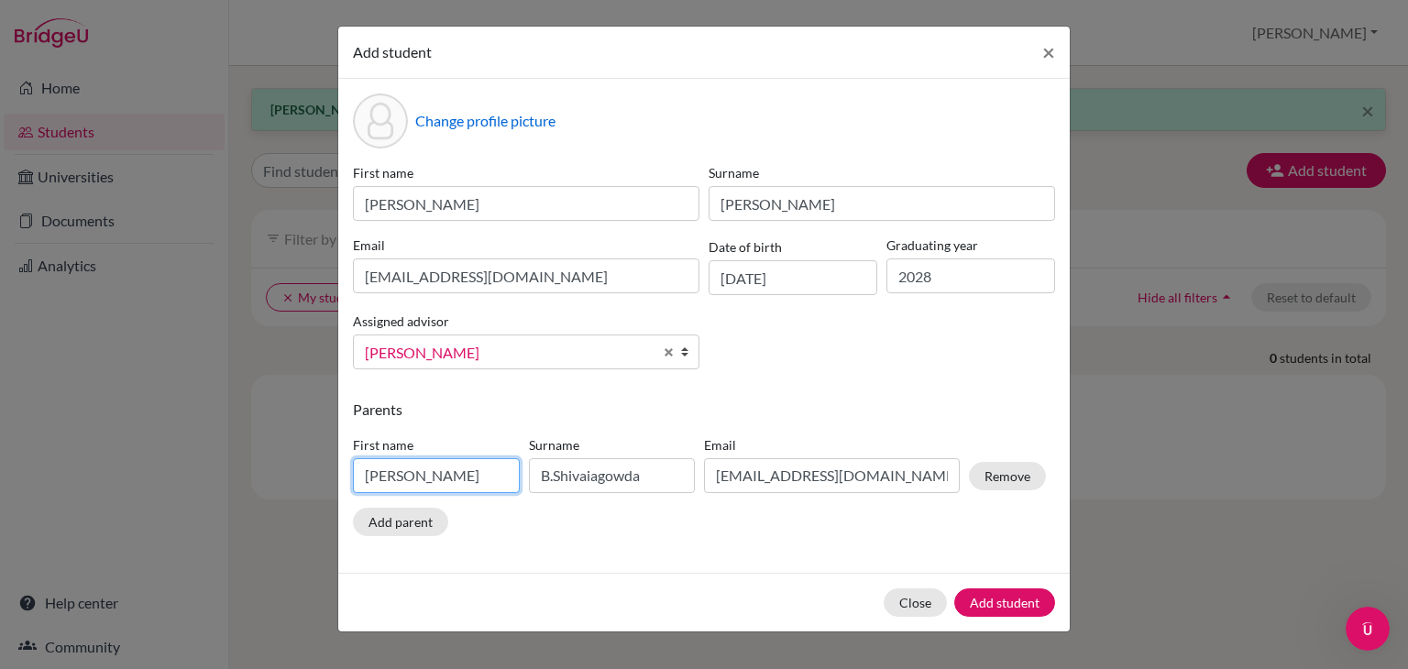
click at [473, 477] on input "[PERSON_NAME]" at bounding box center [436, 475] width 167 height 35
type input "R"
type input "v"
type input "Vineet"
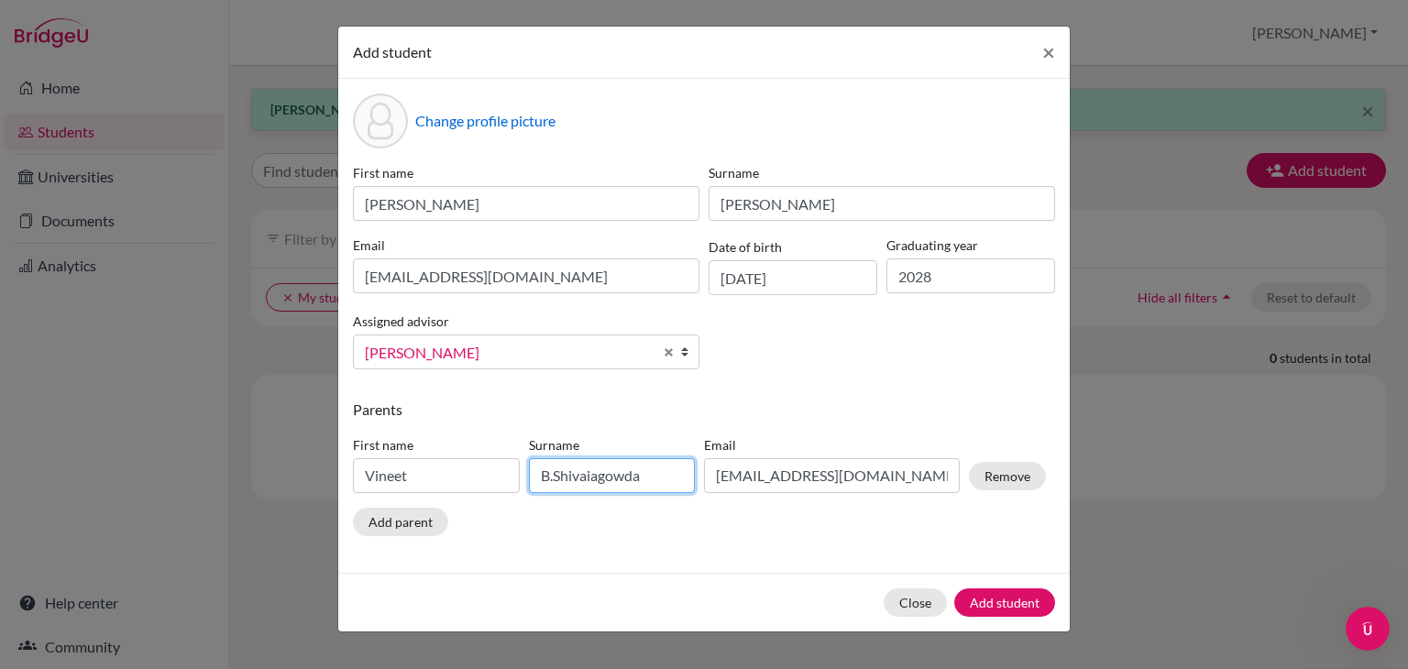
click at [631, 478] on input "B.Shivaiagowda" at bounding box center [612, 475] width 167 height 35
type input "B"
type input "[PERSON_NAME]"
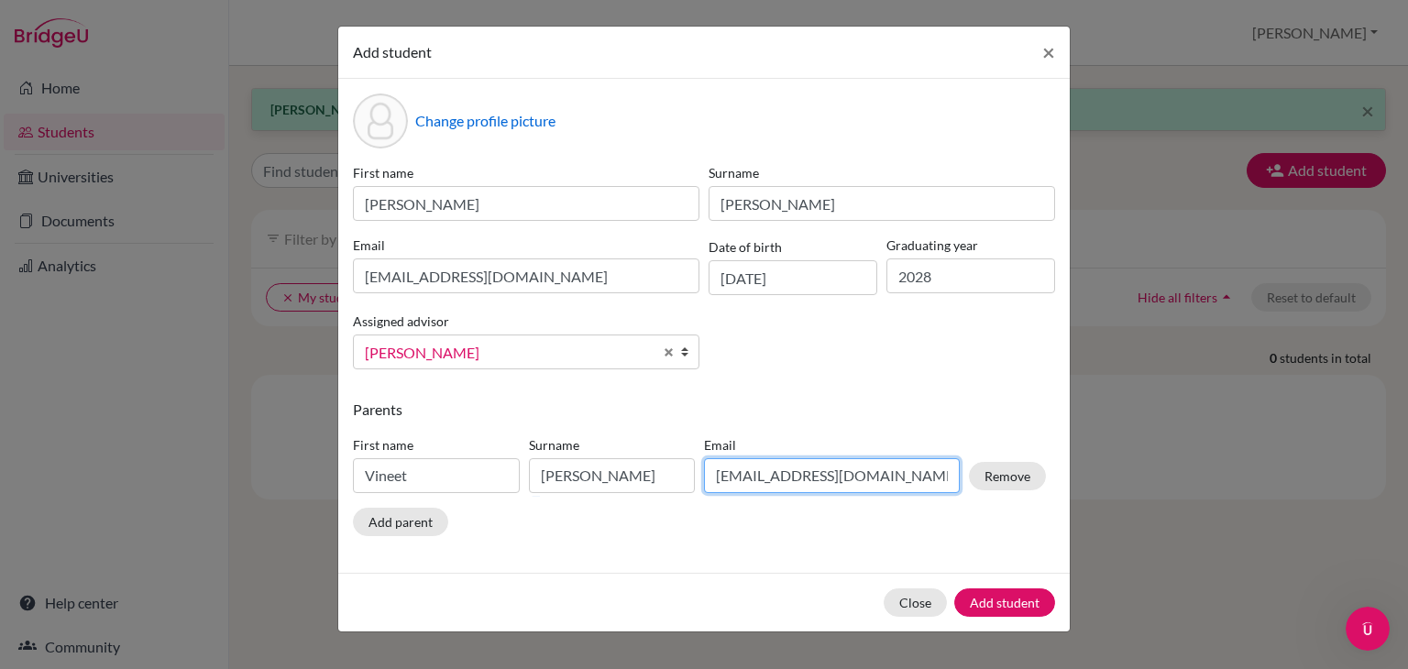
click at [822, 478] on input "[EMAIL_ADDRESS][DOMAIN_NAME]" at bounding box center [832, 475] width 256 height 35
type input "[EMAIL_ADDRESS][DOMAIN_NAME]"
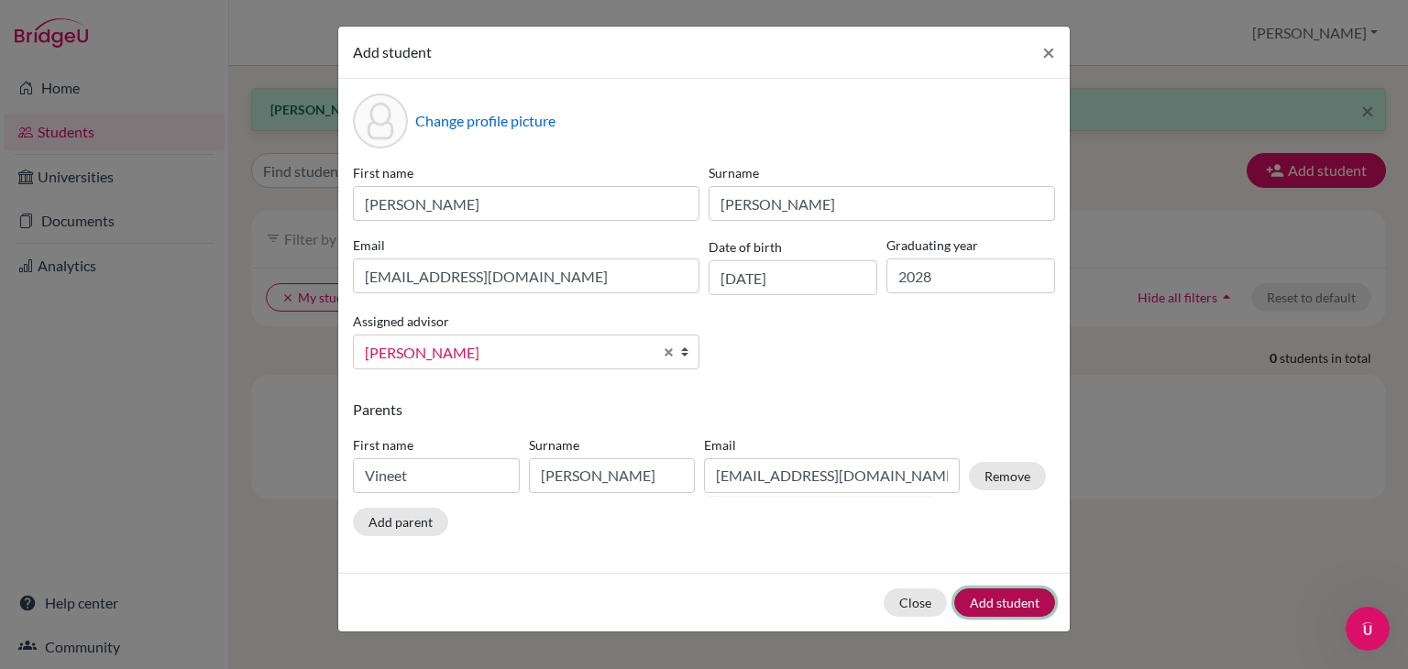
click at [992, 606] on button "Add student" at bounding box center [1004, 603] width 101 height 28
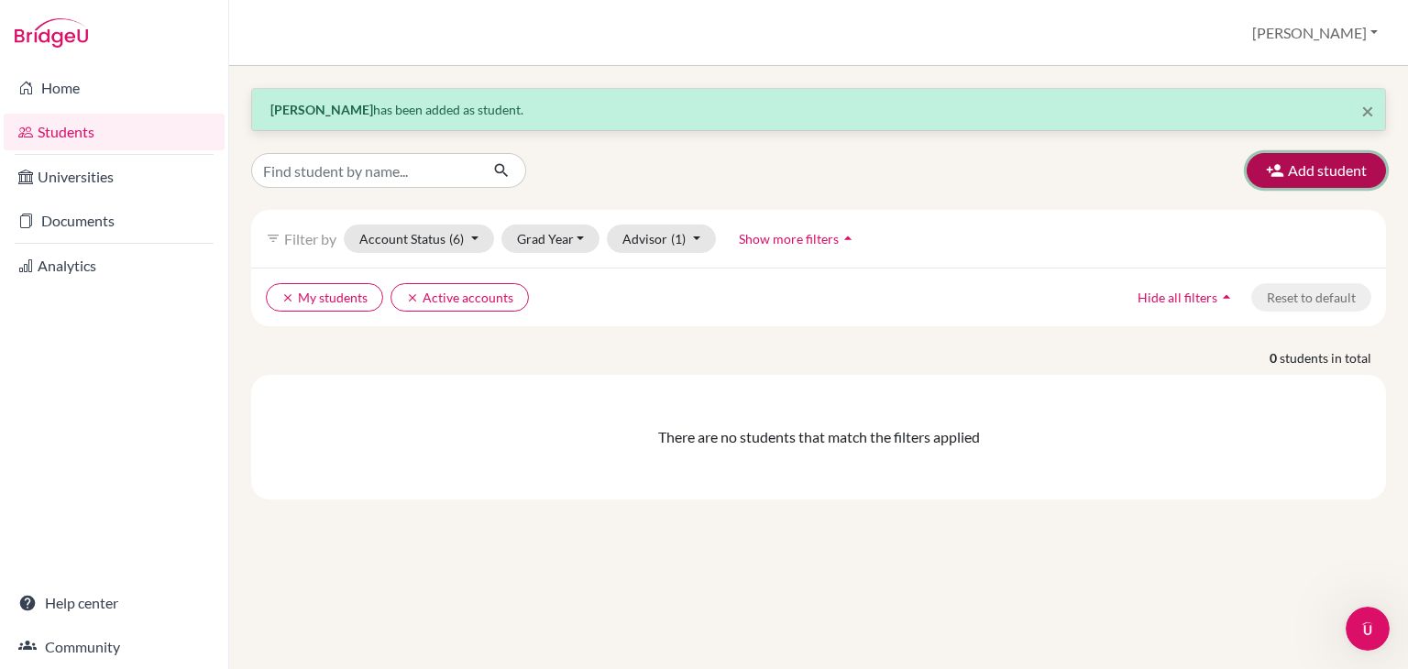
click at [1305, 173] on button "Add student" at bounding box center [1316, 170] width 139 height 35
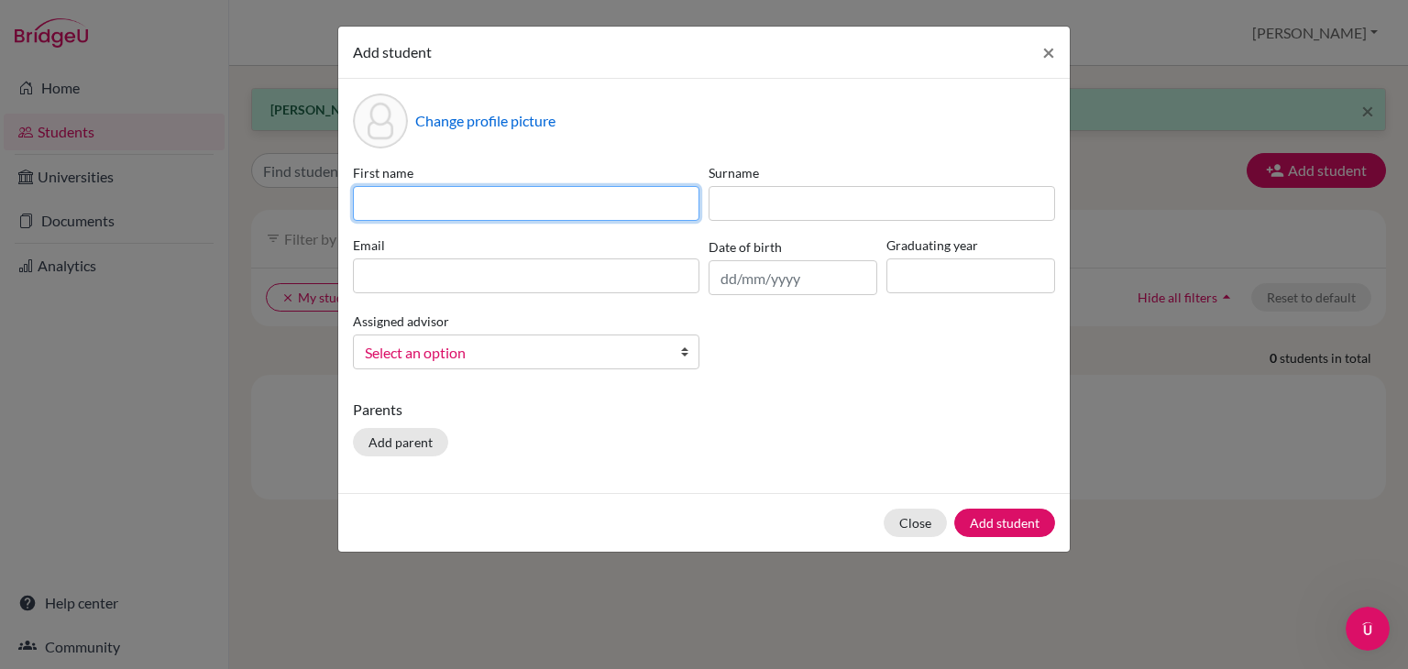
click at [473, 200] on input at bounding box center [526, 203] width 347 height 35
type input "Ravnee"
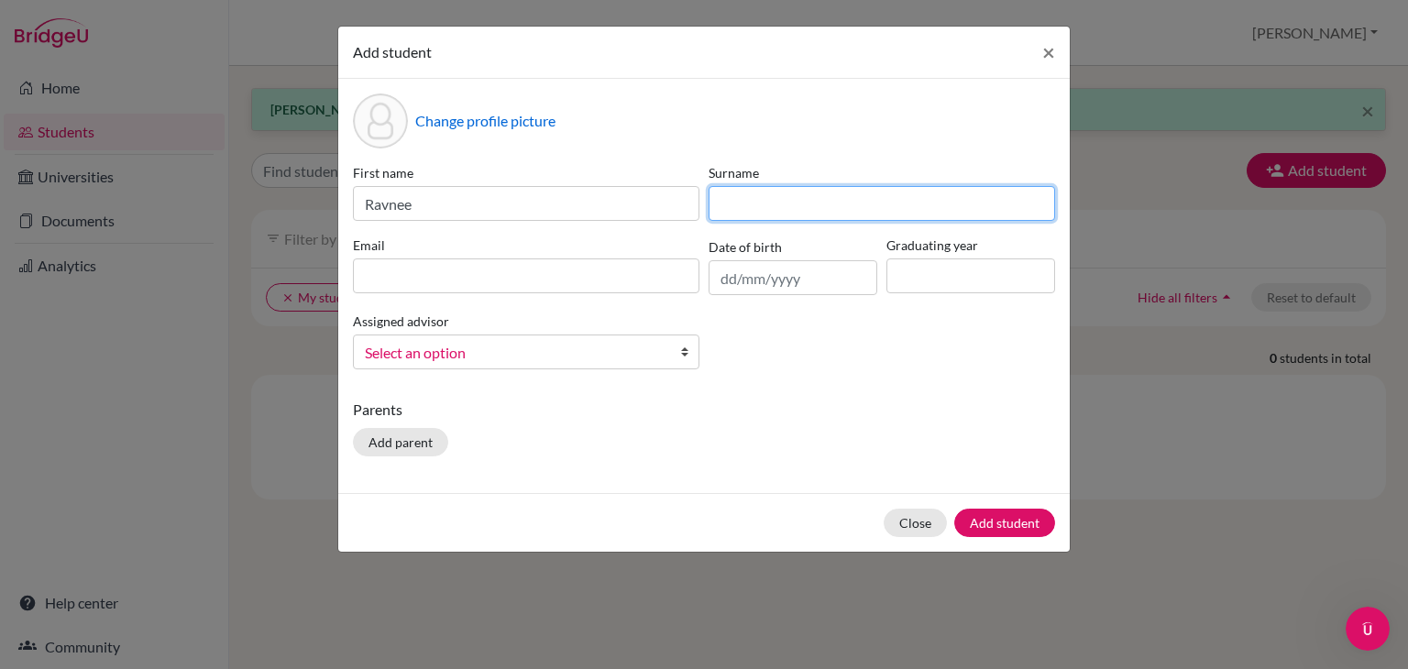
click at [786, 203] on input at bounding box center [882, 203] width 347 height 35
type input "[PERSON_NAME]"
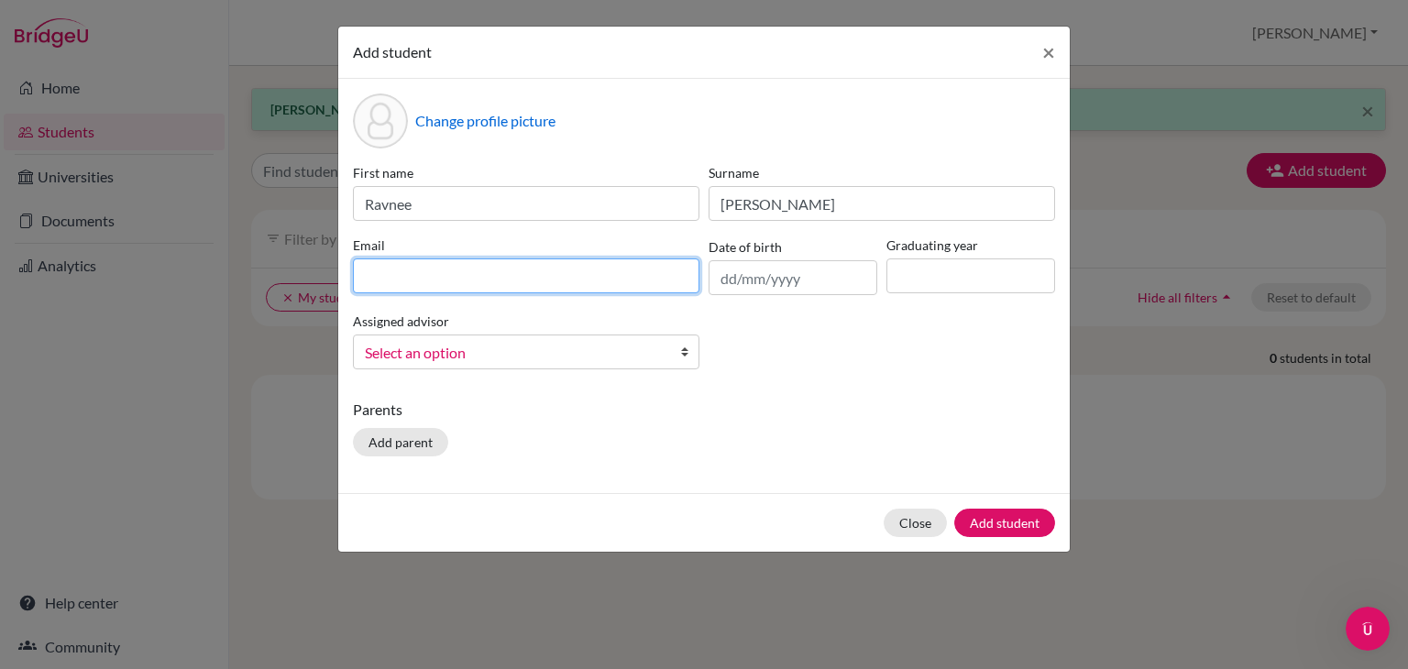
click at [495, 273] on input at bounding box center [526, 276] width 347 height 35
type input "[EMAIL_ADDRESS][DOMAIN_NAME]"
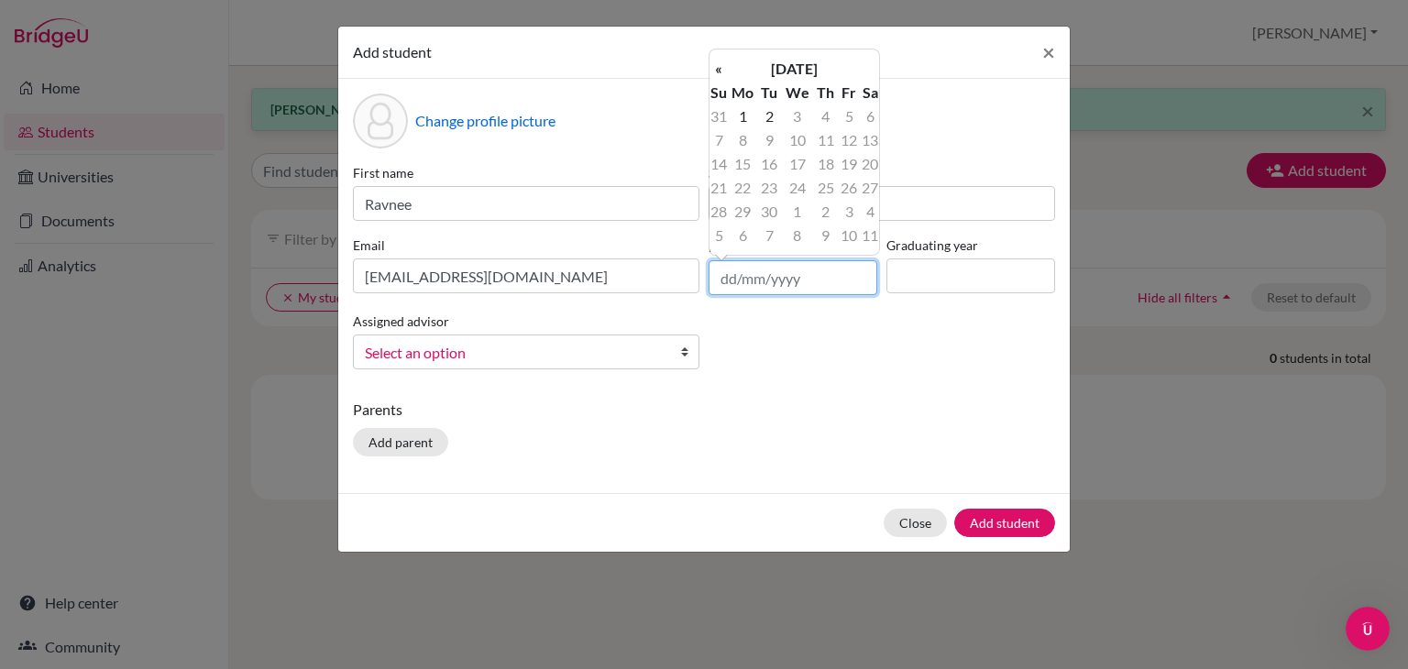
click at [809, 284] on input "text" at bounding box center [793, 277] width 169 height 35
click at [814, 70] on th "[DATE]" at bounding box center [794, 69] width 133 height 24
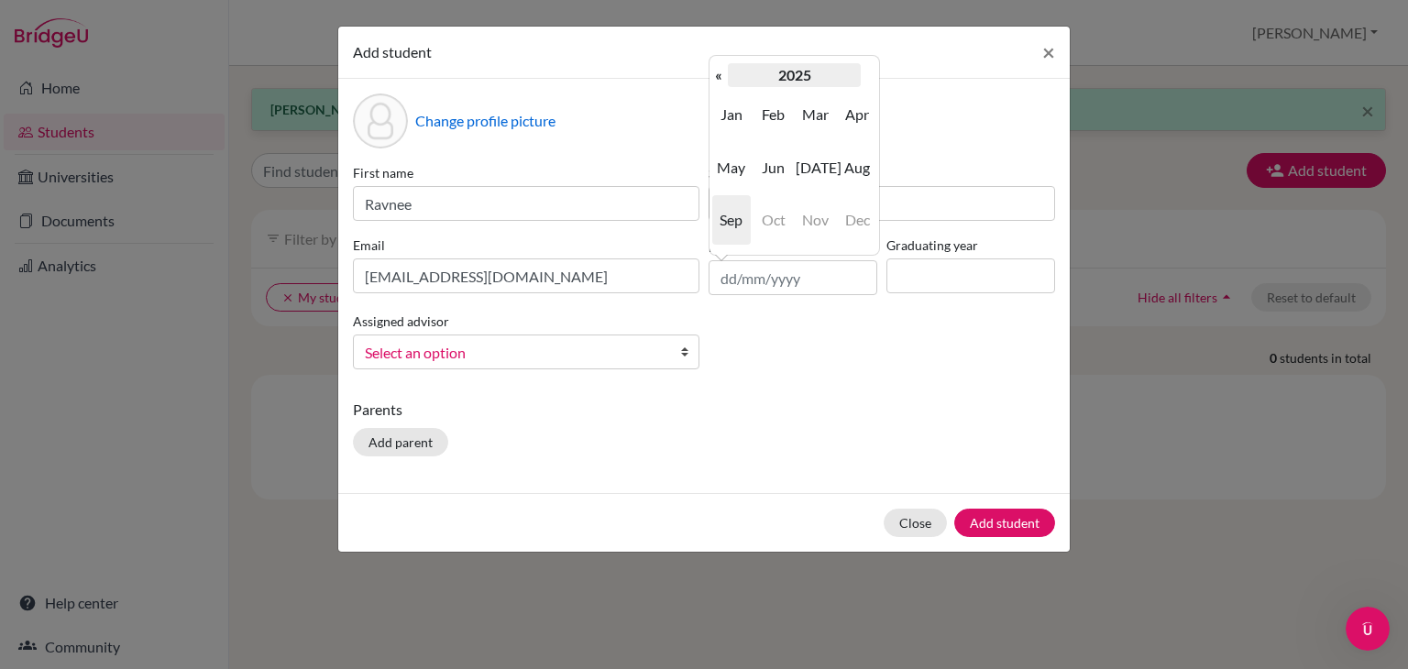
click at [811, 74] on th "2025" at bounding box center [794, 75] width 133 height 24
click at [719, 72] on th "«" at bounding box center [719, 75] width 18 height 24
click at [865, 78] on th "»" at bounding box center [870, 75] width 18 height 24
click at [759, 118] on span "2010" at bounding box center [773, 115] width 39 height 50
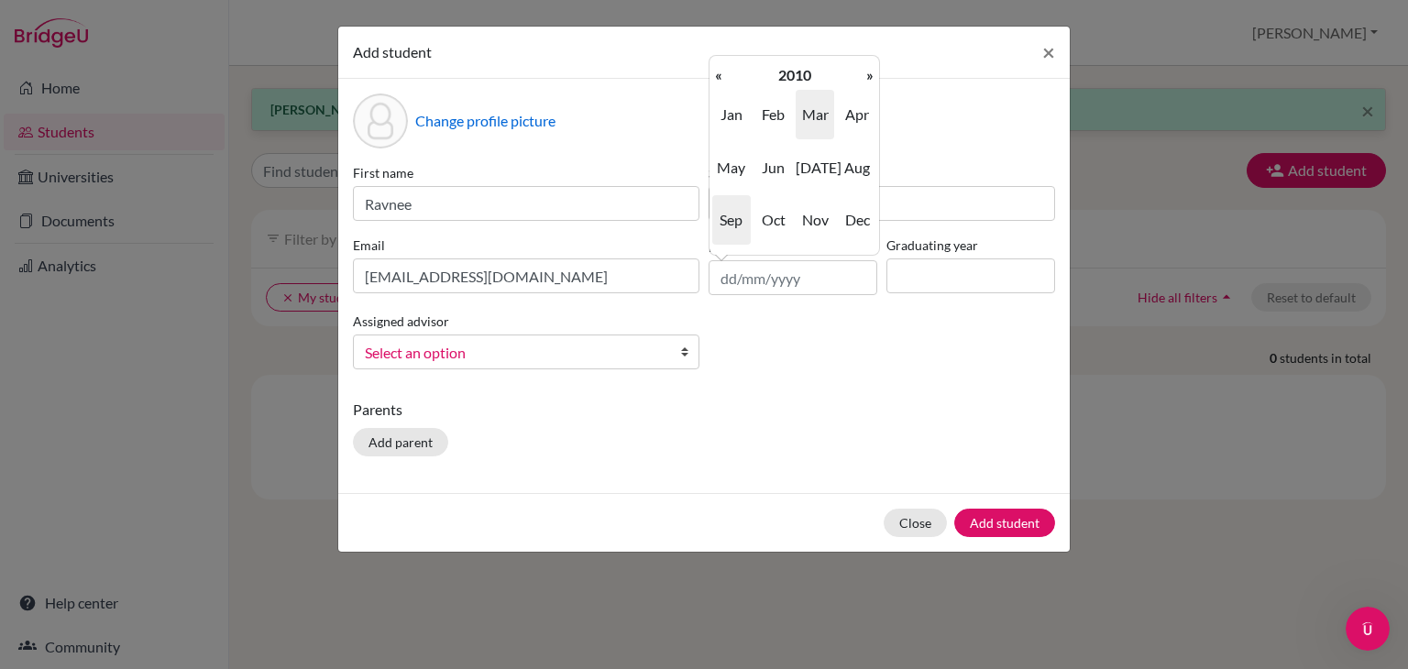
click at [815, 120] on span "Mar" at bounding box center [815, 115] width 39 height 50
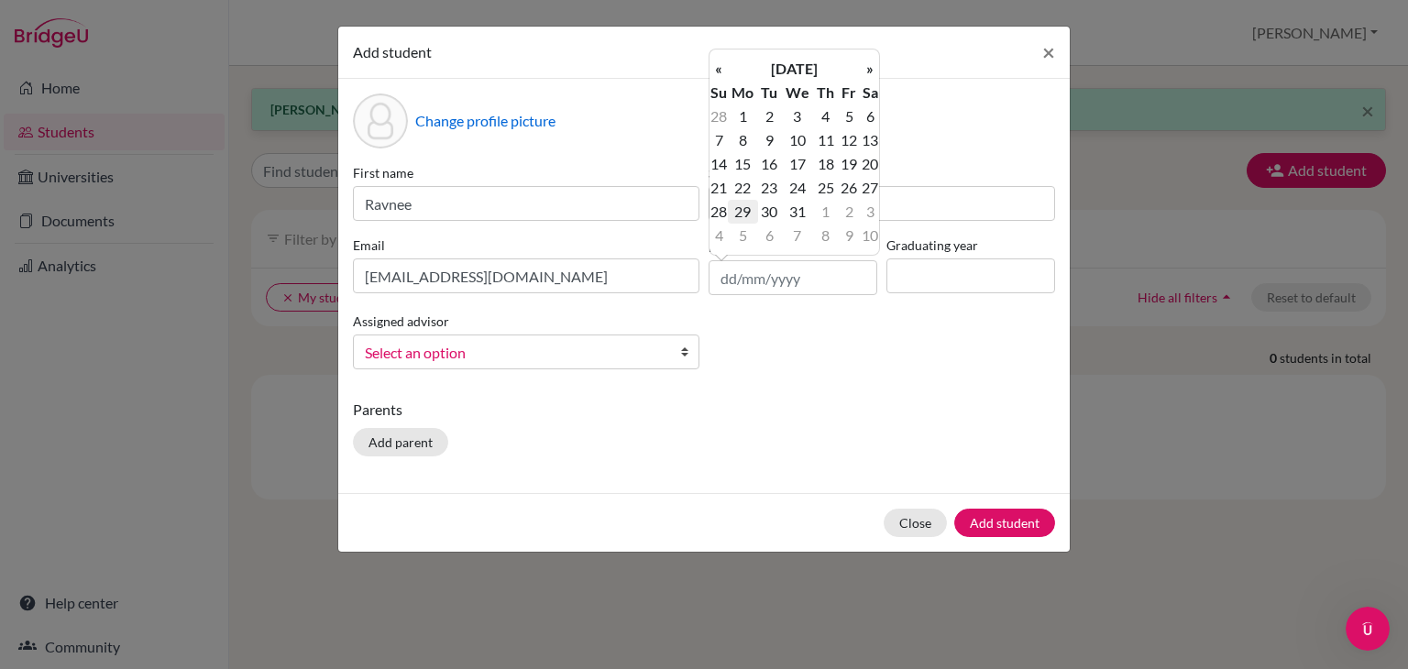
click at [743, 210] on td "29" at bounding box center [743, 212] width 30 height 24
type input "[DATE]"
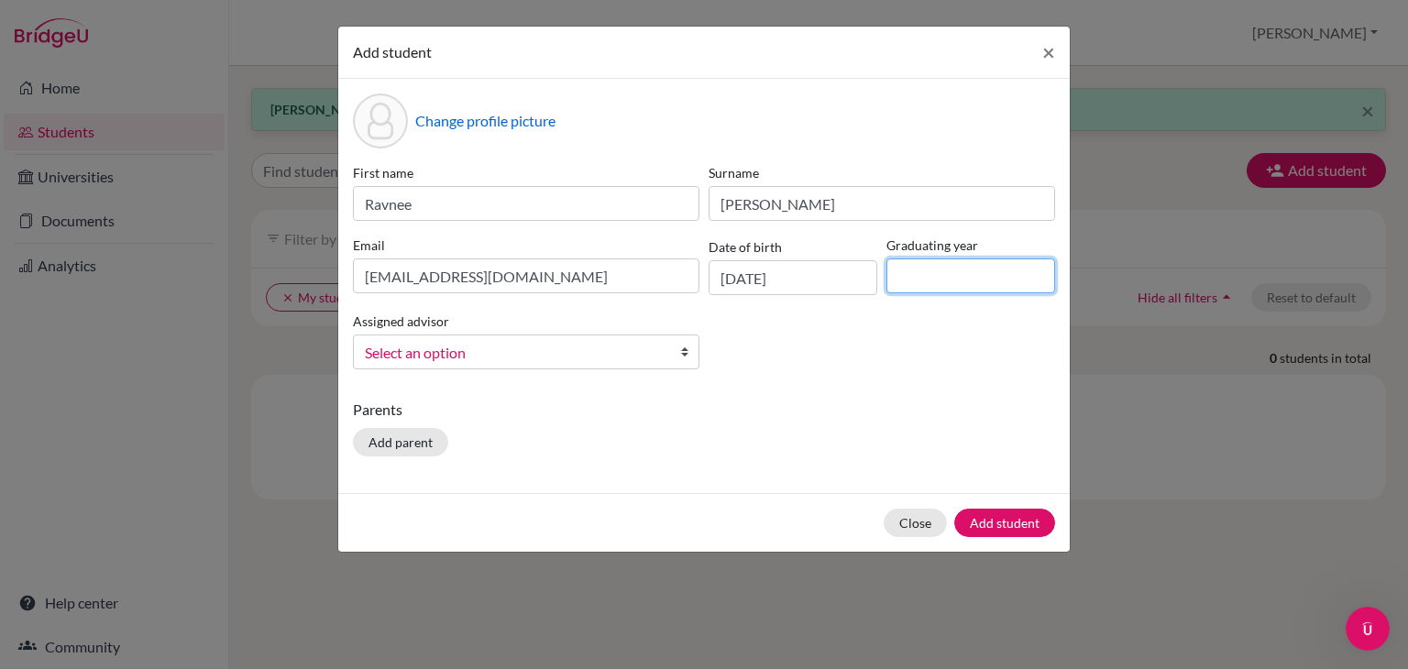
click at [927, 275] on input at bounding box center [970, 276] width 169 height 35
type input "2028"
click at [520, 347] on span "Select an option" at bounding box center [514, 353] width 299 height 24
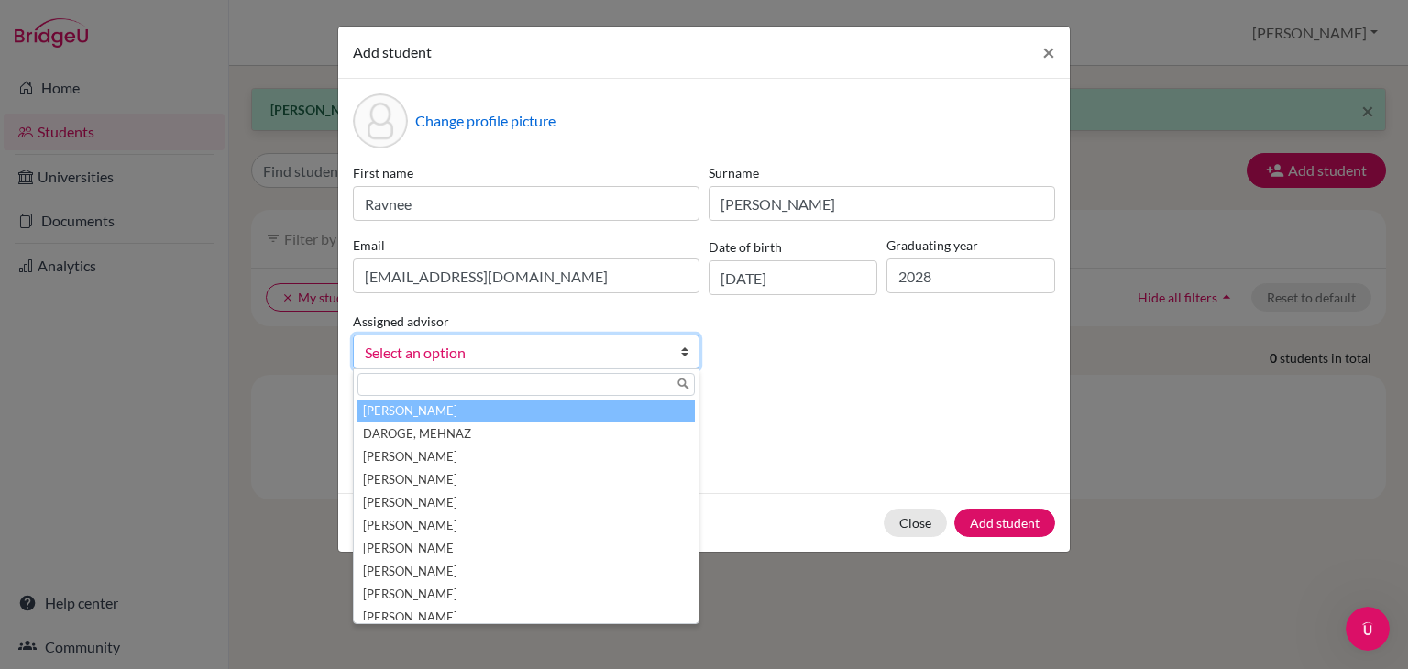
click at [721, 336] on div "First name Ravnee Surname [PERSON_NAME] Email [EMAIL_ADDRESS][DOMAIN_NAME] Date…" at bounding box center [703, 273] width 711 height 221
click at [557, 353] on span "Select an option" at bounding box center [514, 353] width 299 height 24
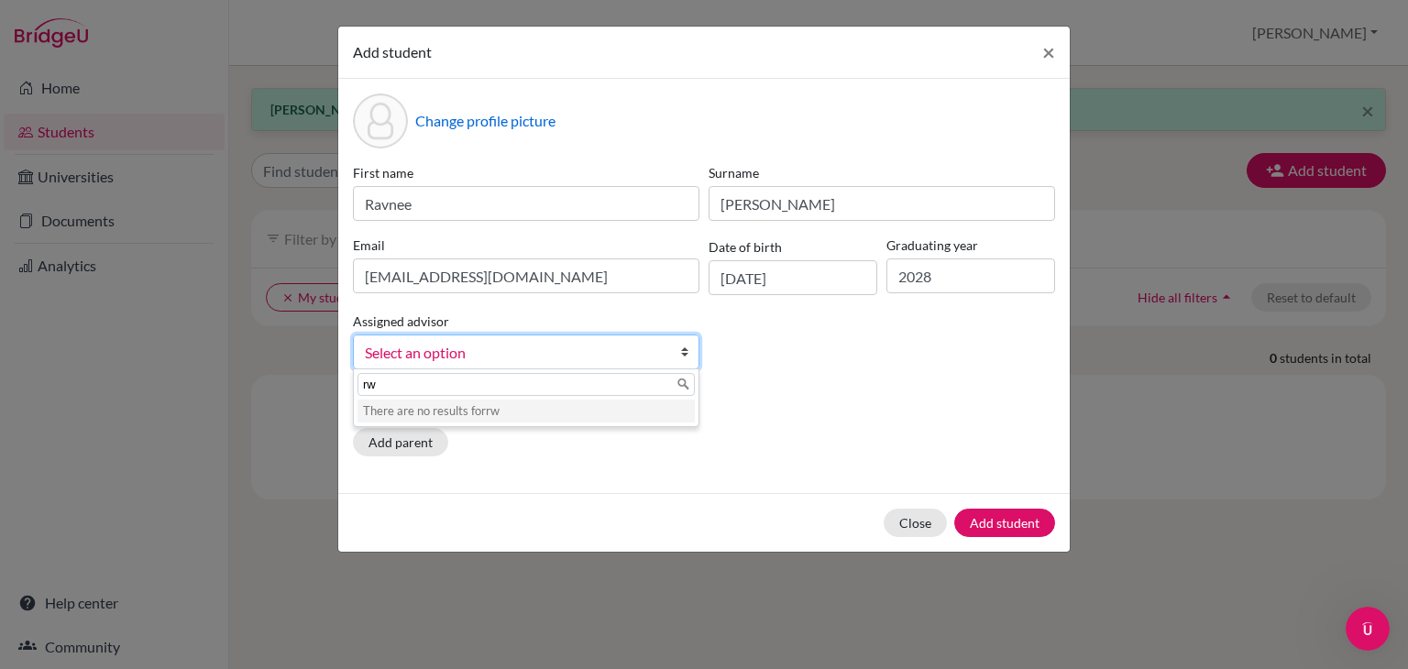
type input "r"
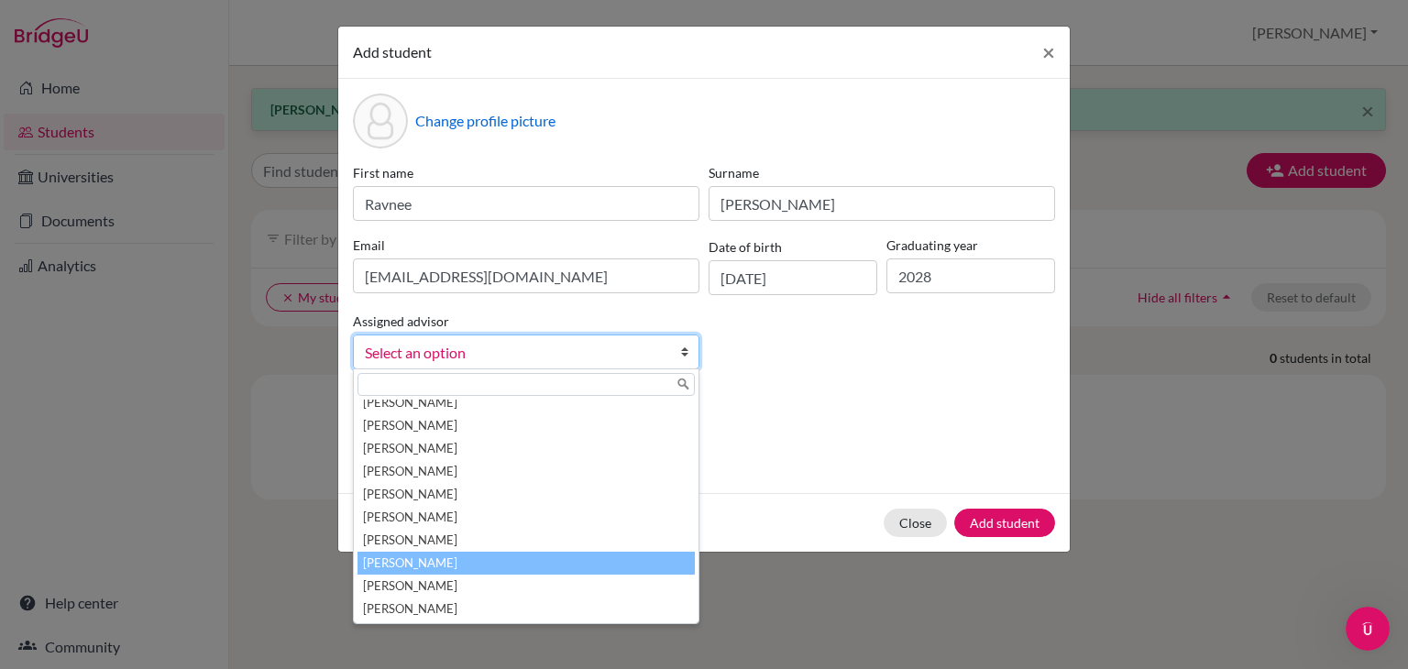
click at [502, 562] on li "[PERSON_NAME]" at bounding box center [526, 563] width 337 height 23
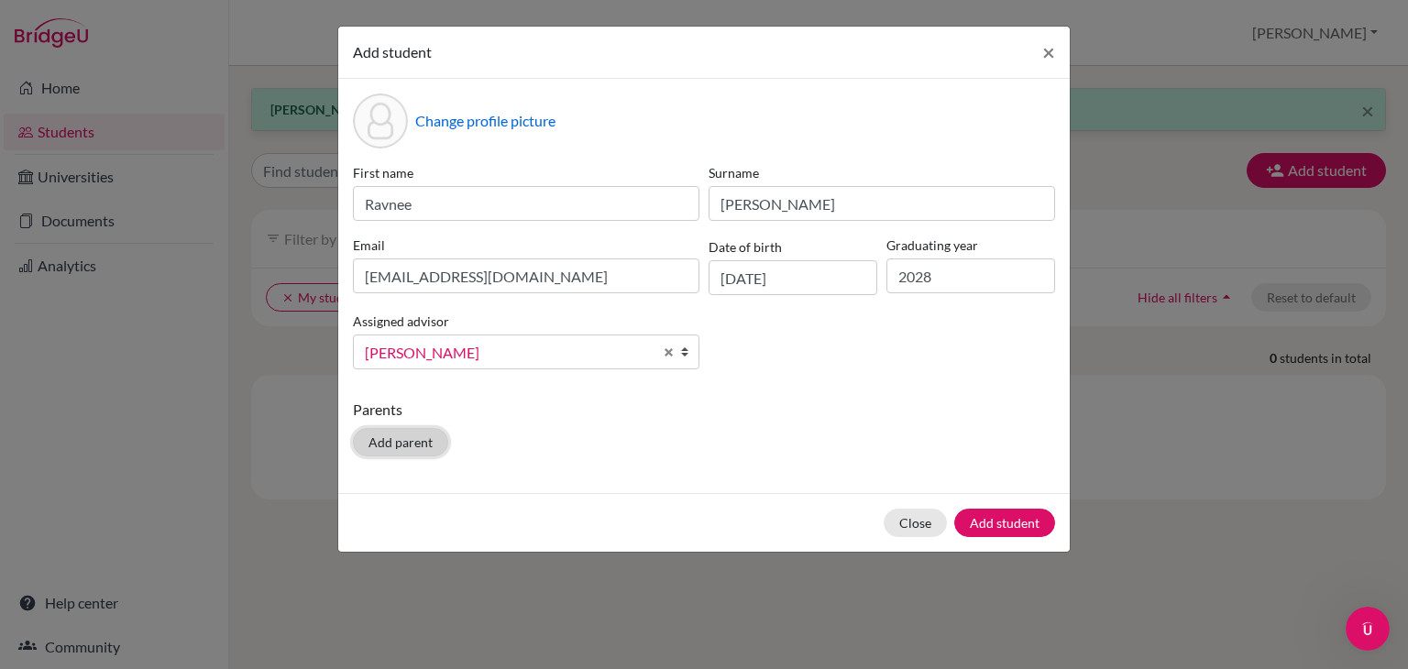
click at [407, 448] on button "Add parent" at bounding box center [400, 442] width 95 height 28
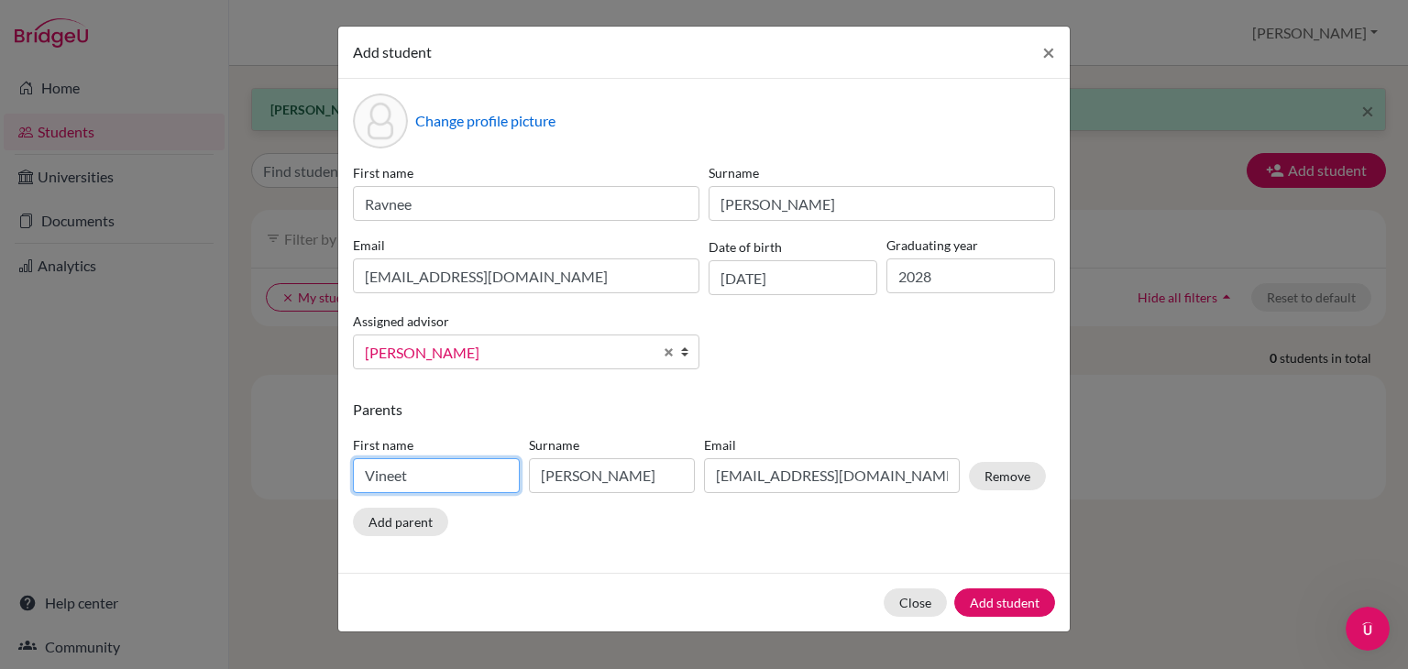
click at [410, 488] on input "Vineet" at bounding box center [436, 475] width 167 height 35
type input "V"
type input "[PERSON_NAME]"
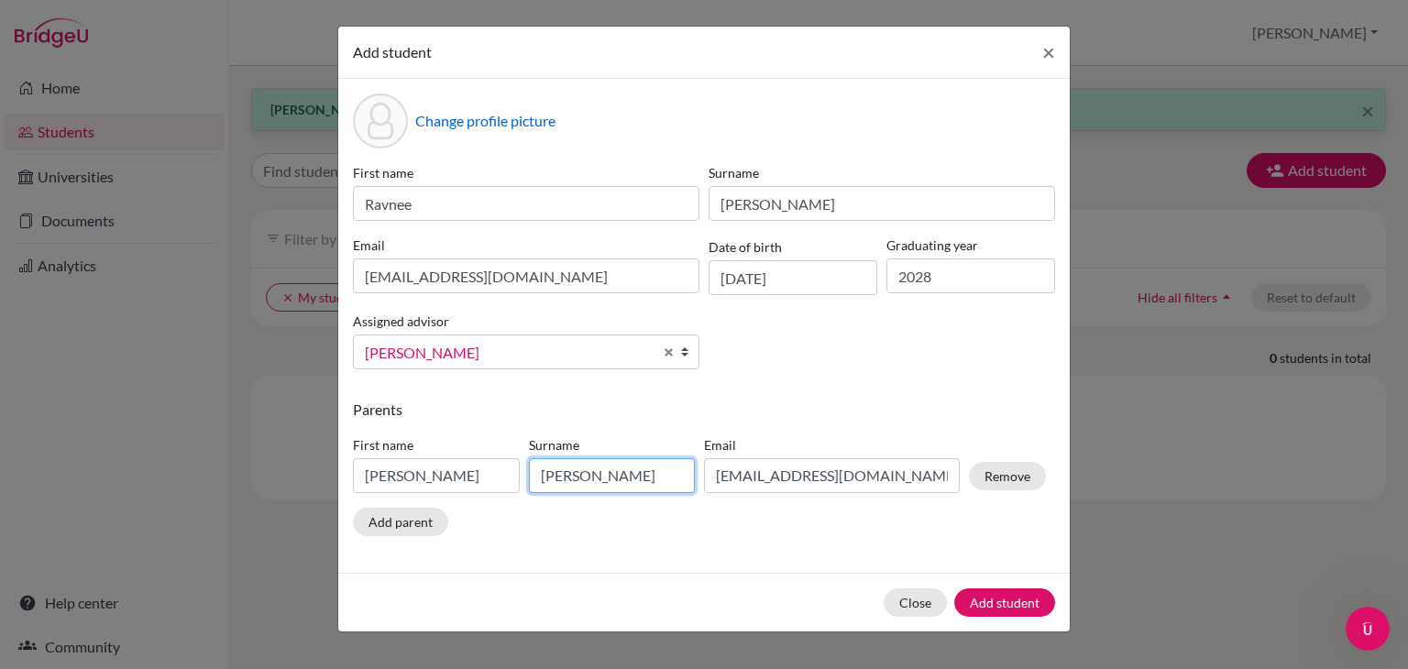
click at [599, 483] on input "[PERSON_NAME]" at bounding box center [612, 475] width 167 height 35
type input "S"
type input "[PERSON_NAME]"
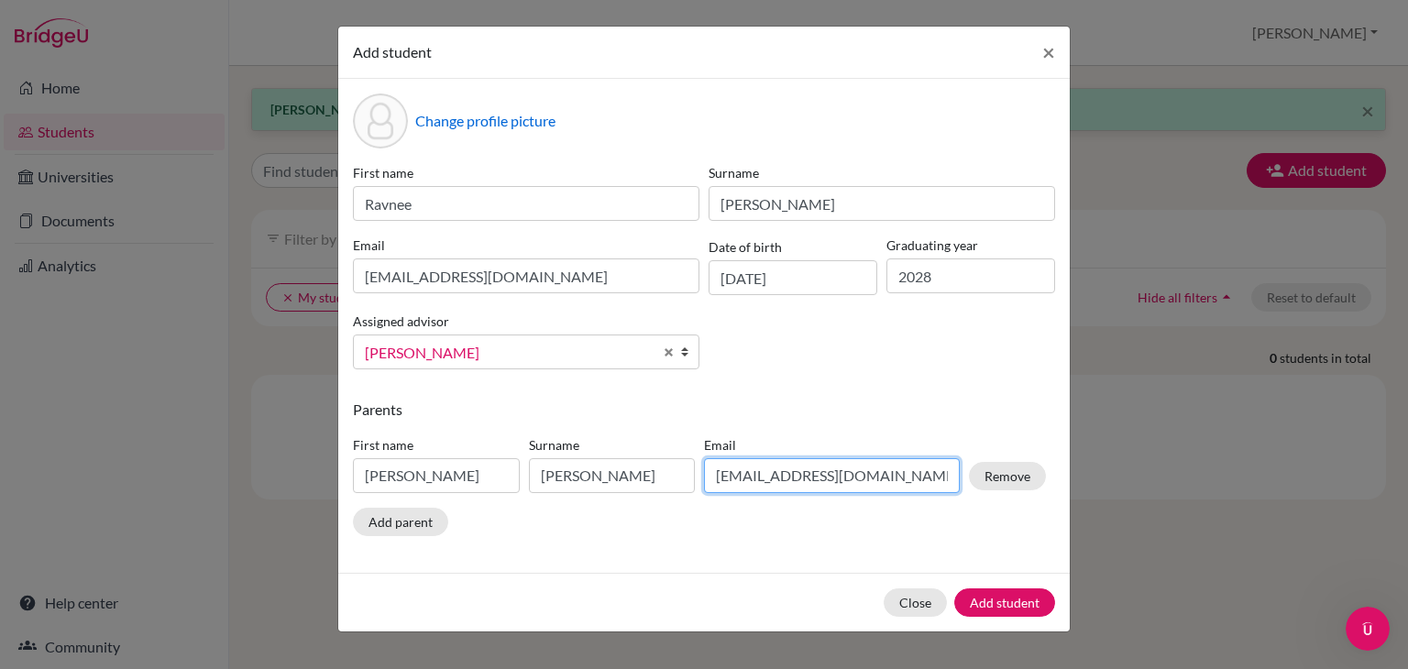
click at [880, 477] on input "[EMAIL_ADDRESS][DOMAIN_NAME]" at bounding box center [832, 475] width 256 height 35
type input "v"
type input "[EMAIL_ADDRESS][DOMAIN_NAME]"
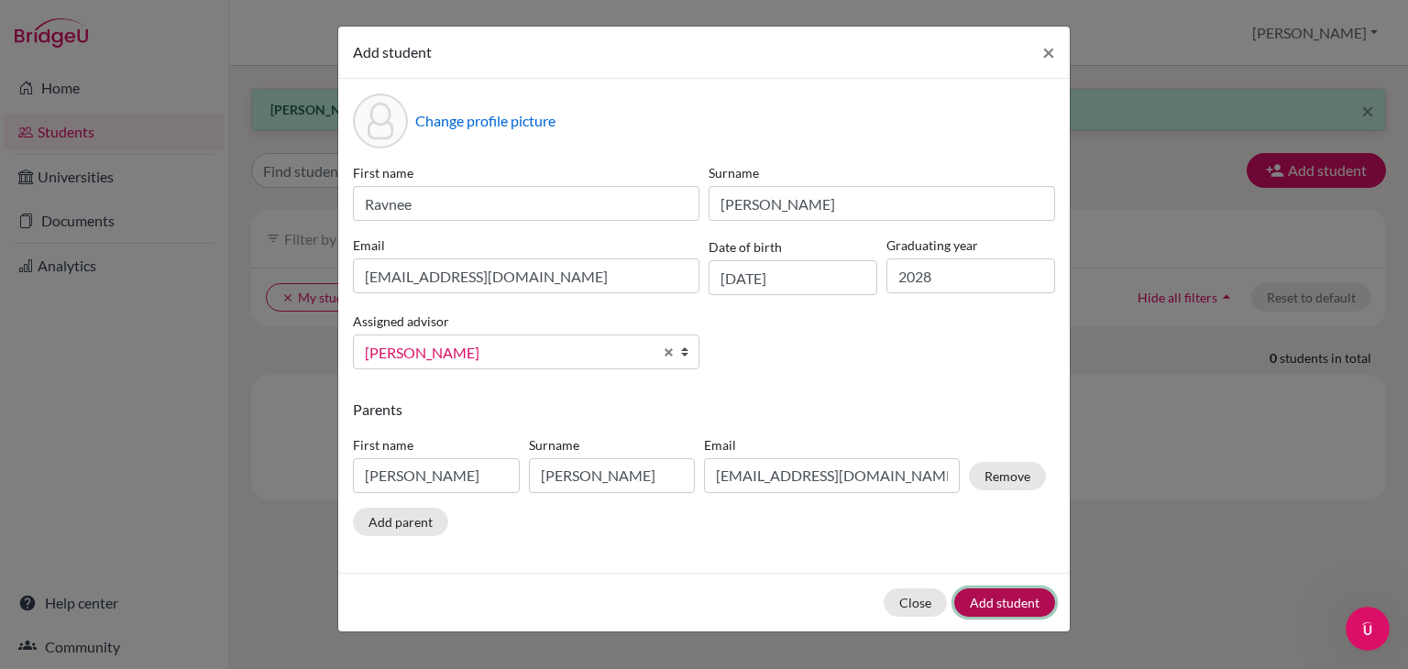
click at [994, 603] on button "Add student" at bounding box center [1004, 603] width 101 height 28
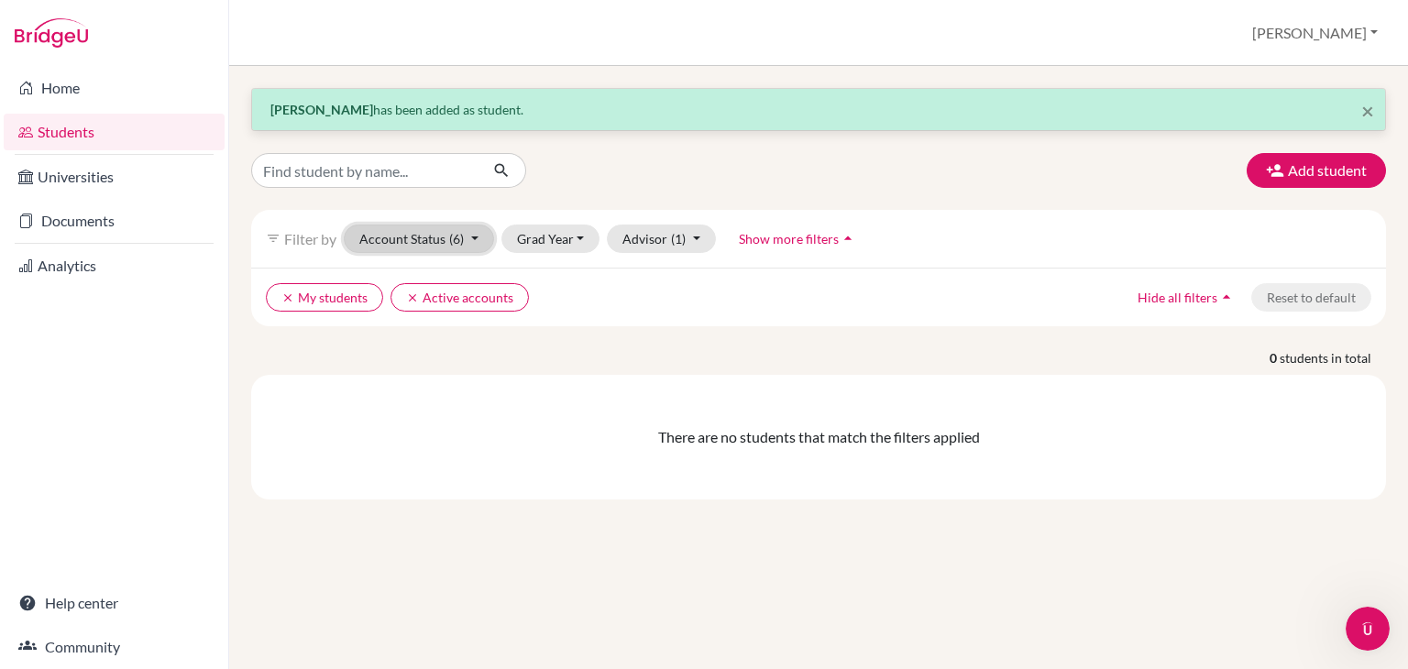
click at [422, 237] on button "Account Status (6)" at bounding box center [419, 239] width 150 height 28
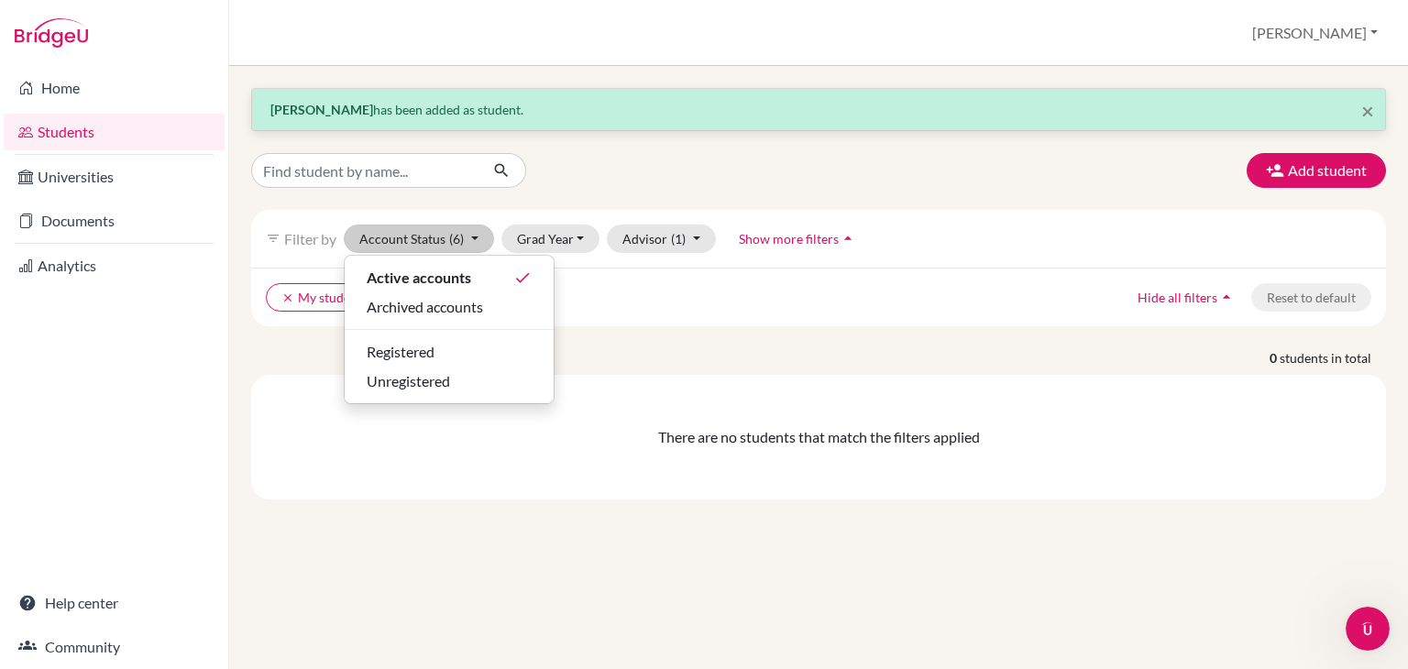
click at [826, 380] on div "There are no students that match the filters applied" at bounding box center [818, 437] width 1135 height 125
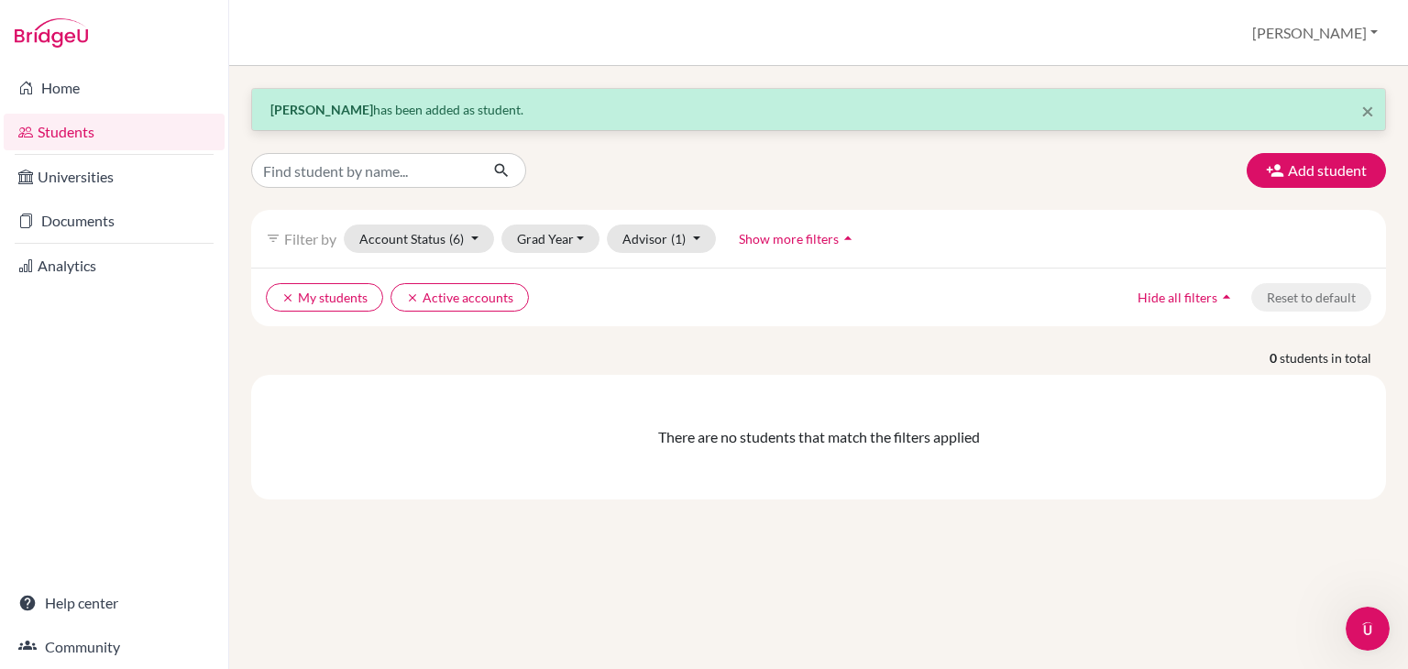
click at [302, 112] on strong "[PERSON_NAME]" at bounding box center [321, 110] width 103 height 16
click at [84, 140] on link "Students" at bounding box center [114, 132] width 221 height 37
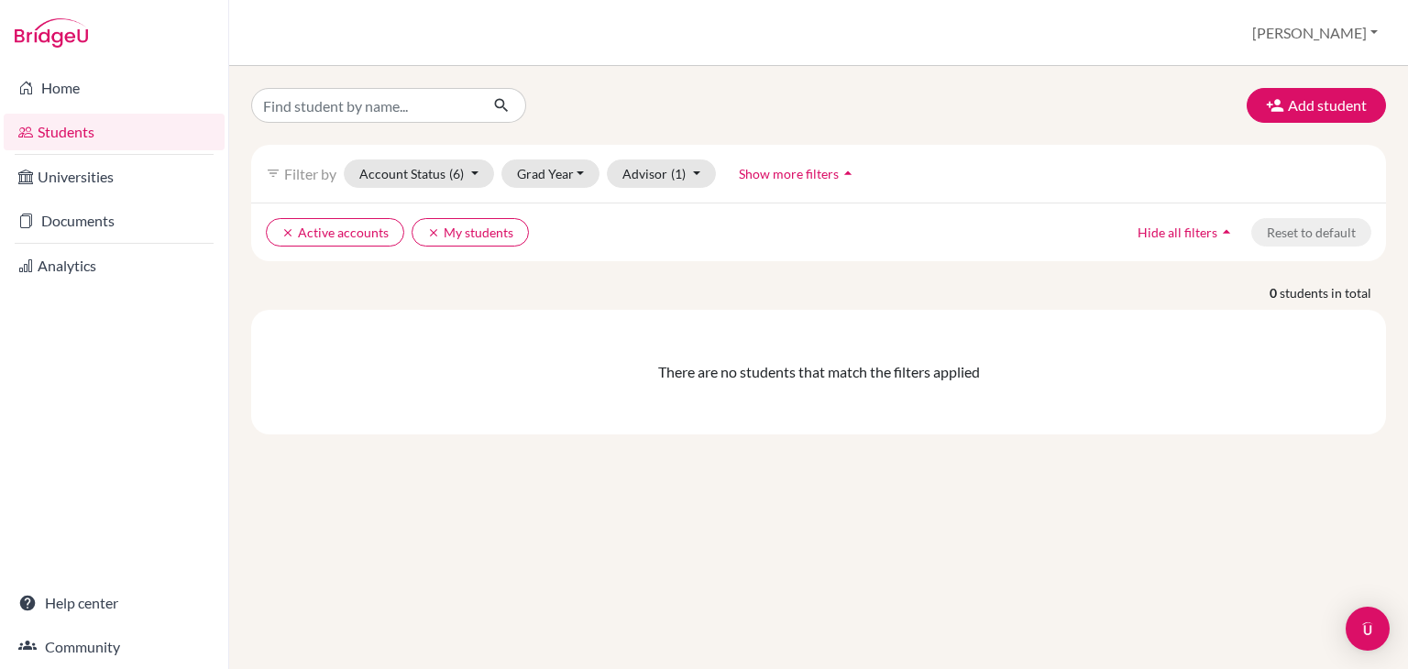
click at [824, 179] on span "Show more filters" at bounding box center [789, 174] width 100 height 16
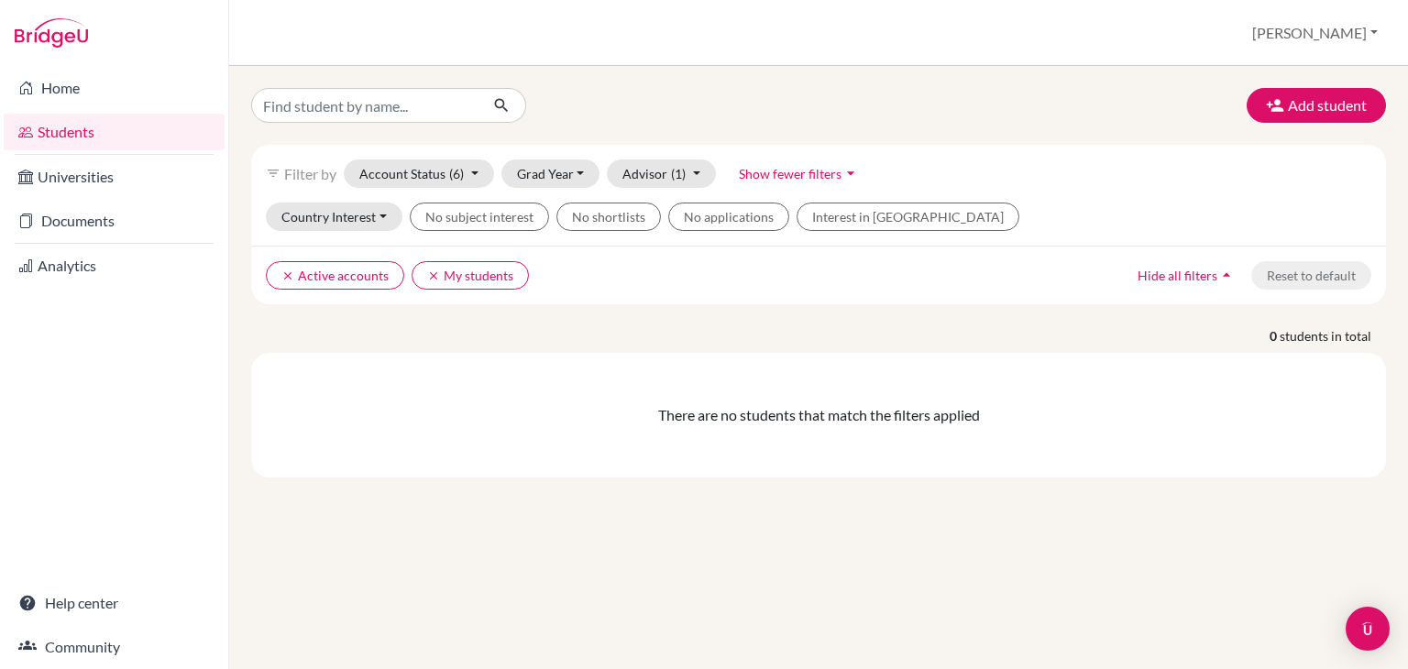
click at [818, 123] on div "Add student filter_list Filter by Account Status (6) Active accounts done Archi…" at bounding box center [818, 283] width 1135 height 390
